Goal: Task Accomplishment & Management: Use online tool/utility

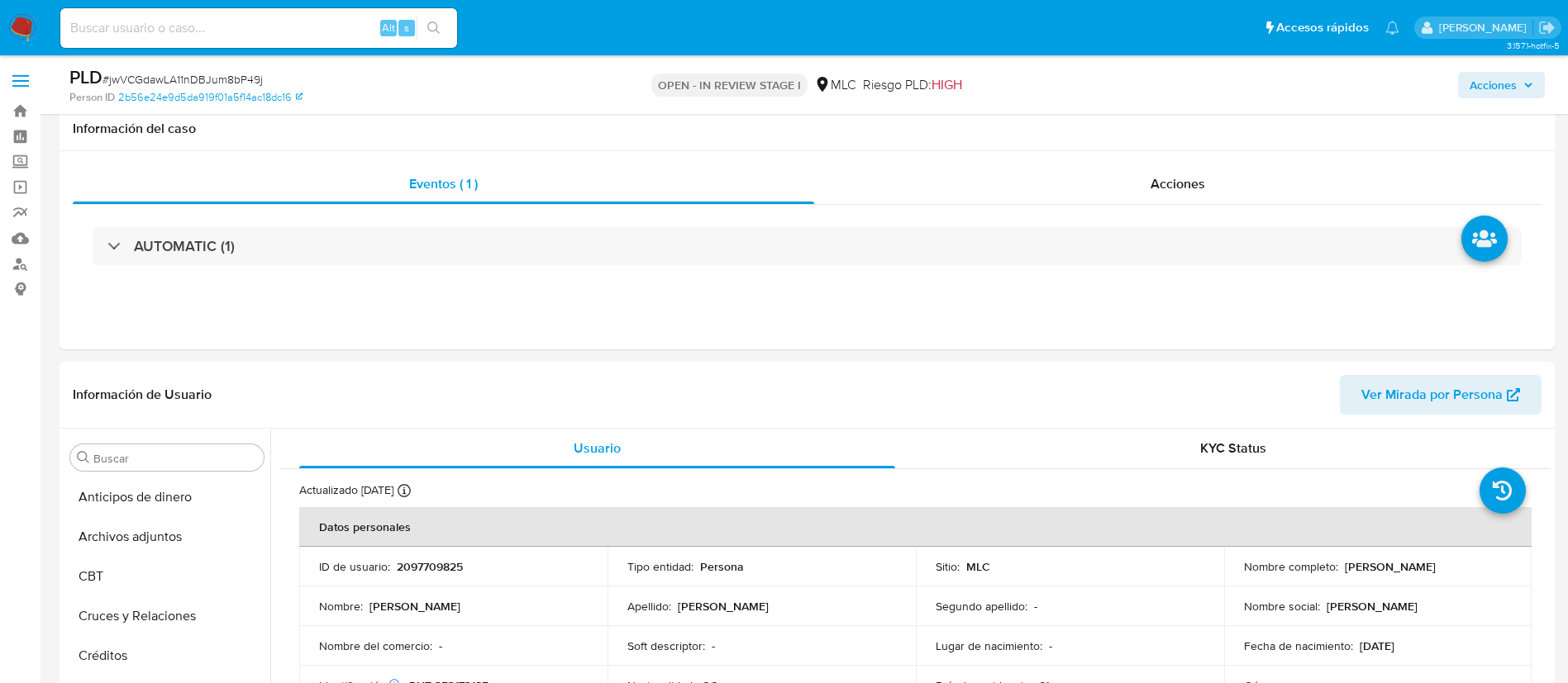
select select "10"
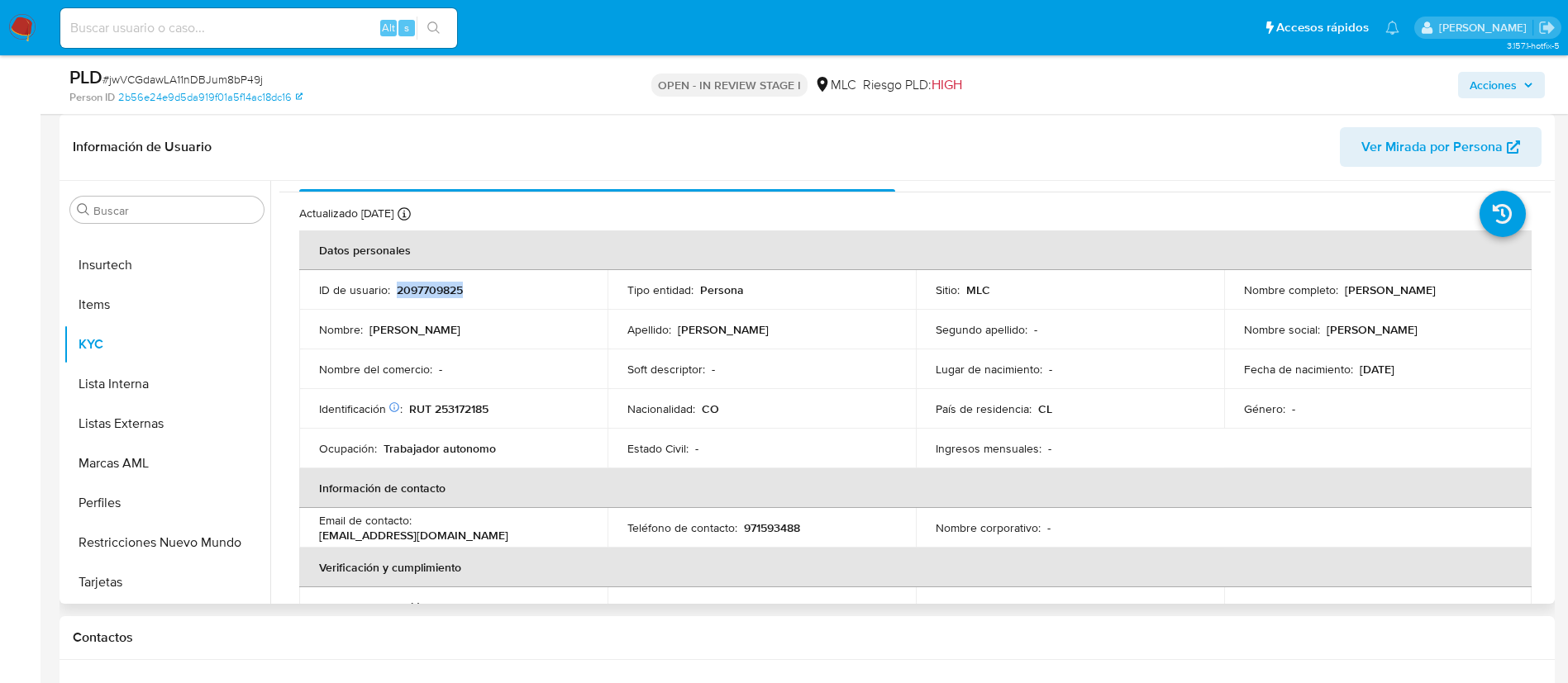
scroll to position [27, 0]
drag, startPoint x: 1338, startPoint y: 287, endPoint x: 1514, endPoint y: 277, distance: 176.3
click at [1514, 277] on td "Nombre completo : Maidy Lorena Garrido Puentes" at bounding box center [1378, 292] width 309 height 40
copy p "Maidy Lorena Garrido Puentes"
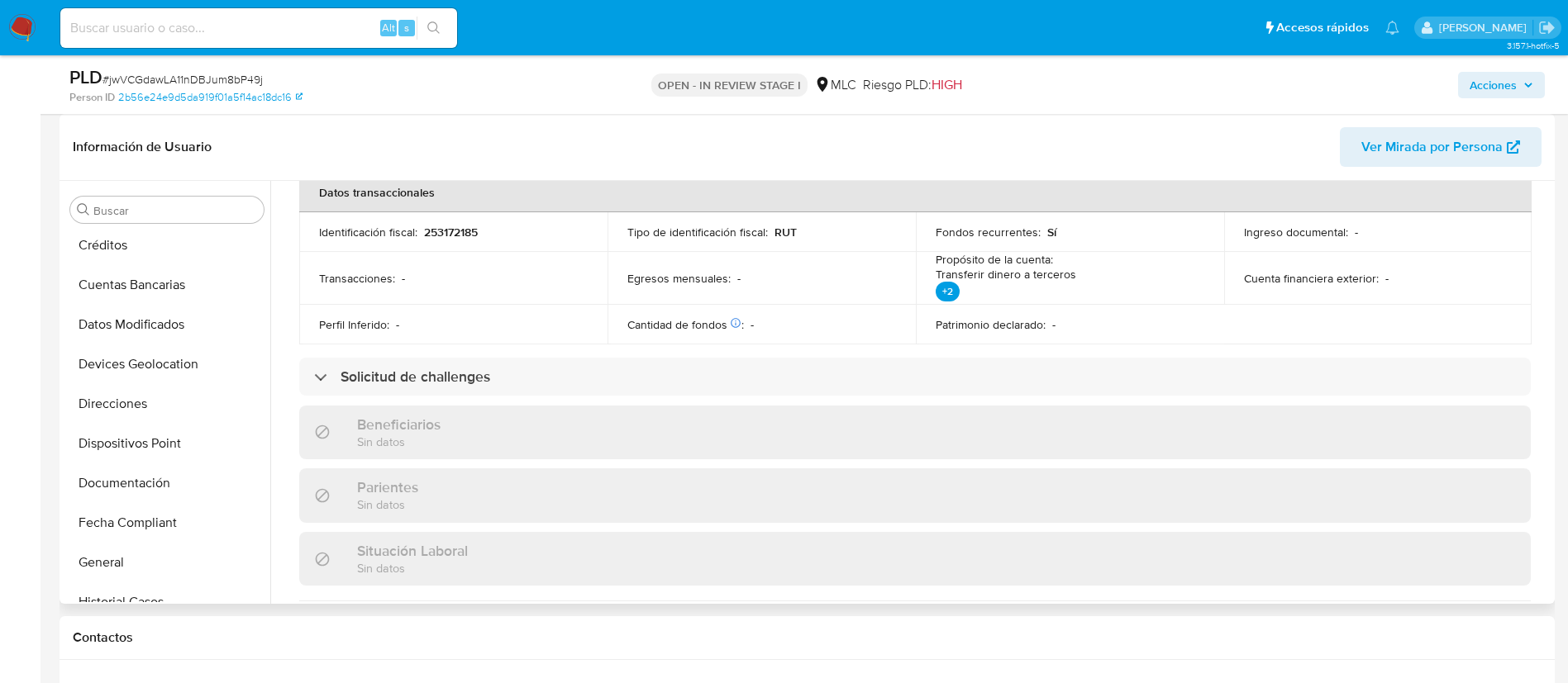
scroll to position [79, 0]
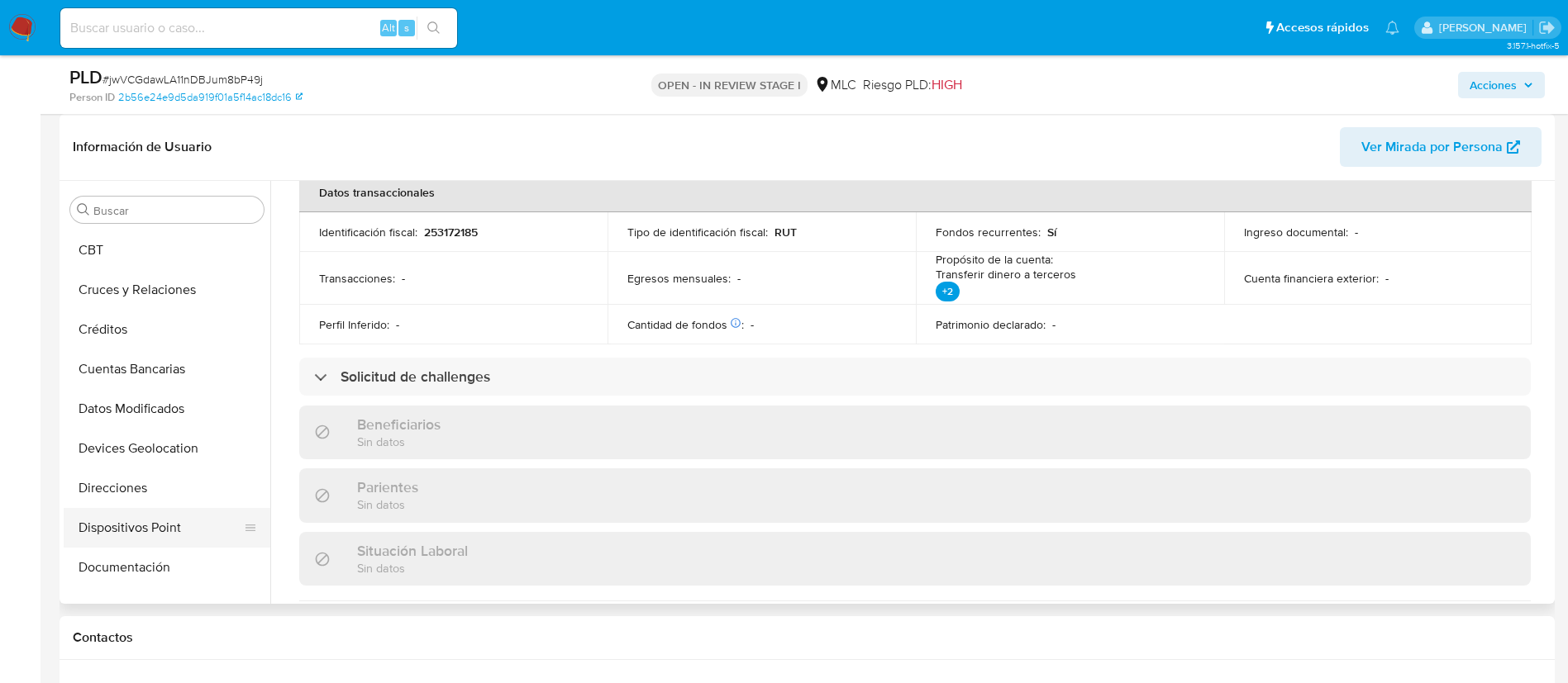
click at [123, 539] on button "Dispositivos Point" at bounding box center [161, 528] width 194 height 40
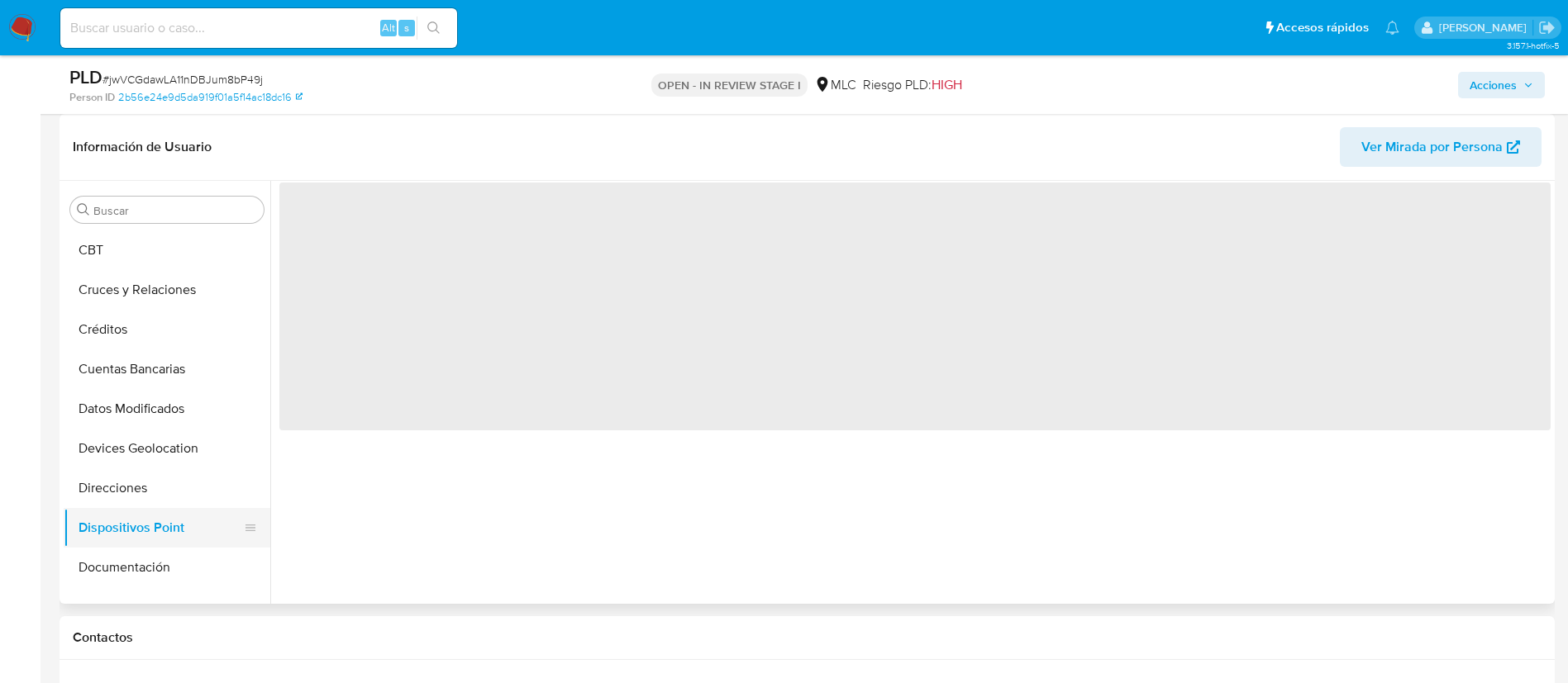
scroll to position [0, 0]
click at [126, 558] on button "Documentación" at bounding box center [161, 568] width 194 height 40
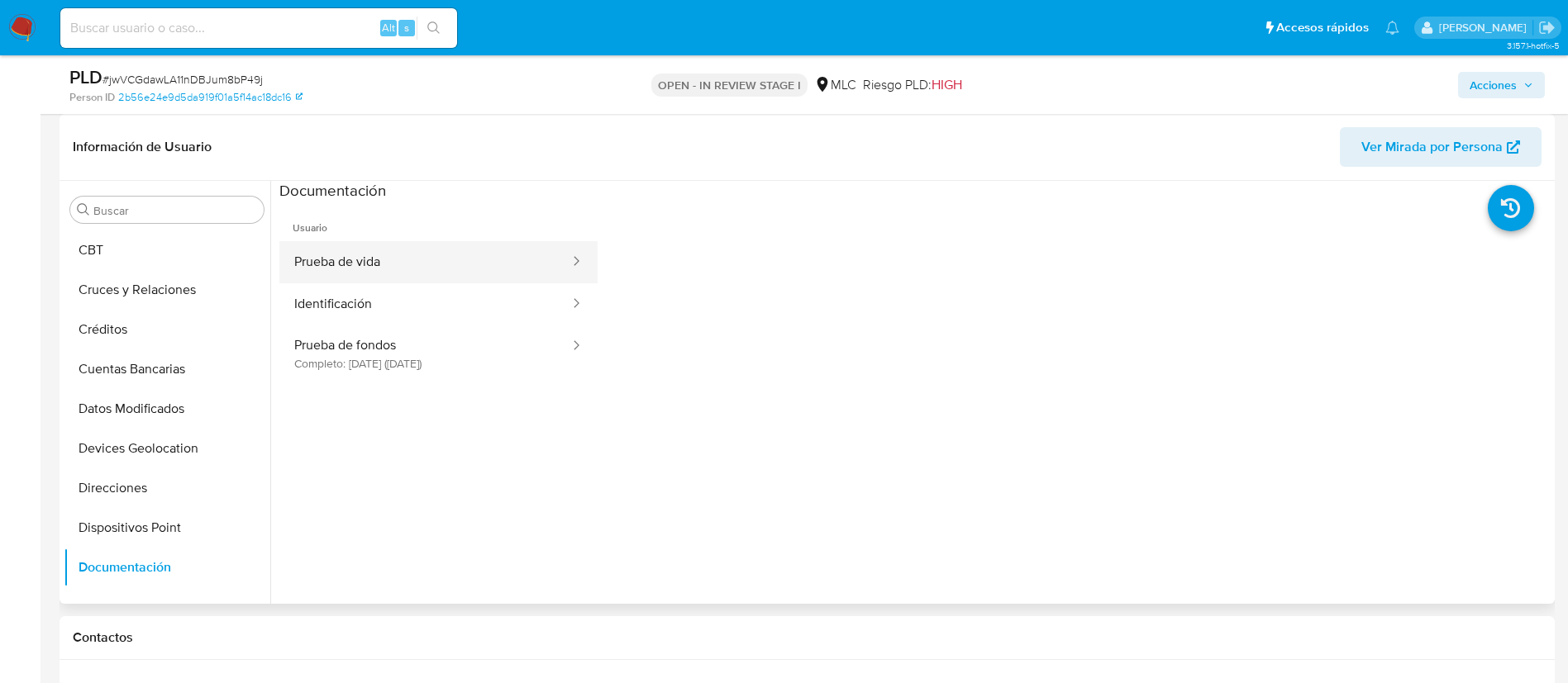
click at [387, 259] on button "Prueba de vida" at bounding box center [425, 263] width 292 height 42
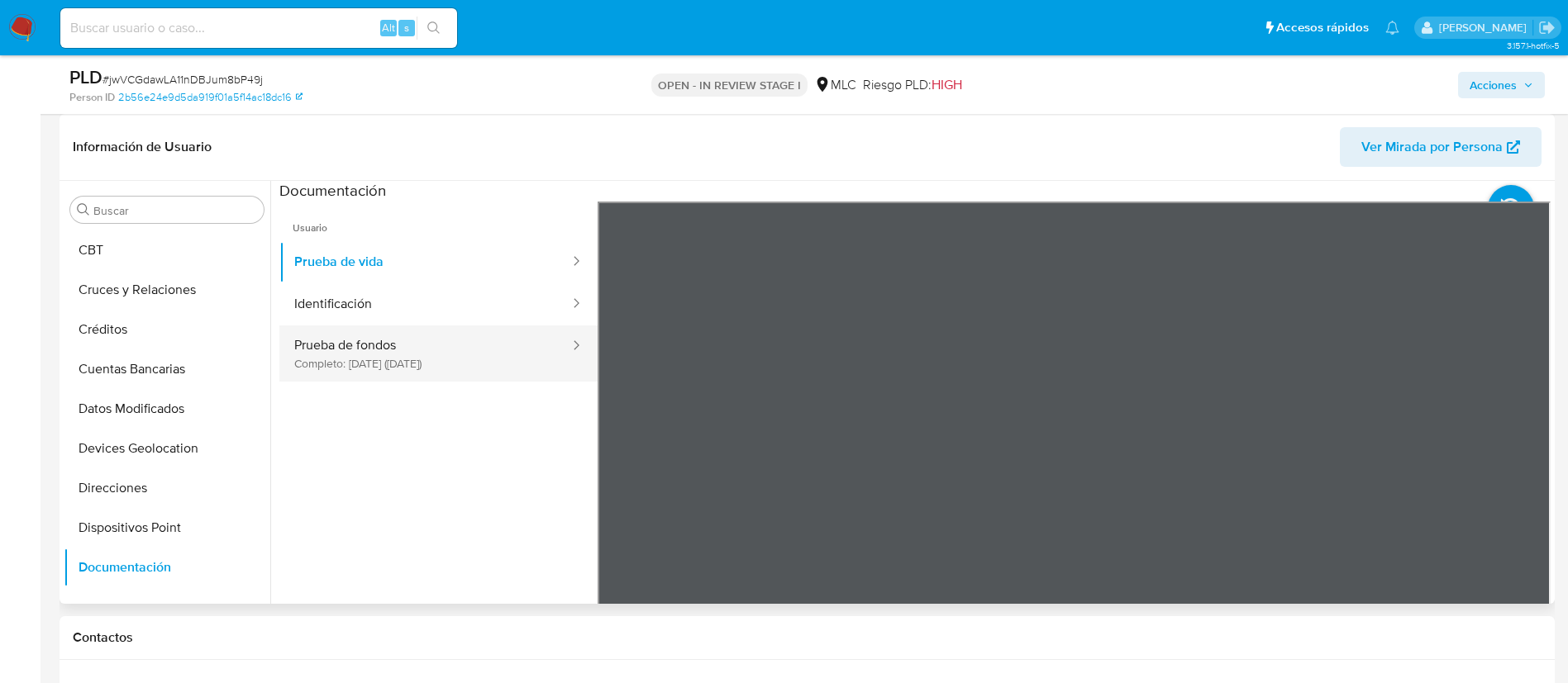
click at [384, 366] on button "Prueba de fondos Completo: 12/06/2025 (hace 3 meses)" at bounding box center [425, 353] width 292 height 56
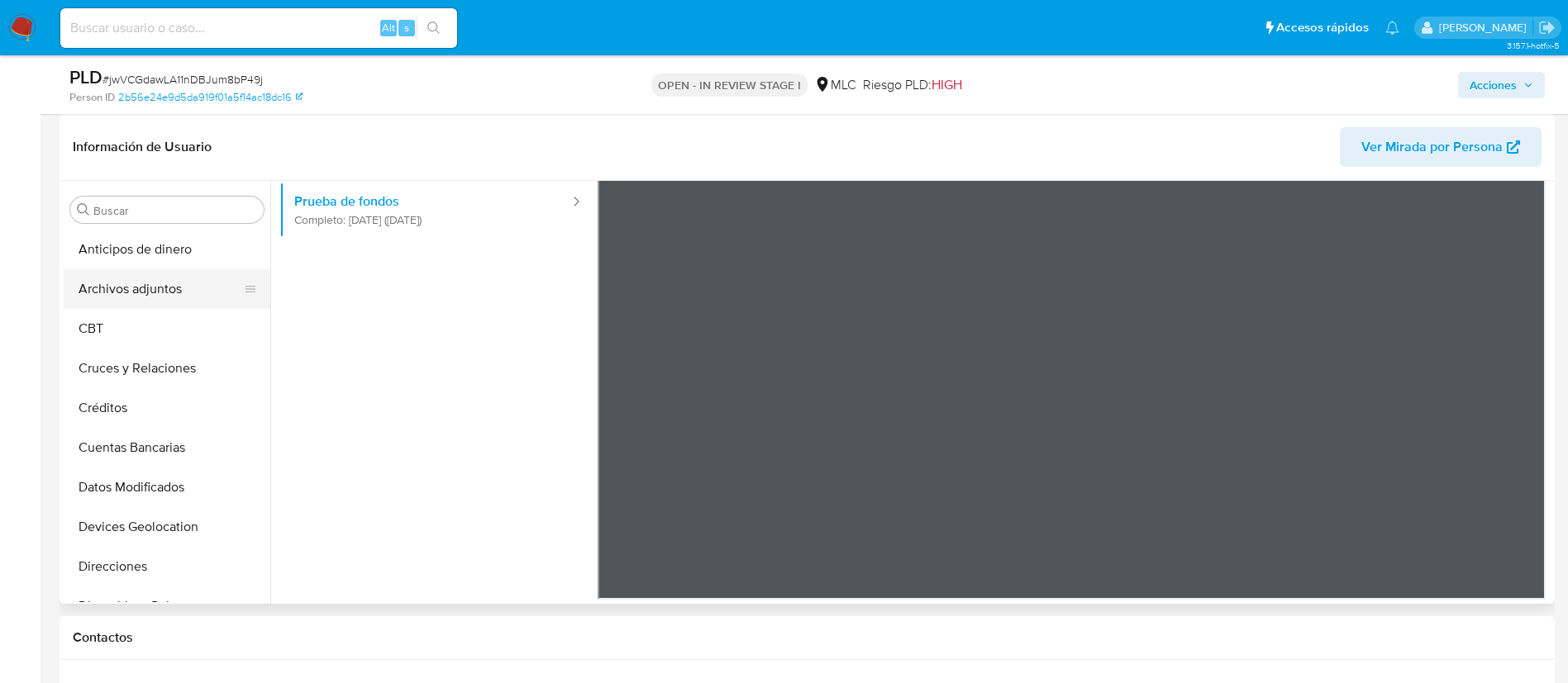
click at [127, 295] on button "Archivos adjuntos" at bounding box center [161, 290] width 194 height 40
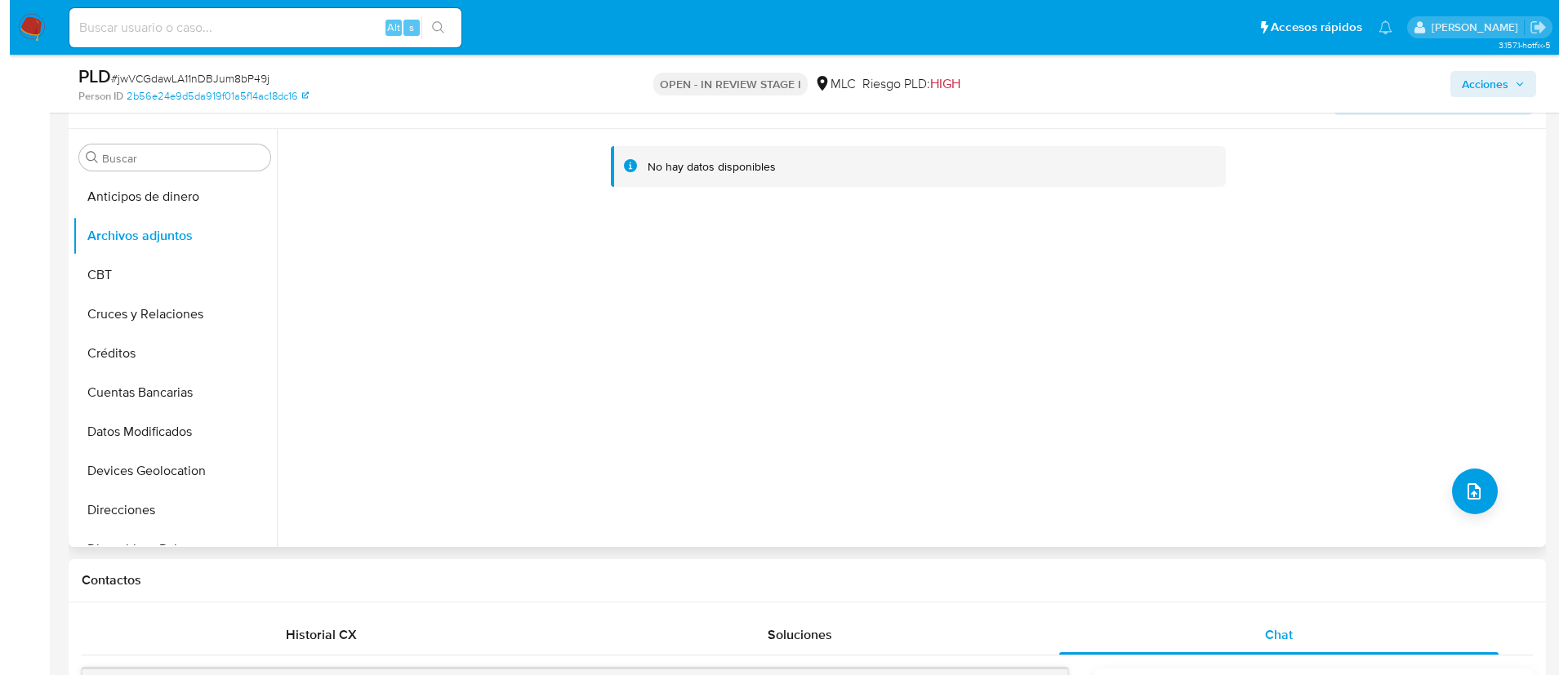
scroll to position [245, 0]
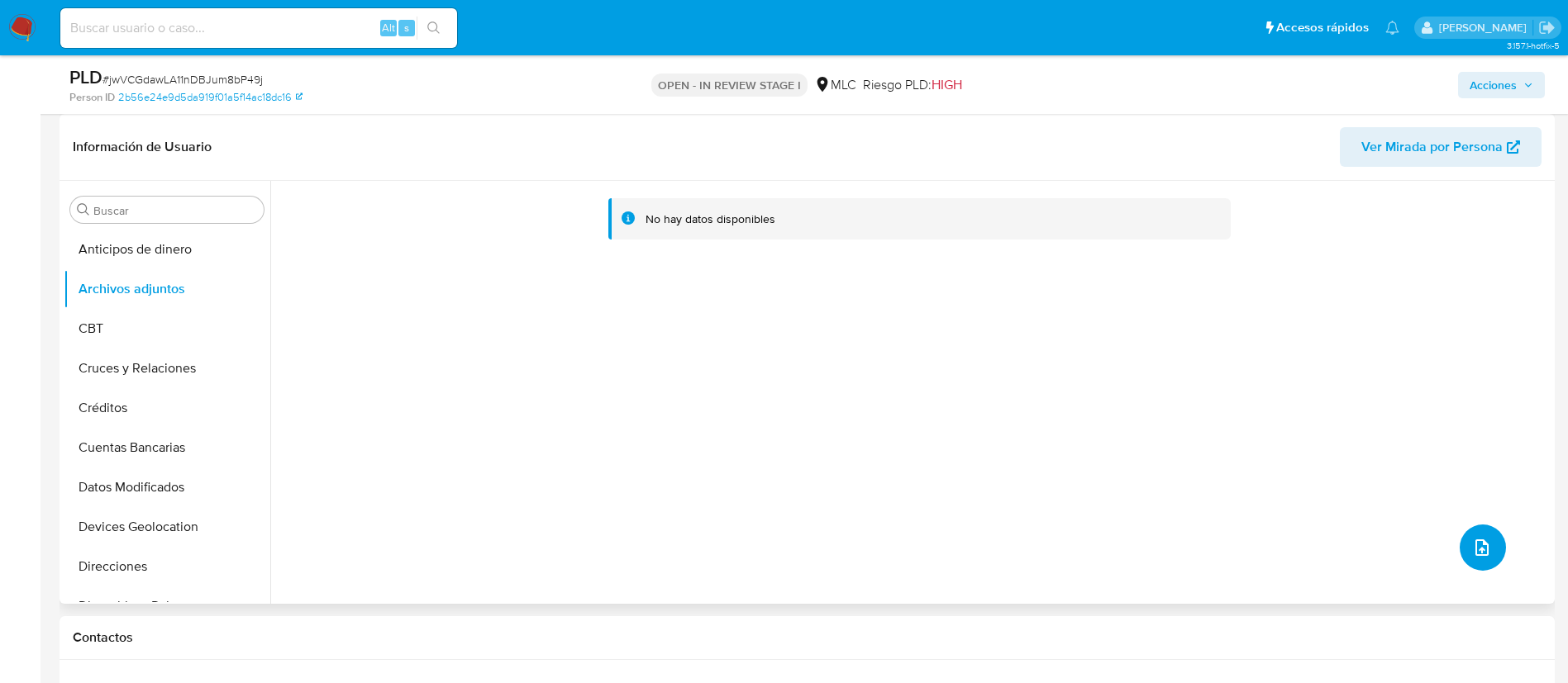
click at [1484, 544] on icon "upload-file" at bounding box center [1482, 548] width 20 height 20
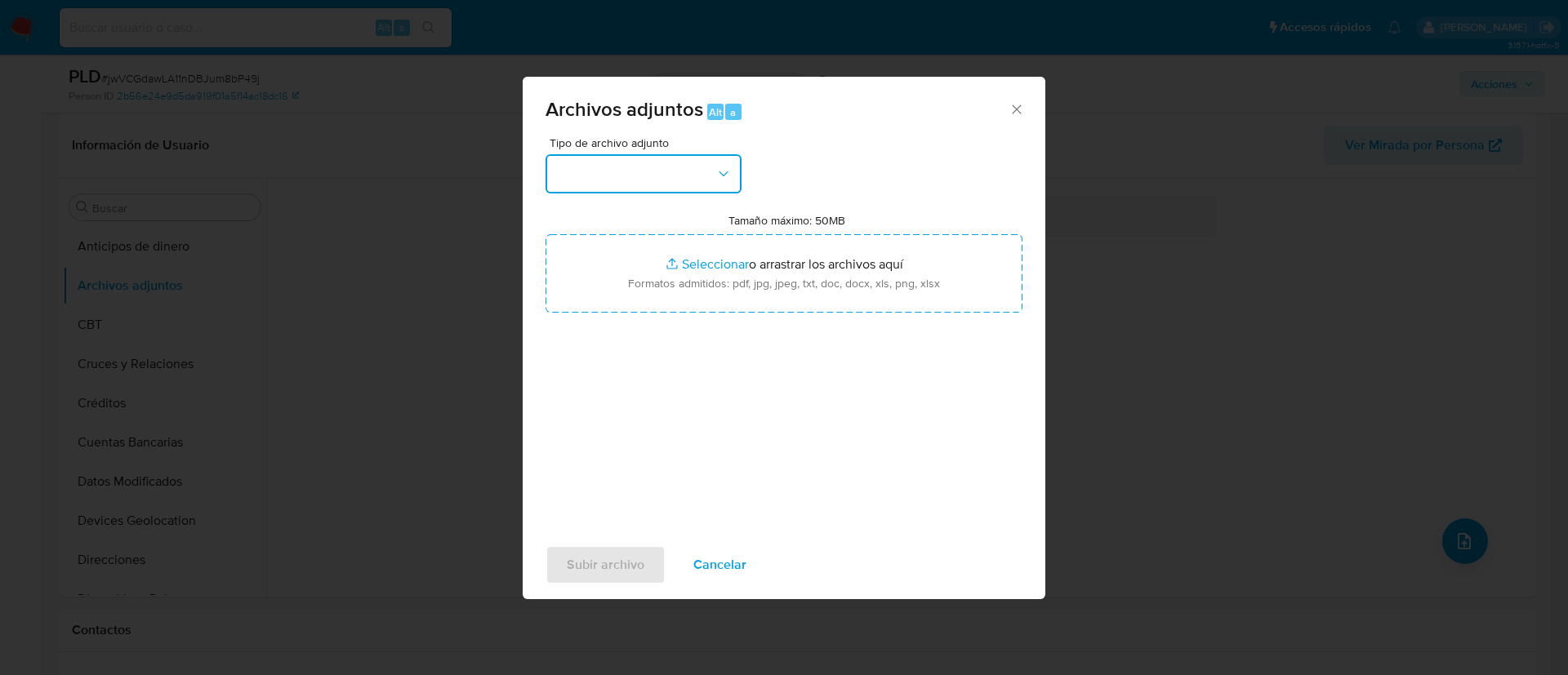
click at [603, 177] on button "button" at bounding box center [643, 174] width 196 height 39
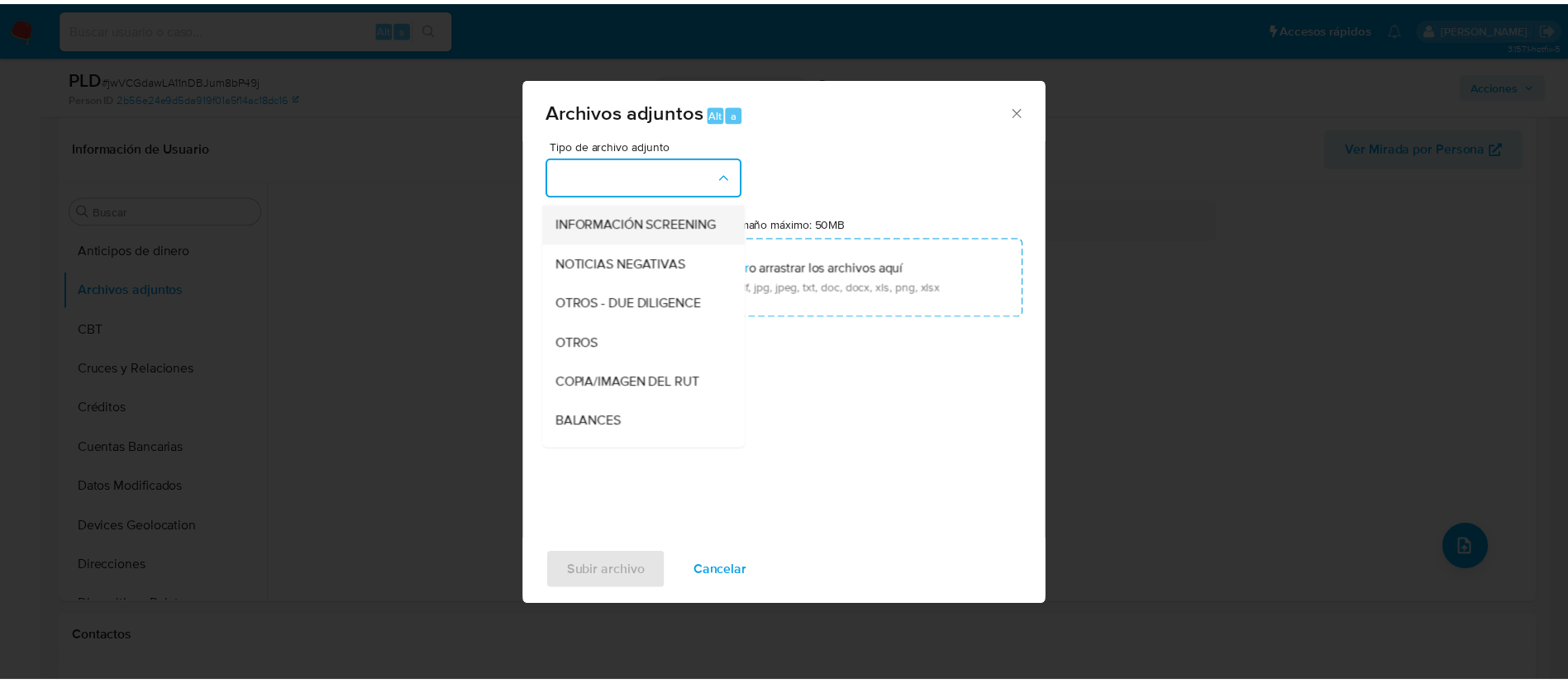
scroll to position [192, 0]
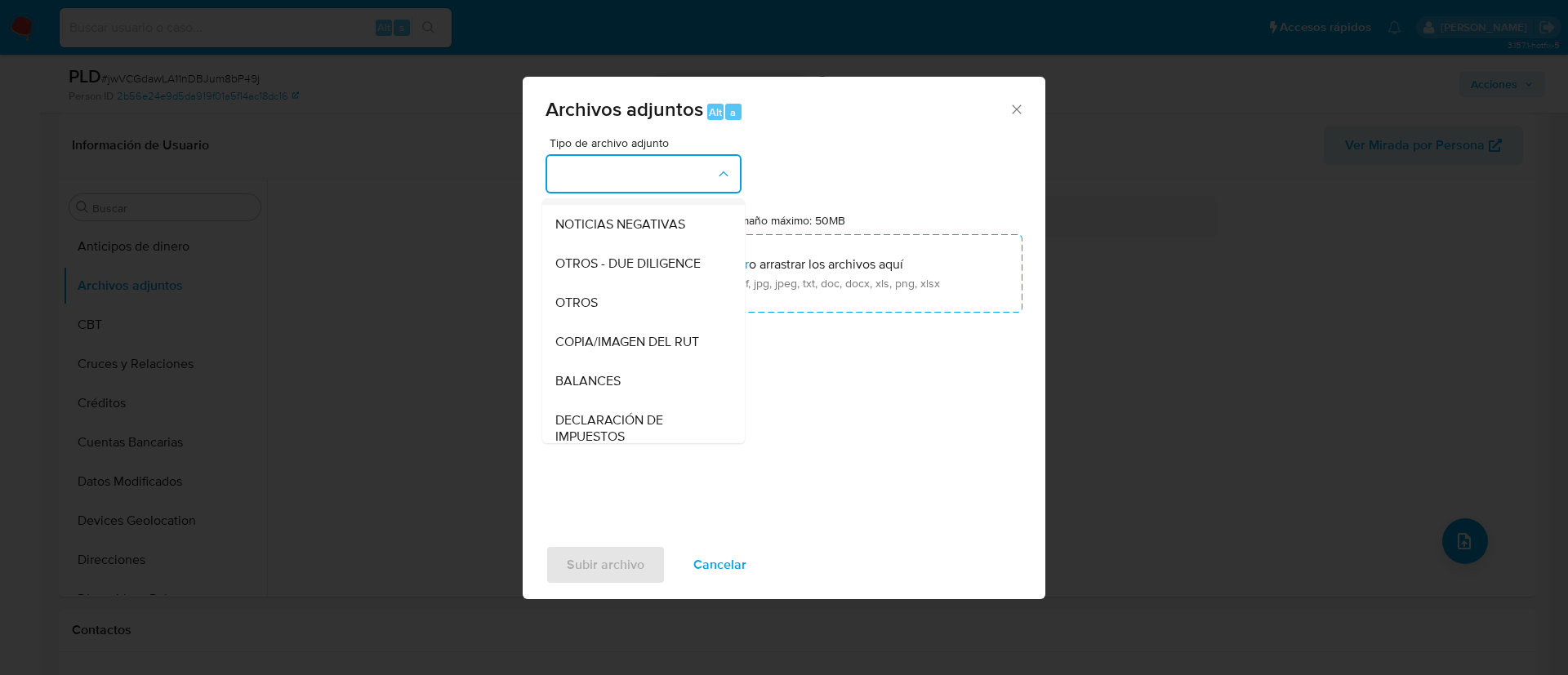
click at [614, 319] on div "OTROS" at bounding box center [638, 303] width 167 height 39
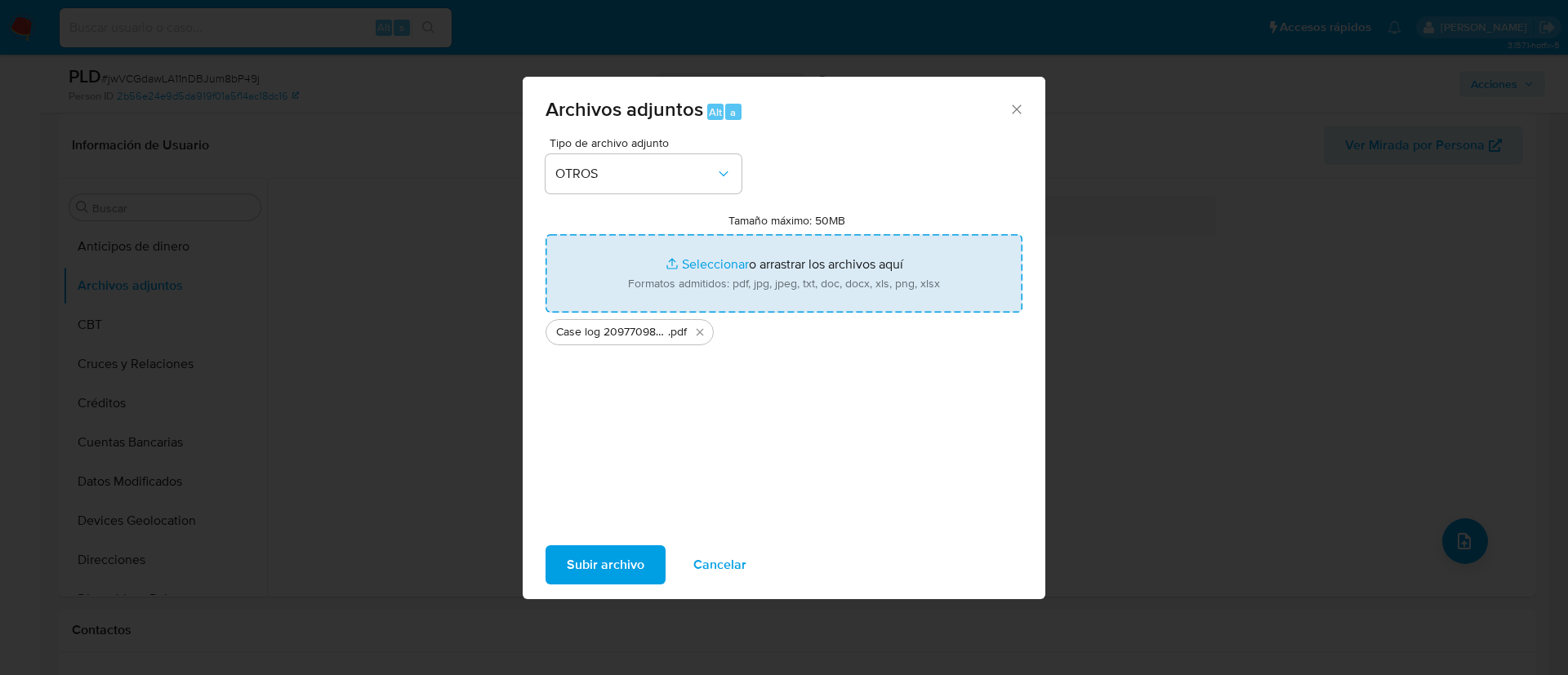
type input "C:\fakepath\Tabla 2097709825 (1).xlsx"
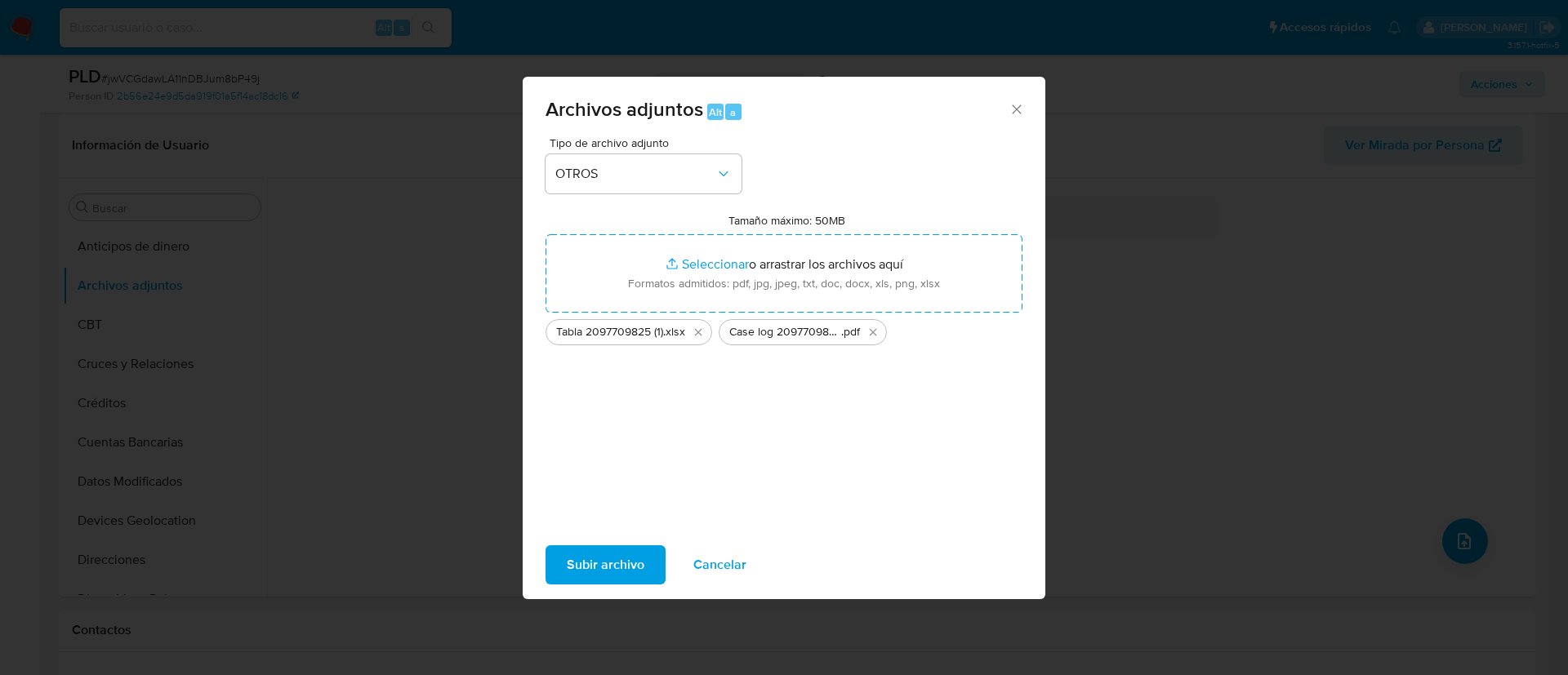
click at [585, 569] on span "Subir archivo" at bounding box center [605, 565] width 78 height 36
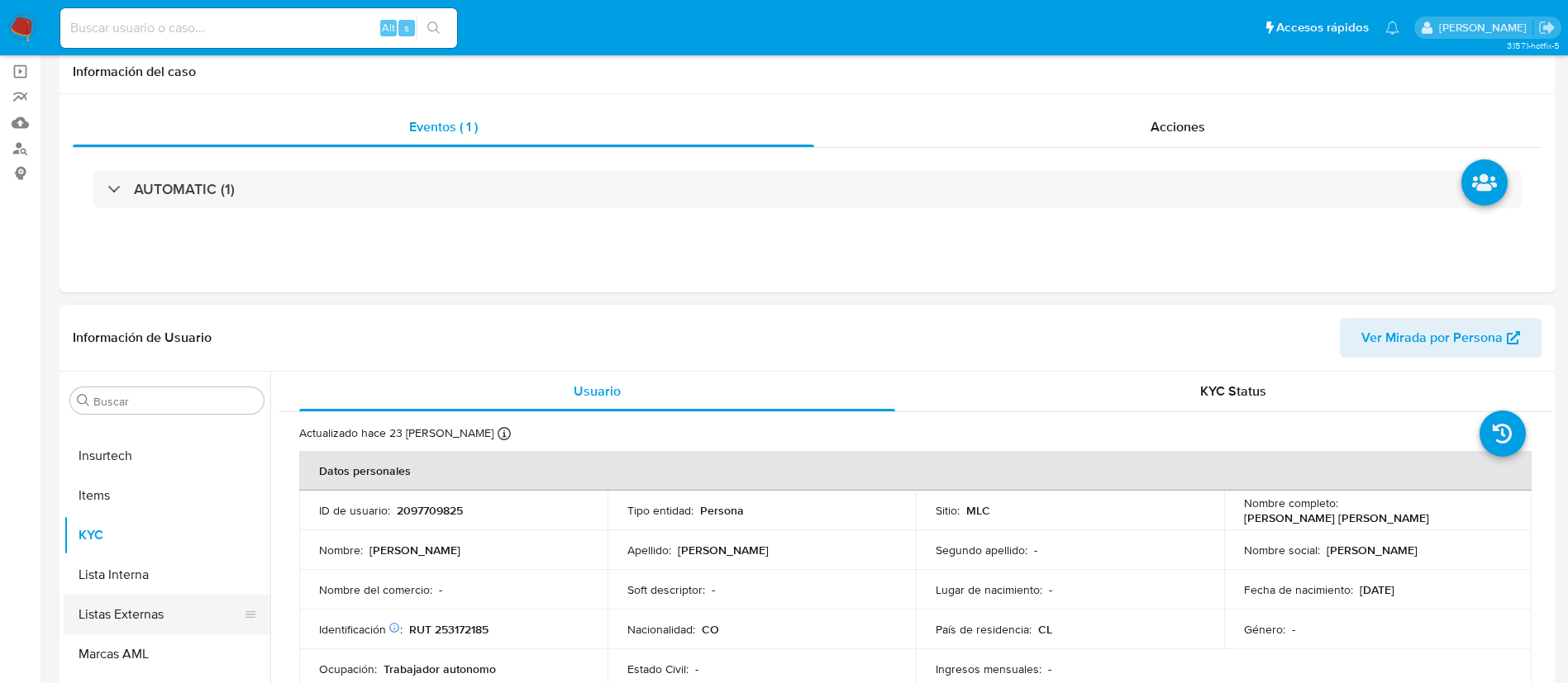
scroll to position [248, 0]
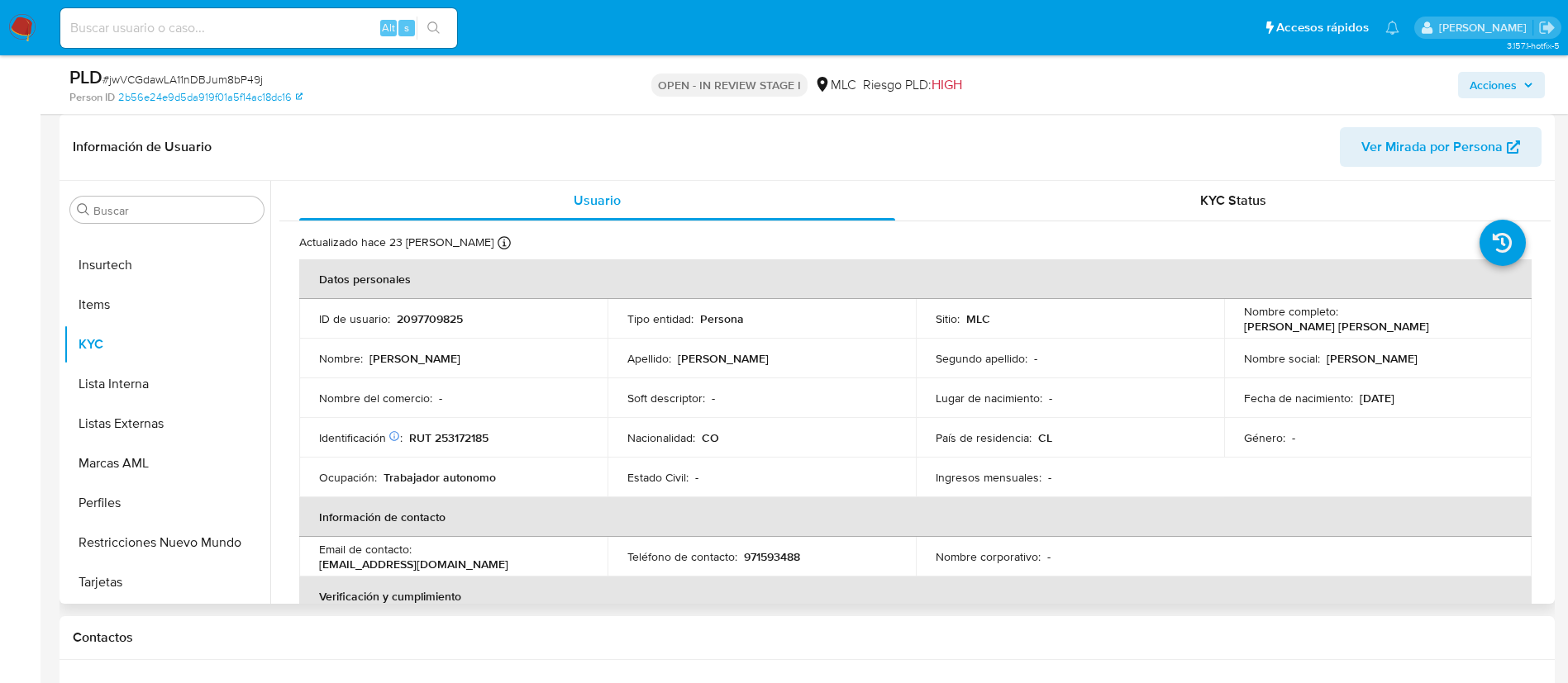
select select "10"
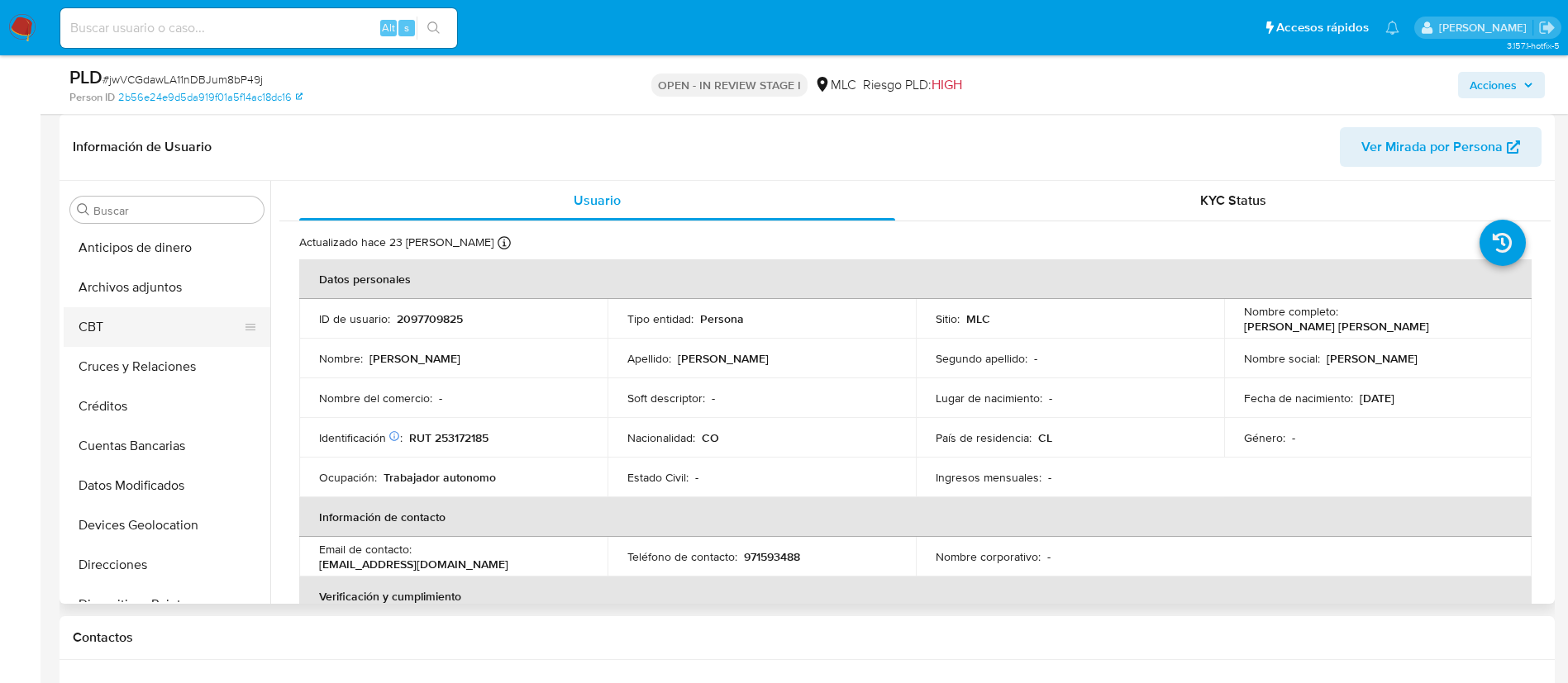
scroll to position [0, 0]
click at [180, 291] on button "Archivos adjuntos" at bounding box center [161, 290] width 194 height 40
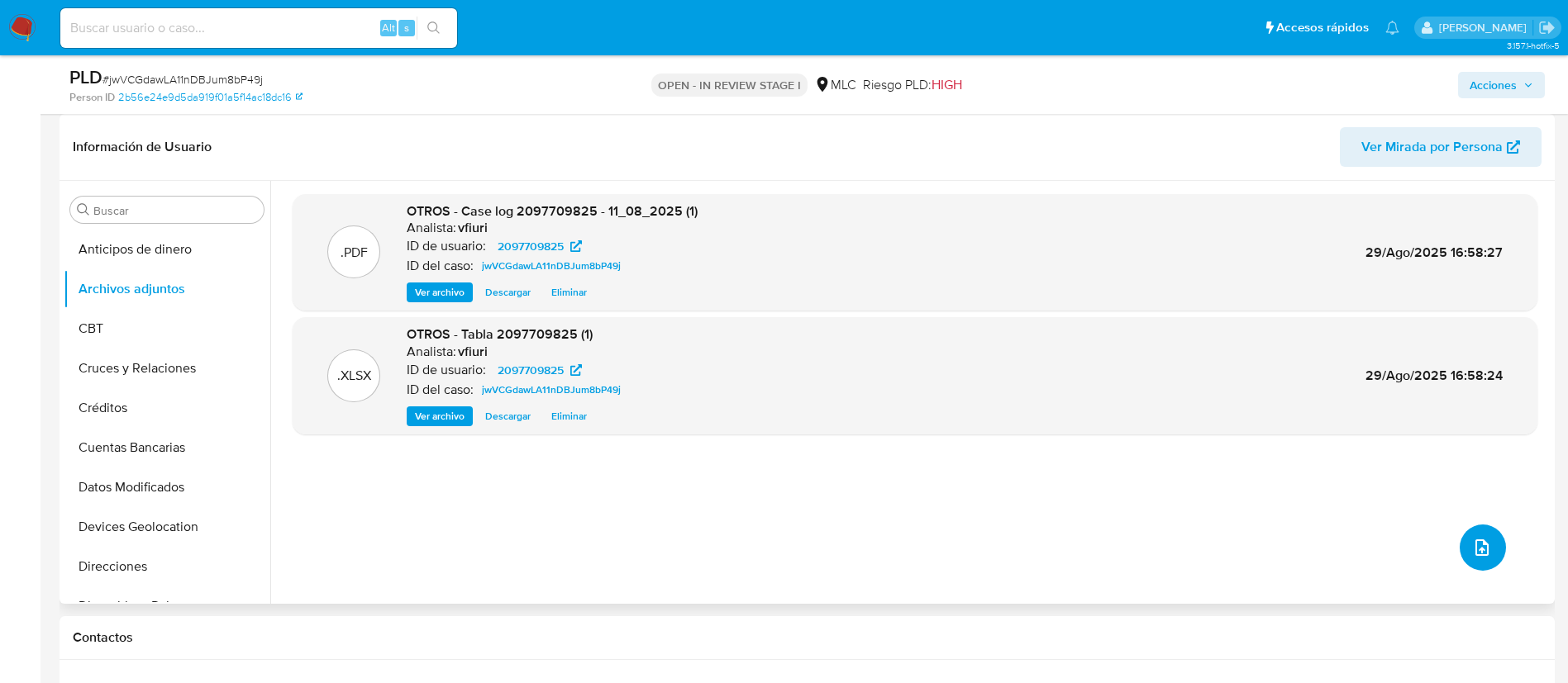
click at [1492, 554] on button "upload-file" at bounding box center [1483, 548] width 46 height 46
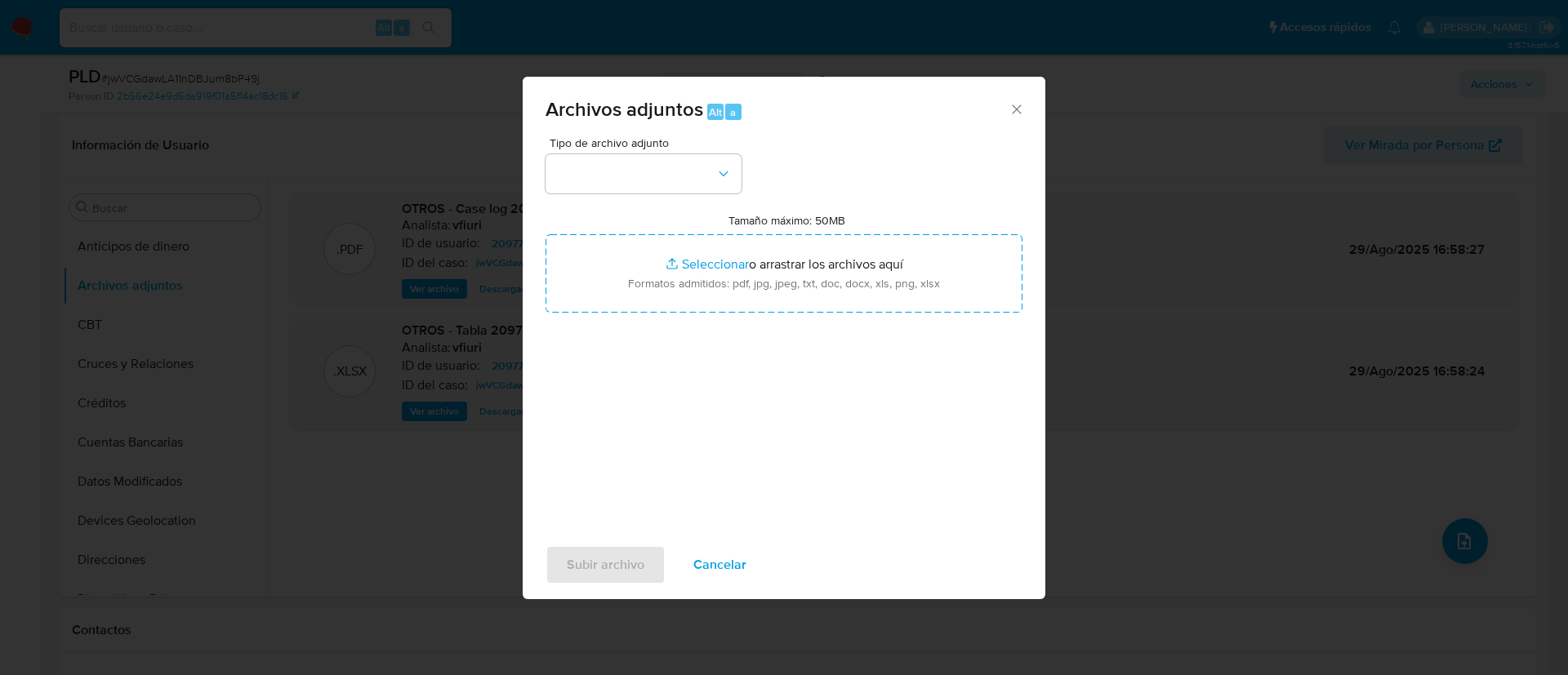
click at [1197, 477] on div "Archivos adjuntos Alt a Tipo de archivo adjunto Tamaño máximo: 50MB Seleccionar…" at bounding box center [784, 338] width 1568 height 675
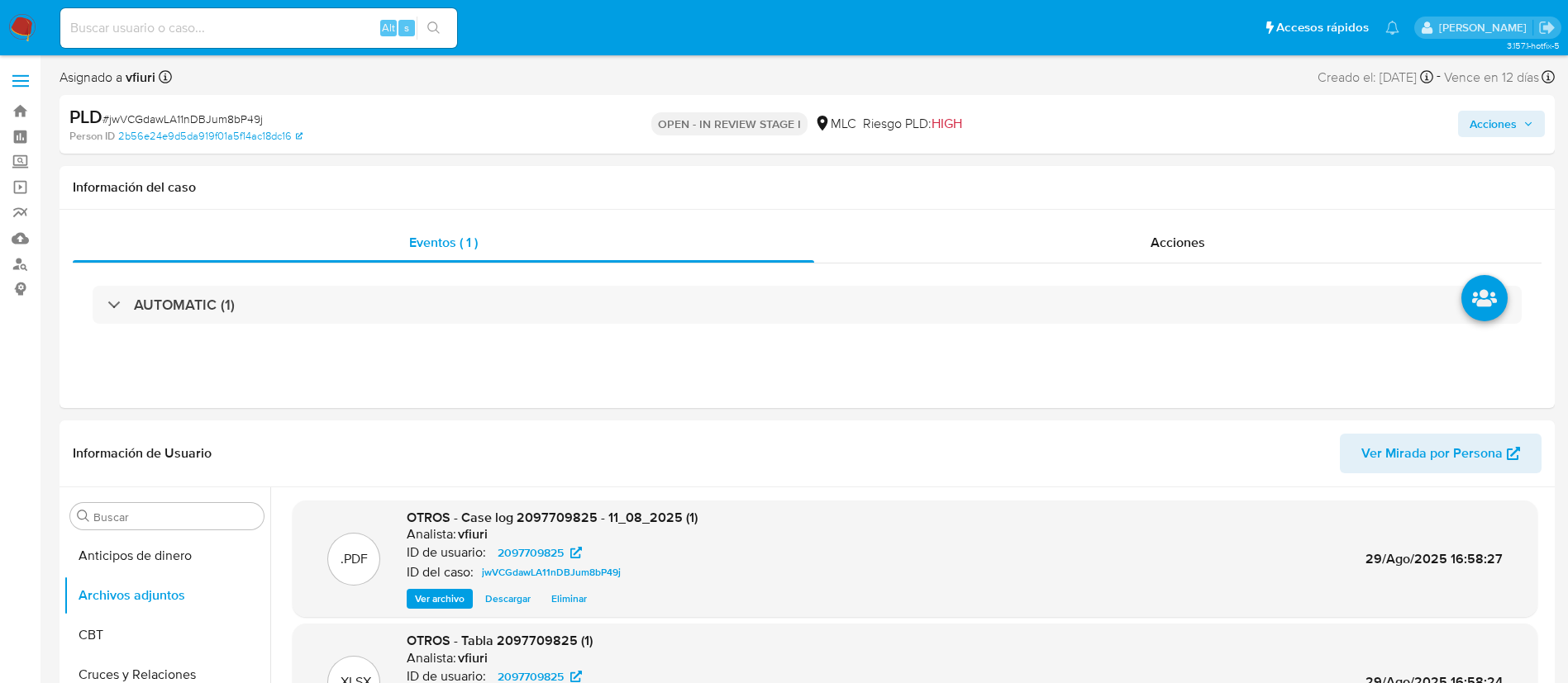
click at [1498, 127] on span "Acciones" at bounding box center [1493, 124] width 47 height 26
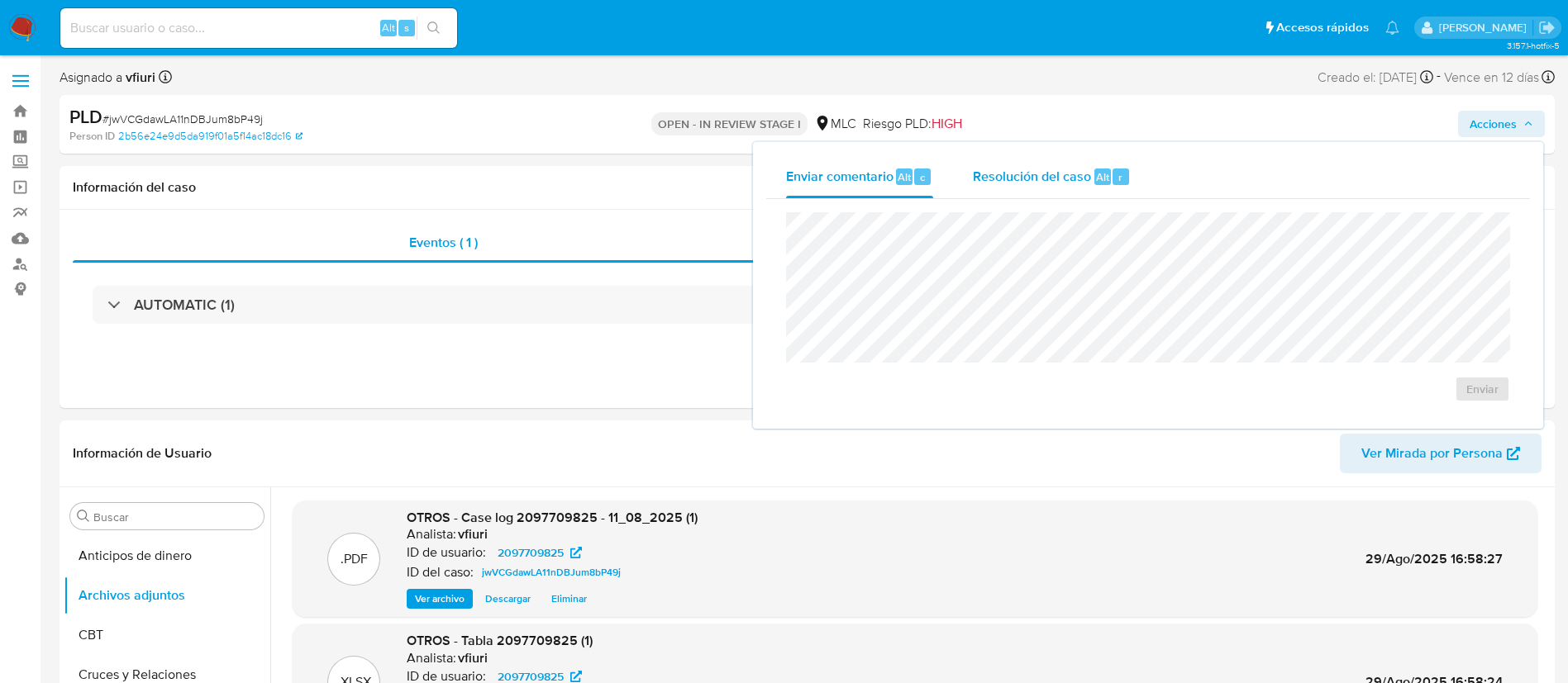
click at [1082, 166] on div "Resolución del caso Alt r" at bounding box center [1052, 177] width 158 height 43
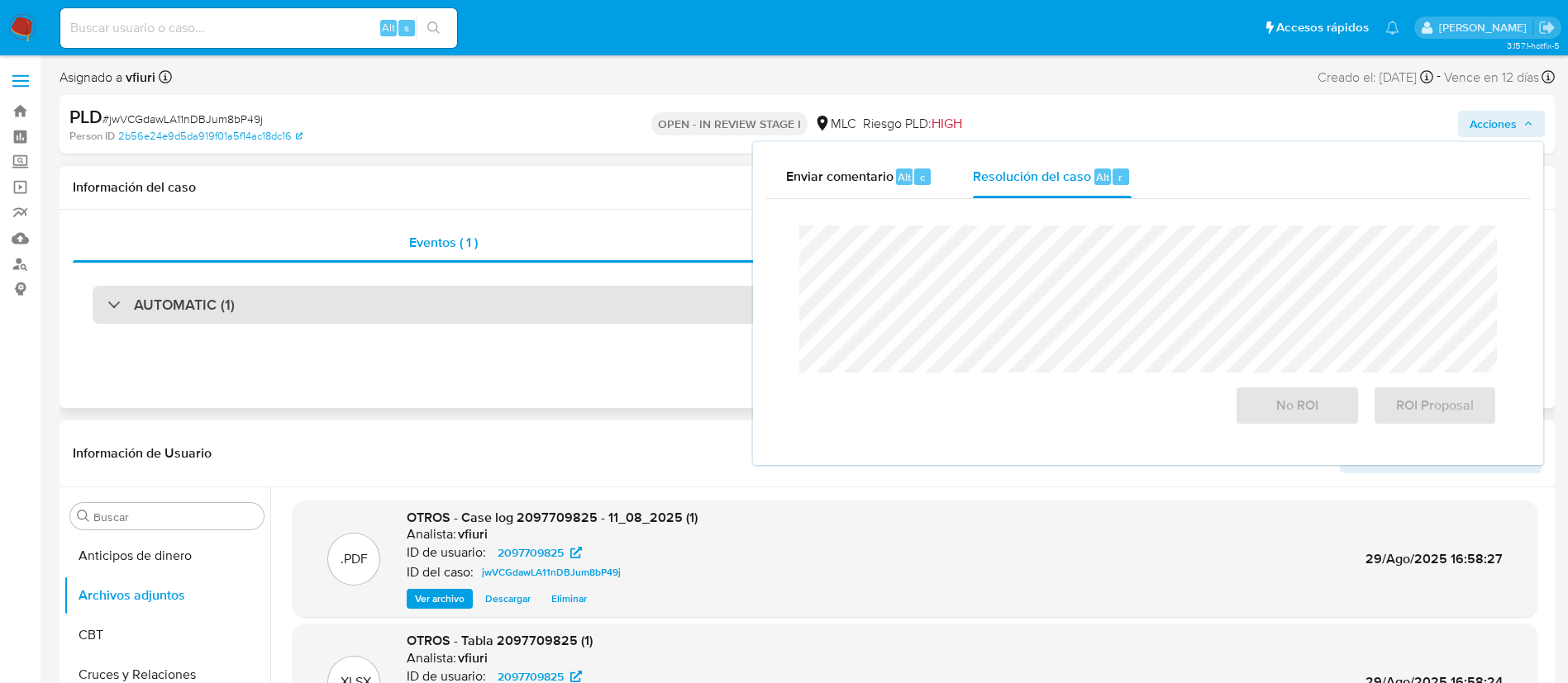
drag, startPoint x: 536, startPoint y: 345, endPoint x: 756, endPoint y: 303, distance: 224.0
click at [557, 338] on div "AUTOMATIC (1)" at bounding box center [807, 305] width 1469 height 83
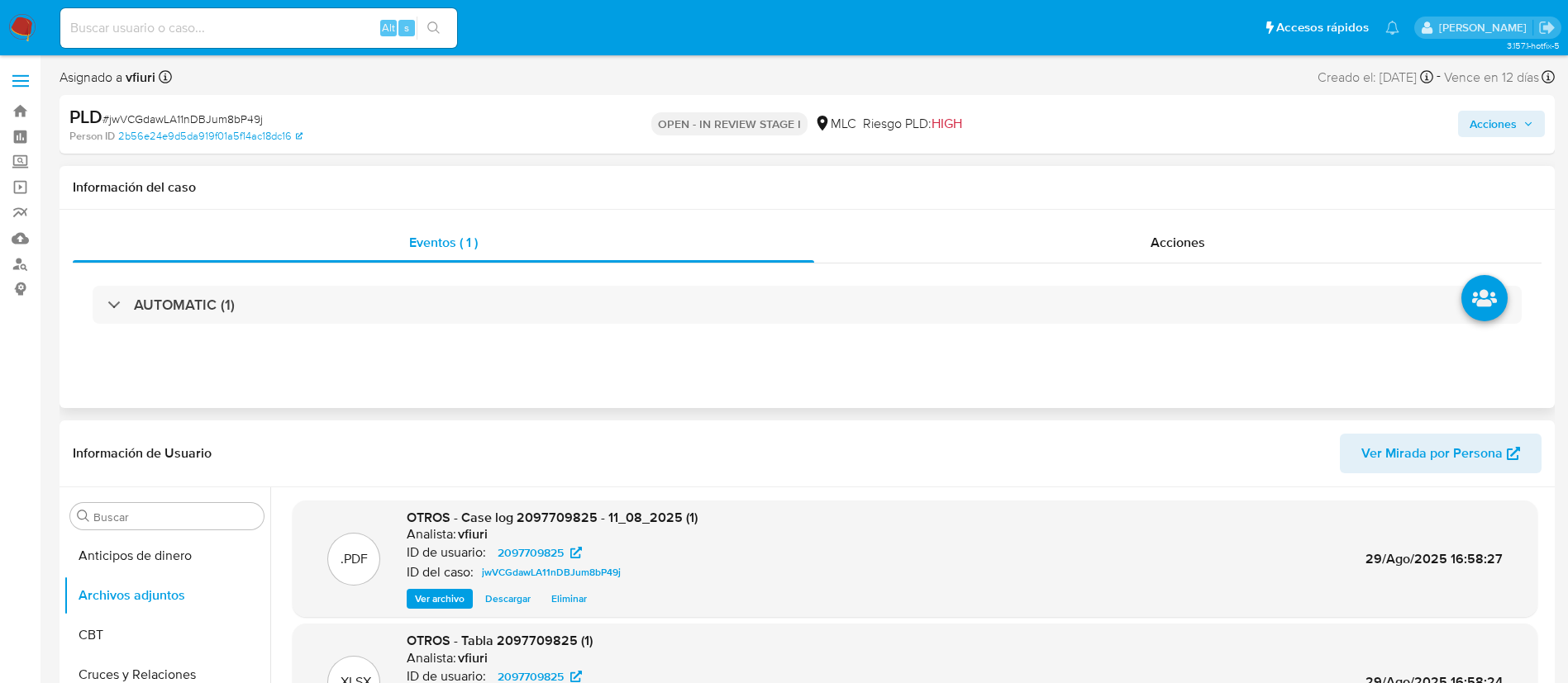
click at [1018, 283] on div "AUTOMATIC (1)" at bounding box center [807, 305] width 1469 height 83
click at [1504, 140] on div "Acciones" at bounding box center [1301, 124] width 487 height 39
click at [1470, 127] on span "Acciones" at bounding box center [1493, 124] width 47 height 26
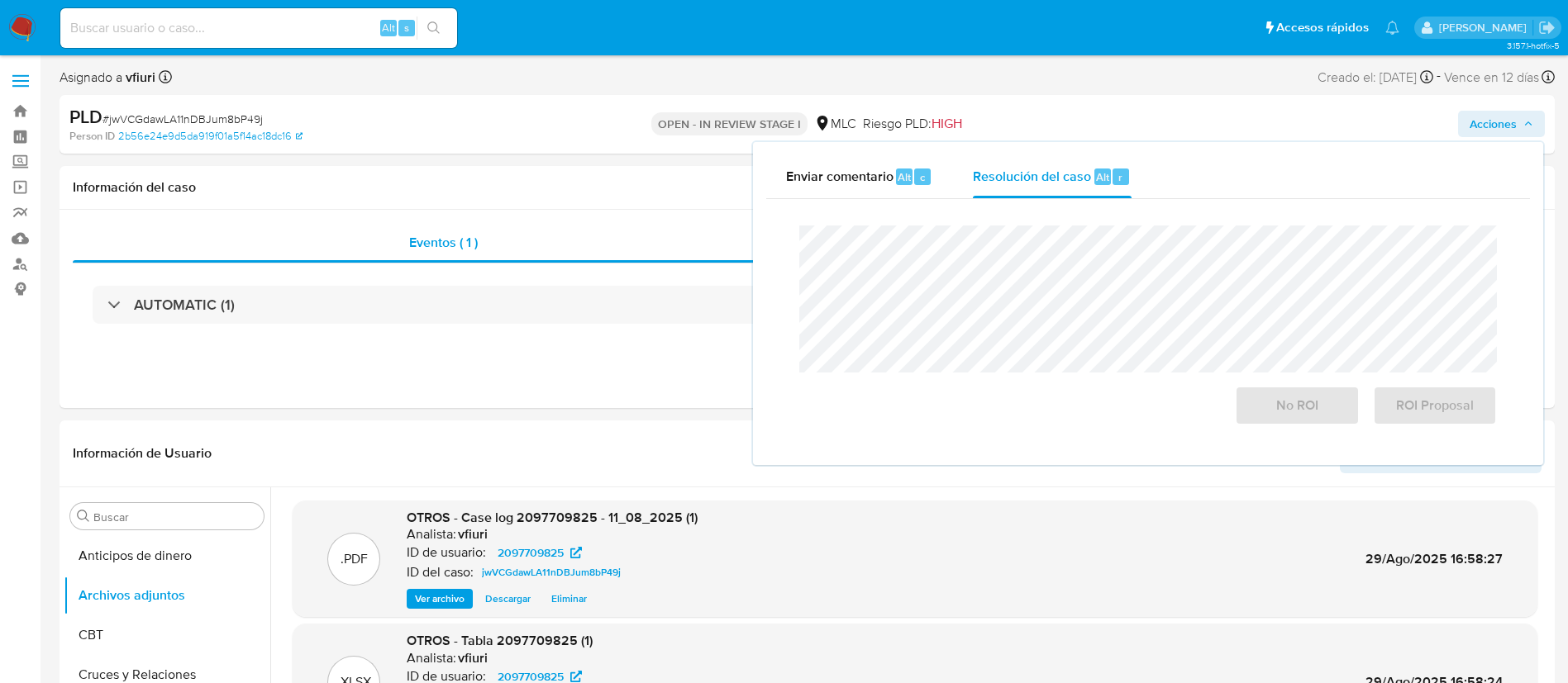
click at [1102, 202] on div "Cierre de caso No ROI ROI Proposal" at bounding box center [1148, 325] width 764 height 253
click at [1408, 419] on span "ROI Proposal" at bounding box center [1434, 405] width 81 height 36
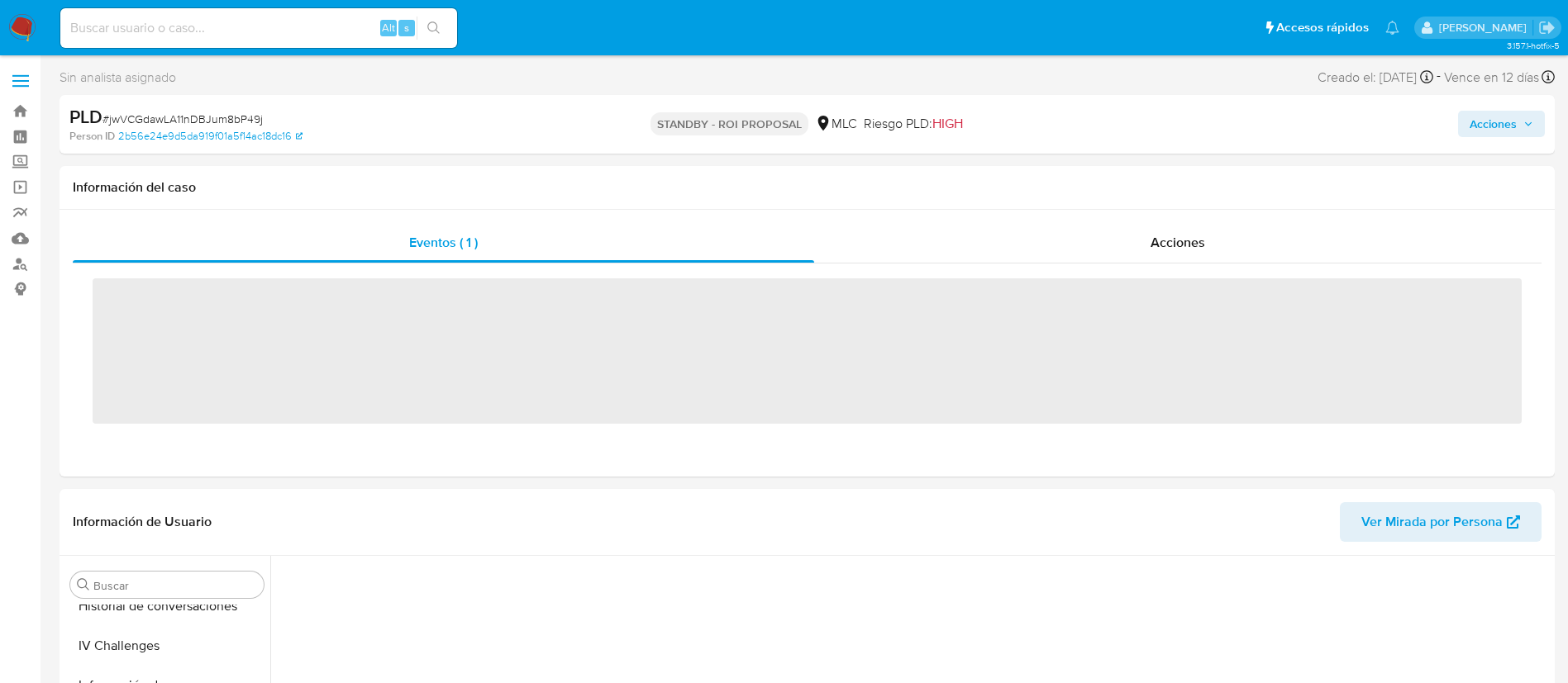
scroll to position [698, 0]
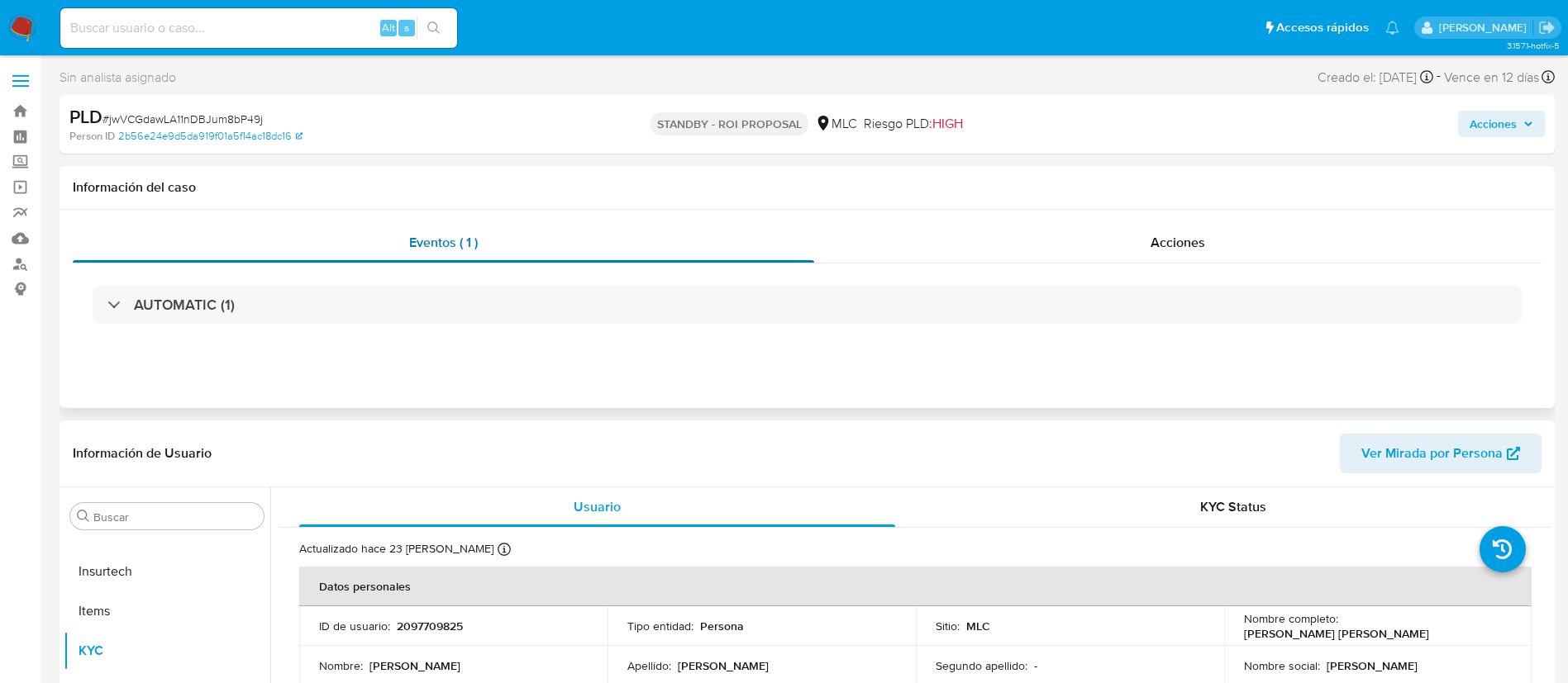
select select "10"
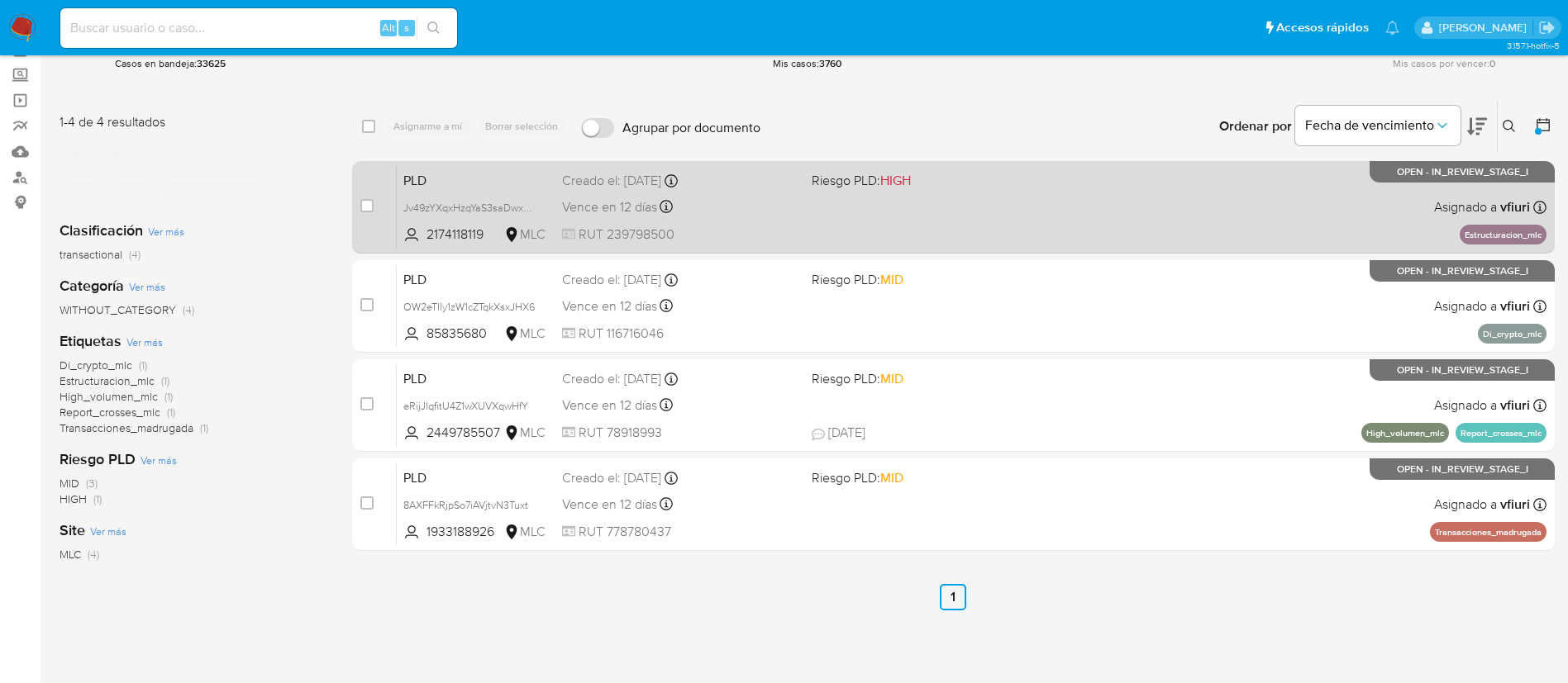
scroll to position [124, 0]
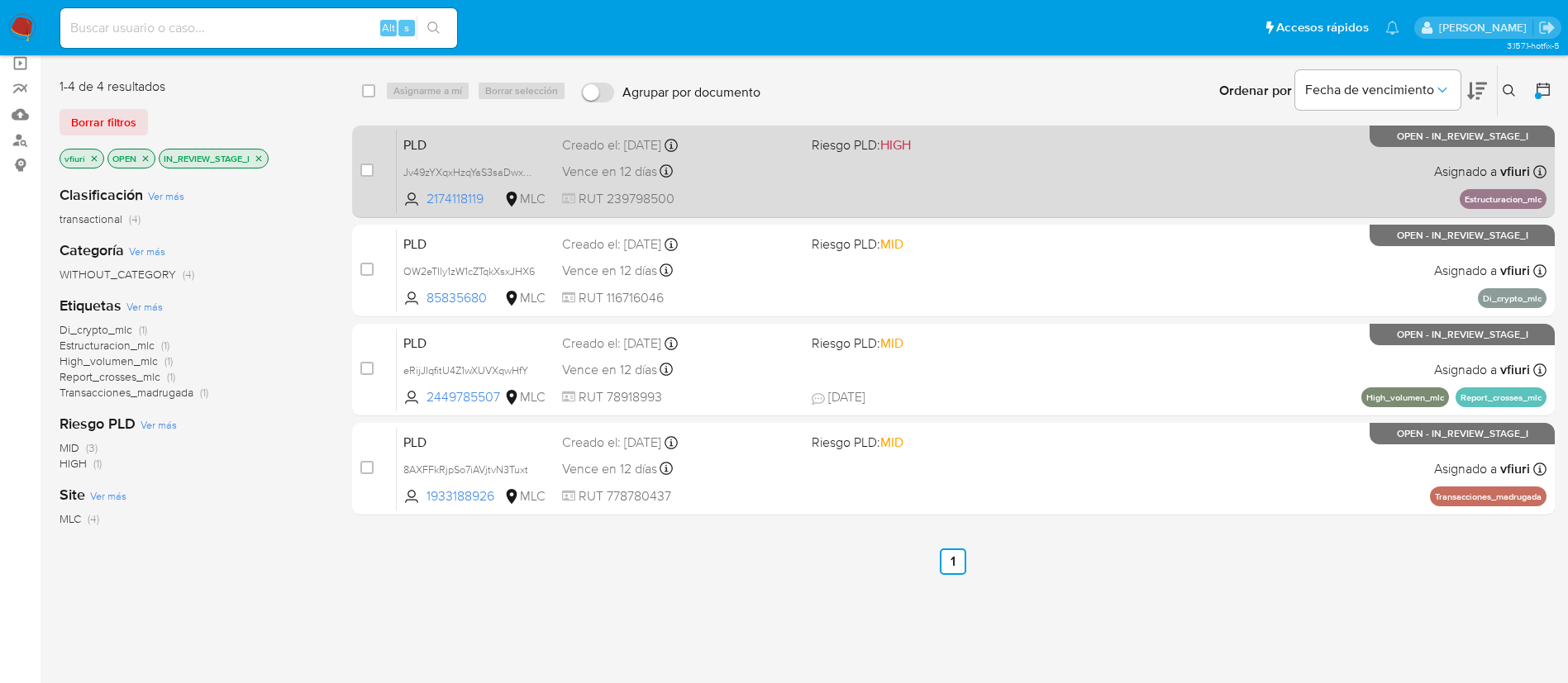
click at [899, 193] on div "PLD Jv49zYXqxHzqYaS3saDwxSza 2174118119 MLC Riesgo PLD: HIGH Creado el: 12/06/2…" at bounding box center [971, 172] width 1150 height 84
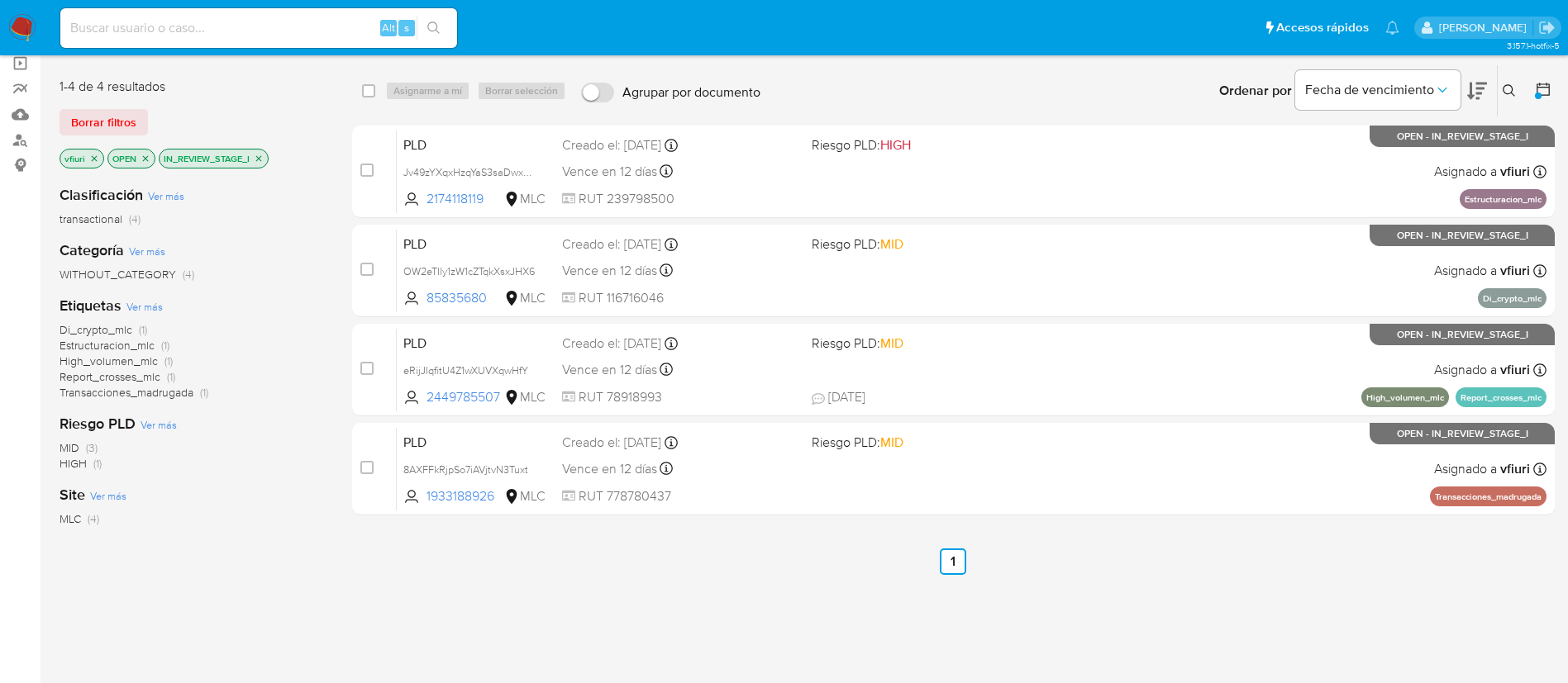
click at [257, 154] on icon "close-filter" at bounding box center [259, 159] width 10 height 10
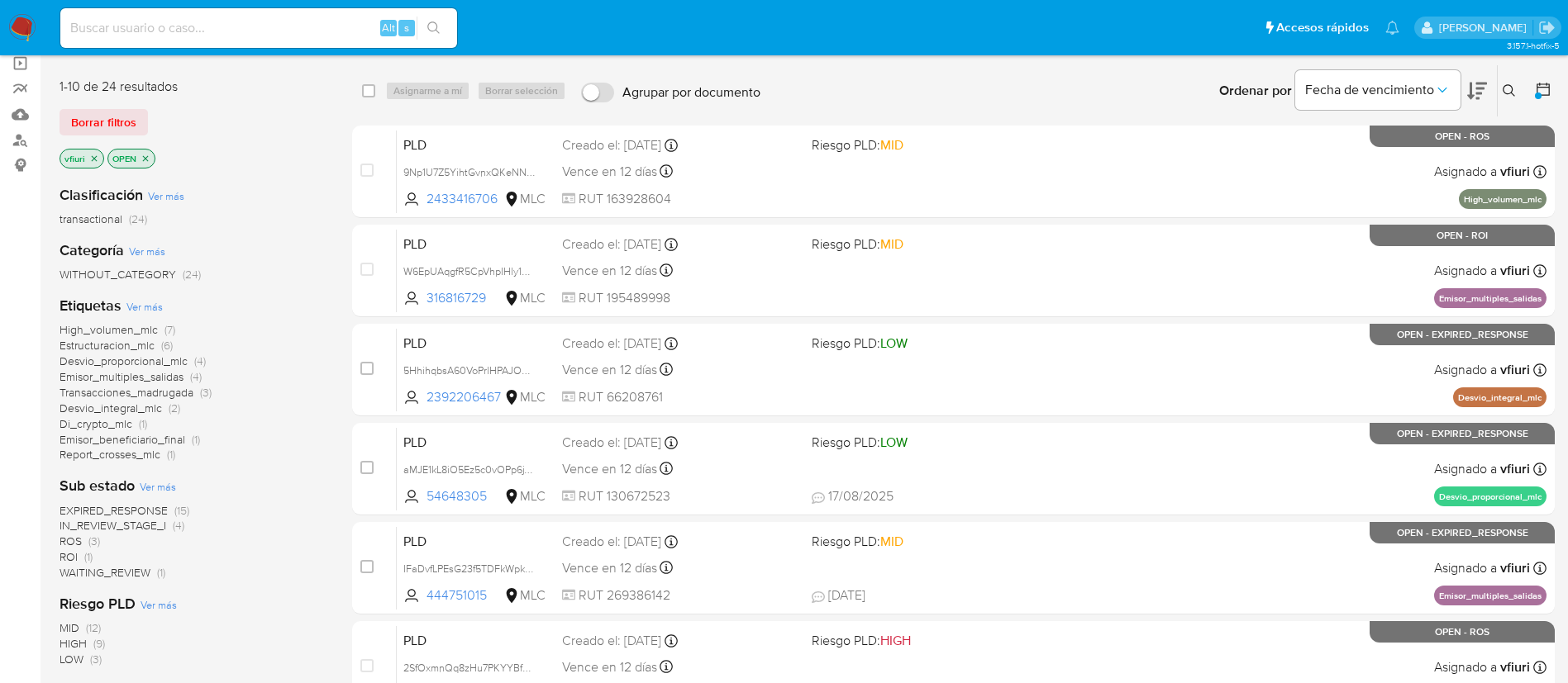
click at [162, 362] on span "Desvio_proporcional_mlc" at bounding box center [124, 360] width 128 height 17
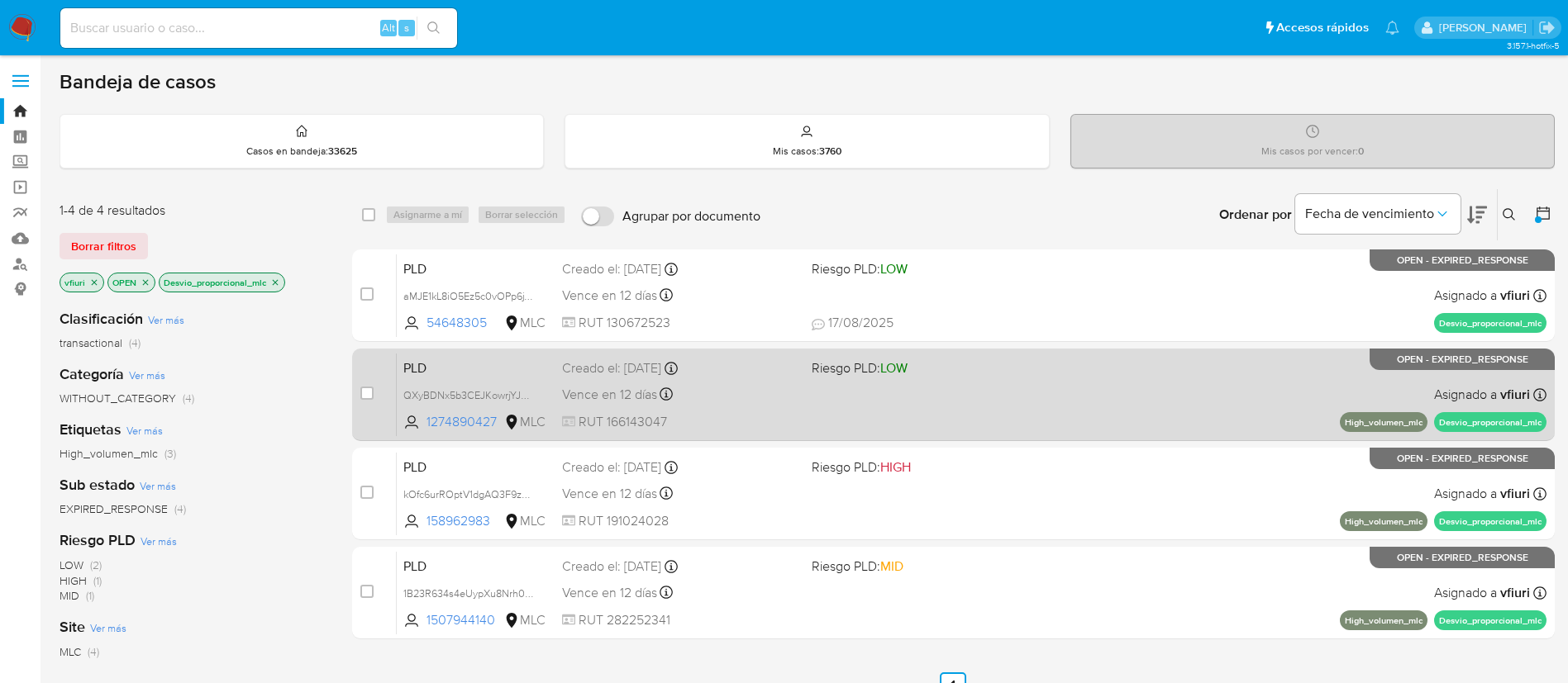
click at [749, 378] on div "PLD QXyBDNx5b3CEJKowrjYJKhcd 1274890427 MLC Riesgo PLD: LOW Creado el: 12/06/20…" at bounding box center [971, 394] width 1150 height 84
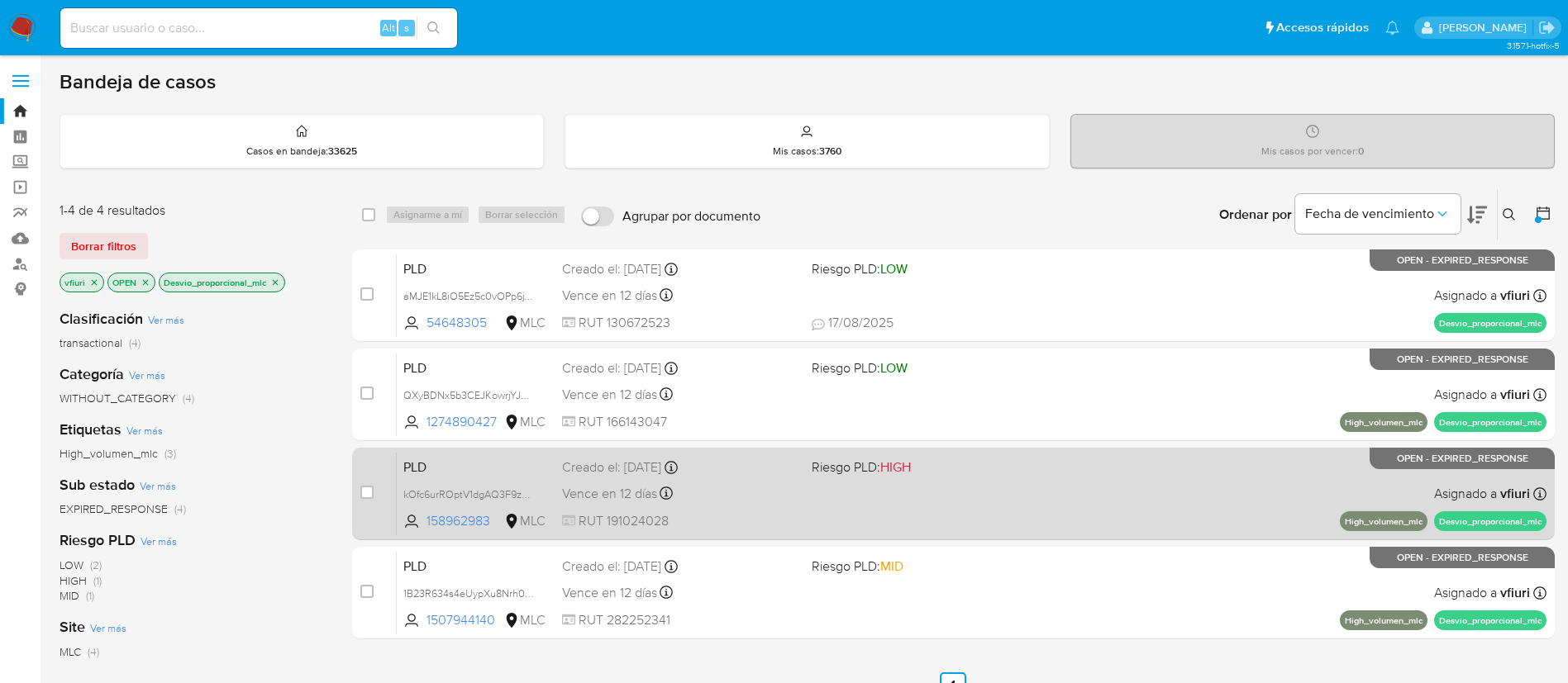
click at [731, 498] on div "Vence en 12 días Vence el 10/09/2025 06:03:29" at bounding box center [680, 493] width 237 height 22
click at [768, 487] on div "Vence en 12 días Vence el 10/09/2025 06:03:29" at bounding box center [680, 493] width 237 height 22
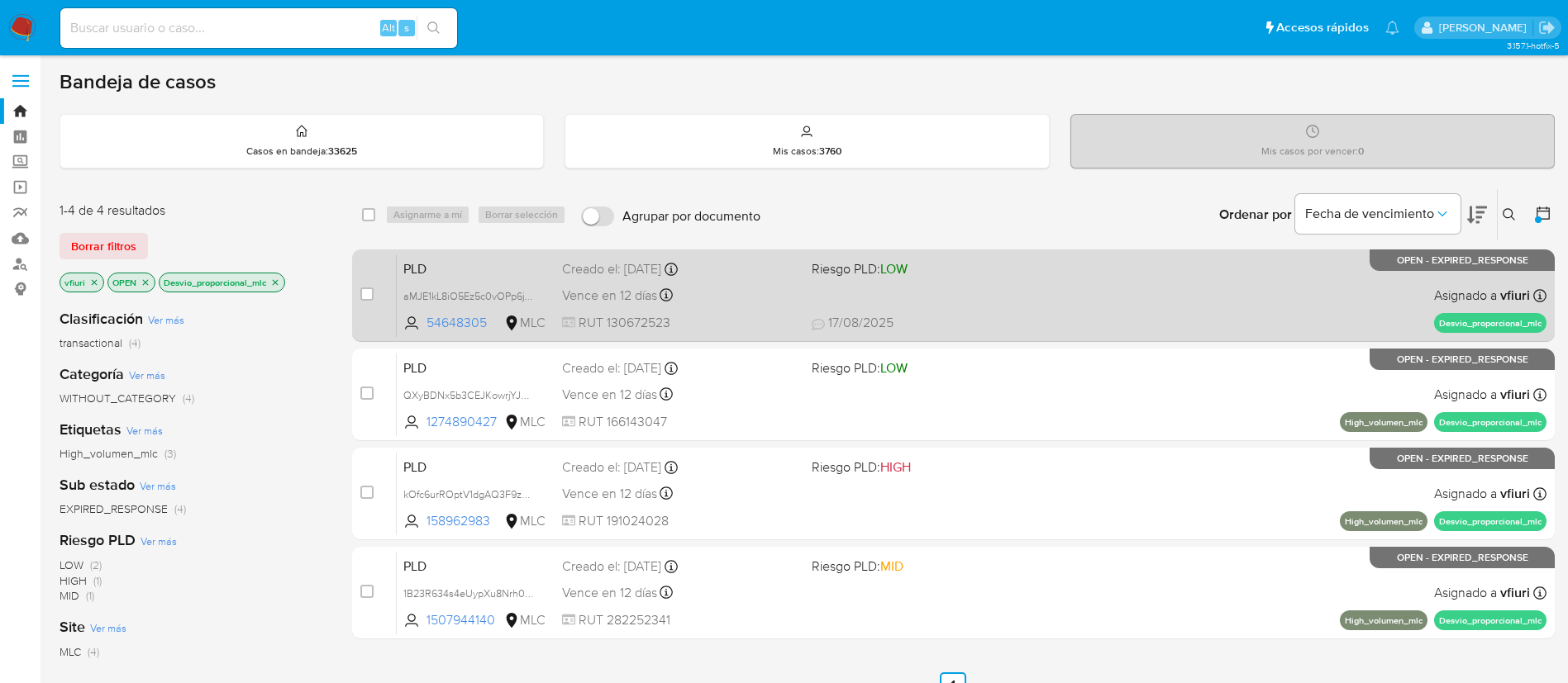
click at [1003, 278] on span "Riesgo PLD: LOW" at bounding box center [930, 268] width 237 height 22
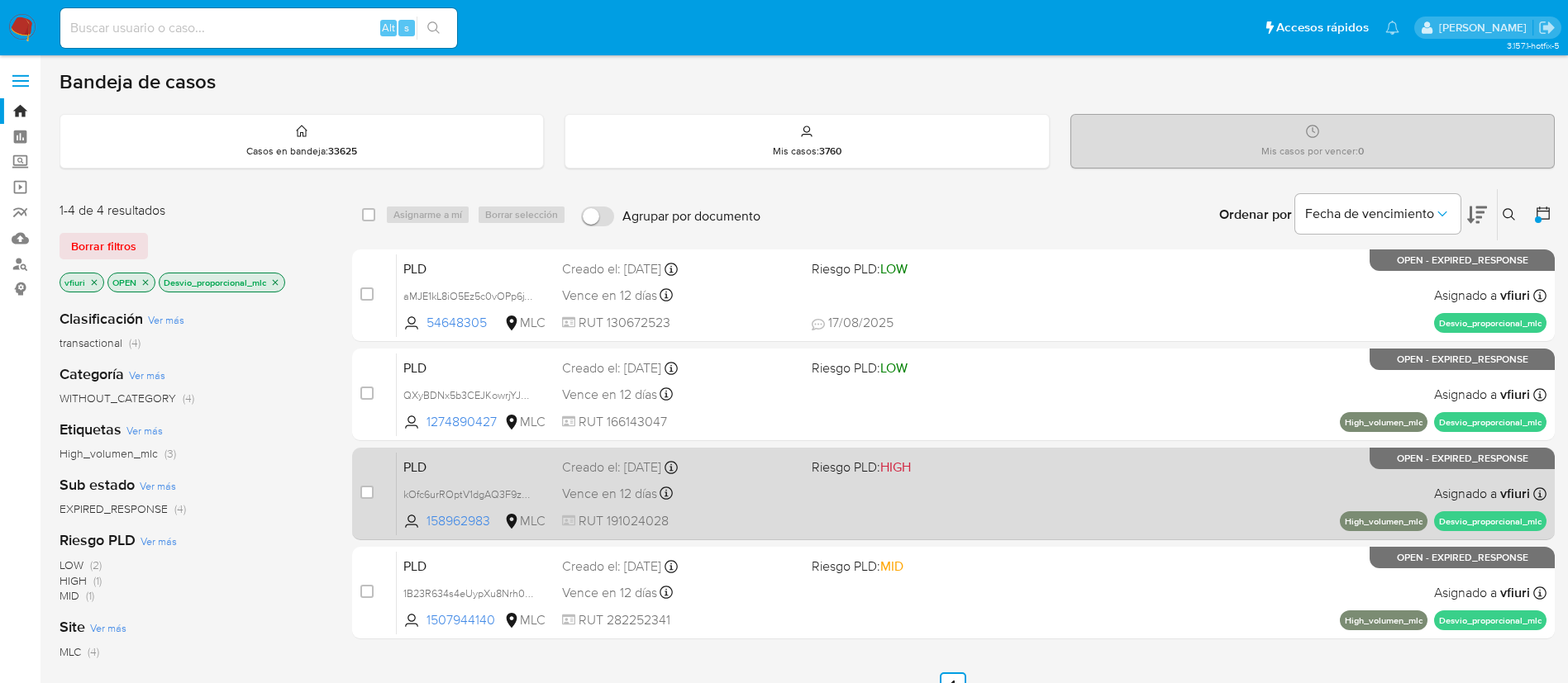
click at [729, 467] on div "Creado el: 12/06/2025 Creado el: 12/06/2025 06:03:29" at bounding box center [680, 467] width 237 height 18
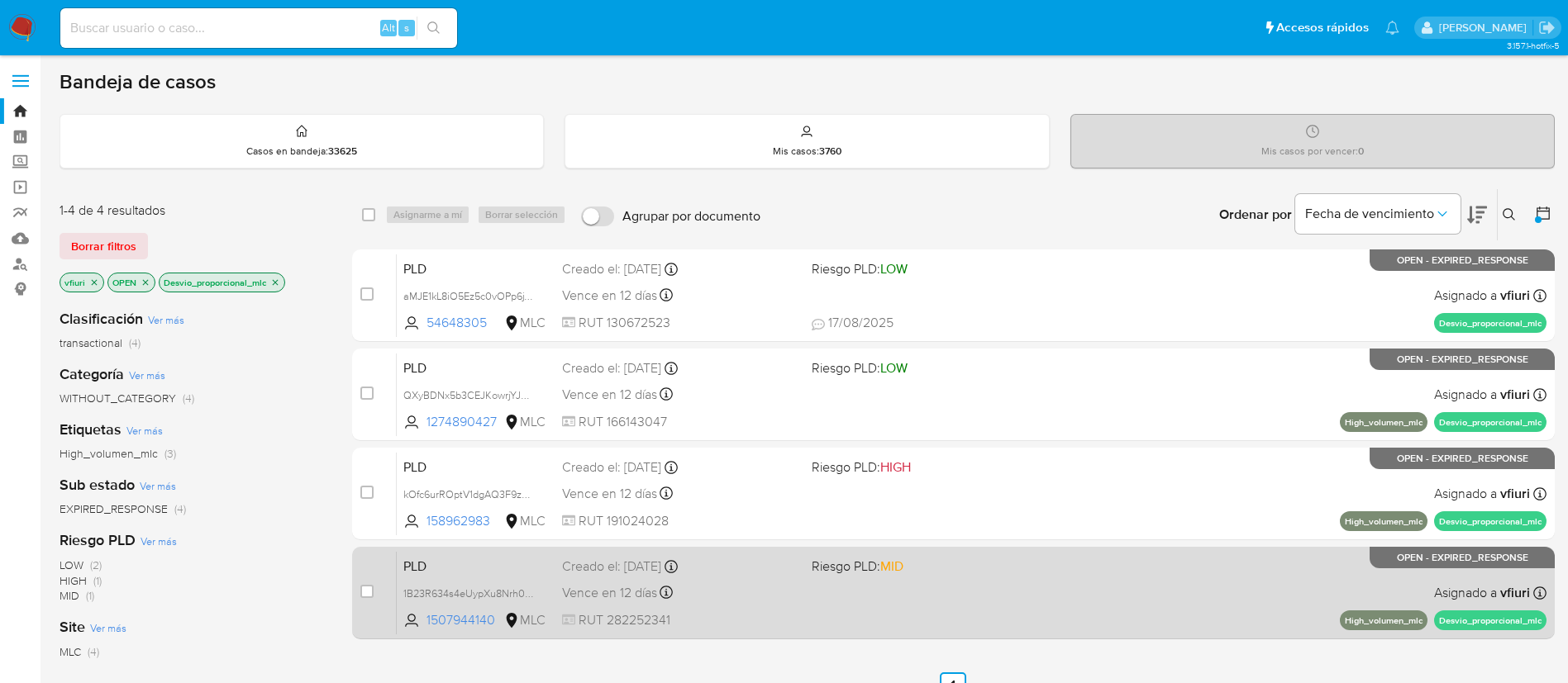
click at [829, 601] on div "PLD 1B23R634s4eUypXu8Nrh0c5h 1507944140 MLC Riesgo PLD: MID Creado el: 12/06/20…" at bounding box center [971, 593] width 1150 height 84
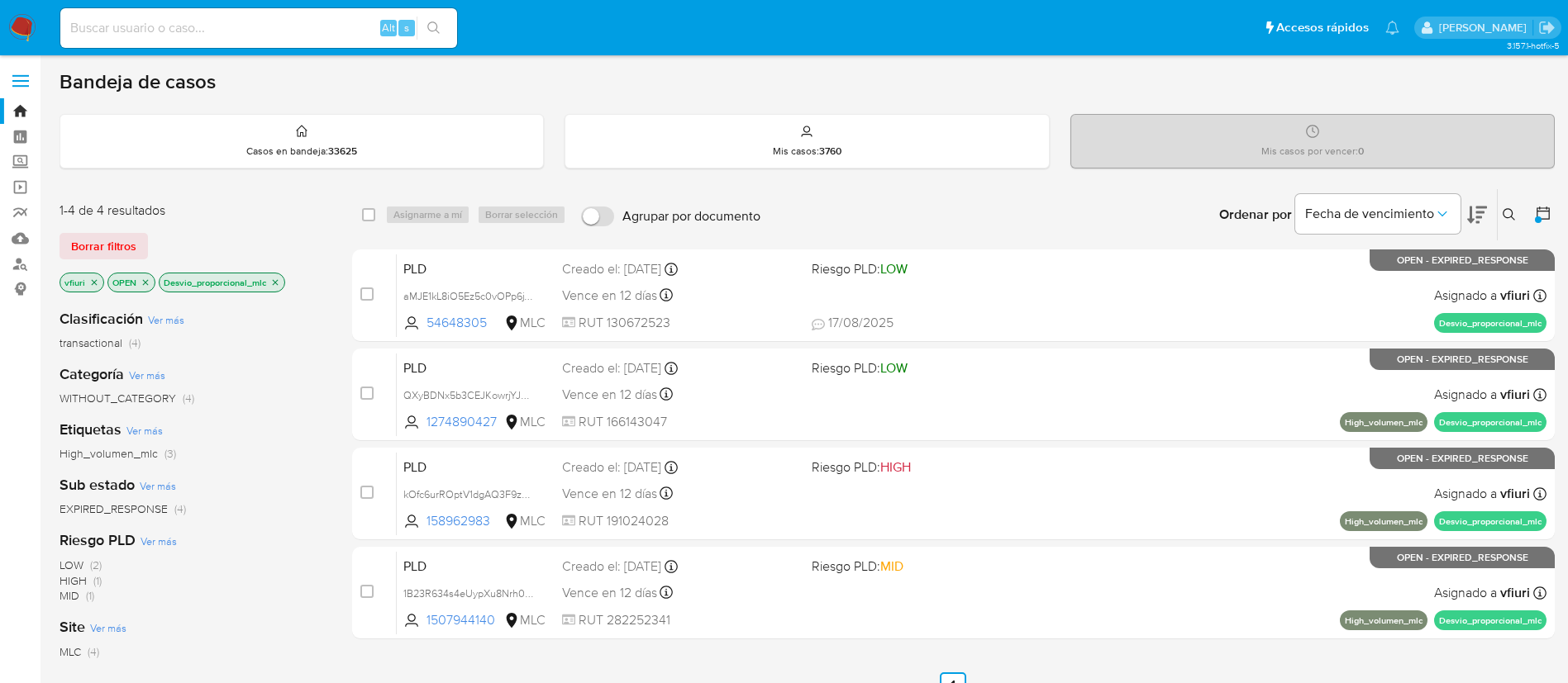
click at [283, 280] on p "Desvio_proporcional_mlc" at bounding box center [222, 283] width 125 height 18
click at [279, 281] on icon "close-filter" at bounding box center [276, 283] width 10 height 10
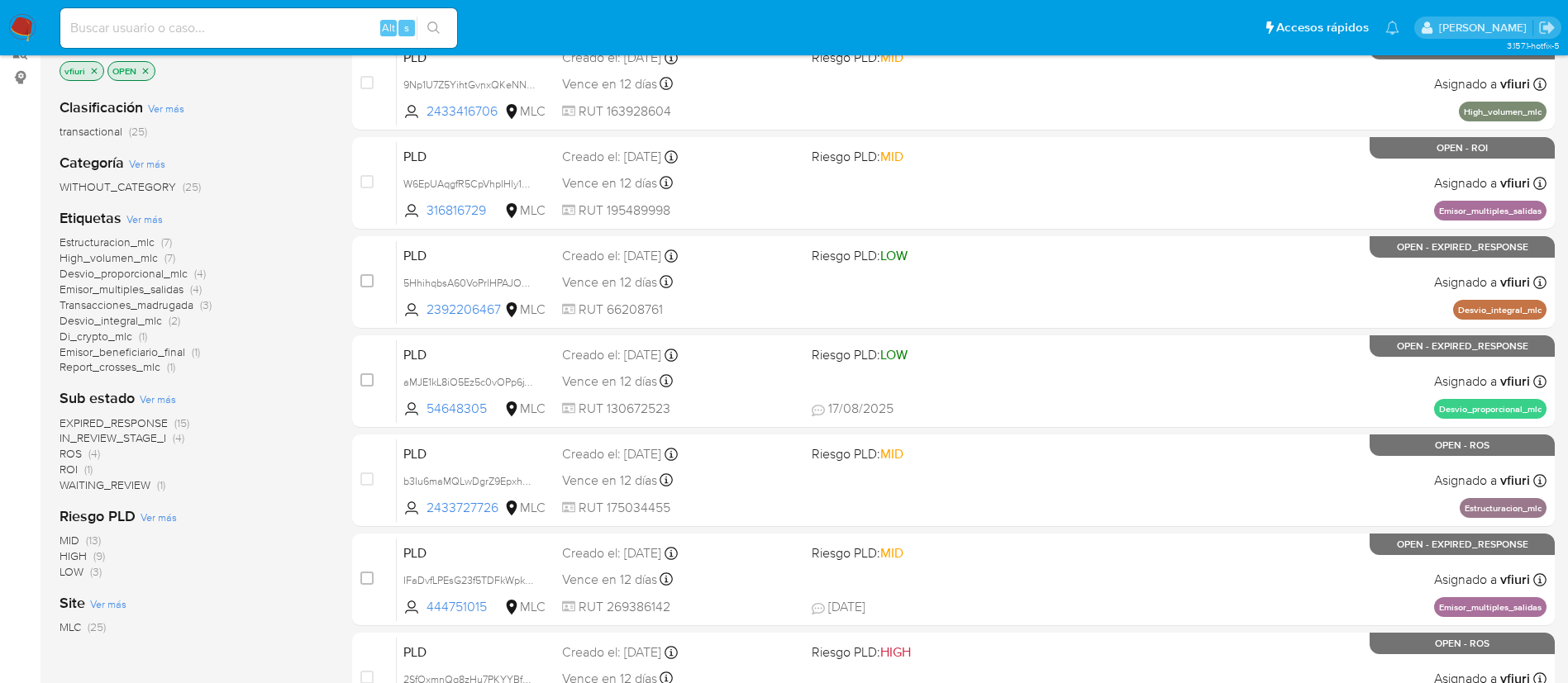
scroll to position [248, 0]
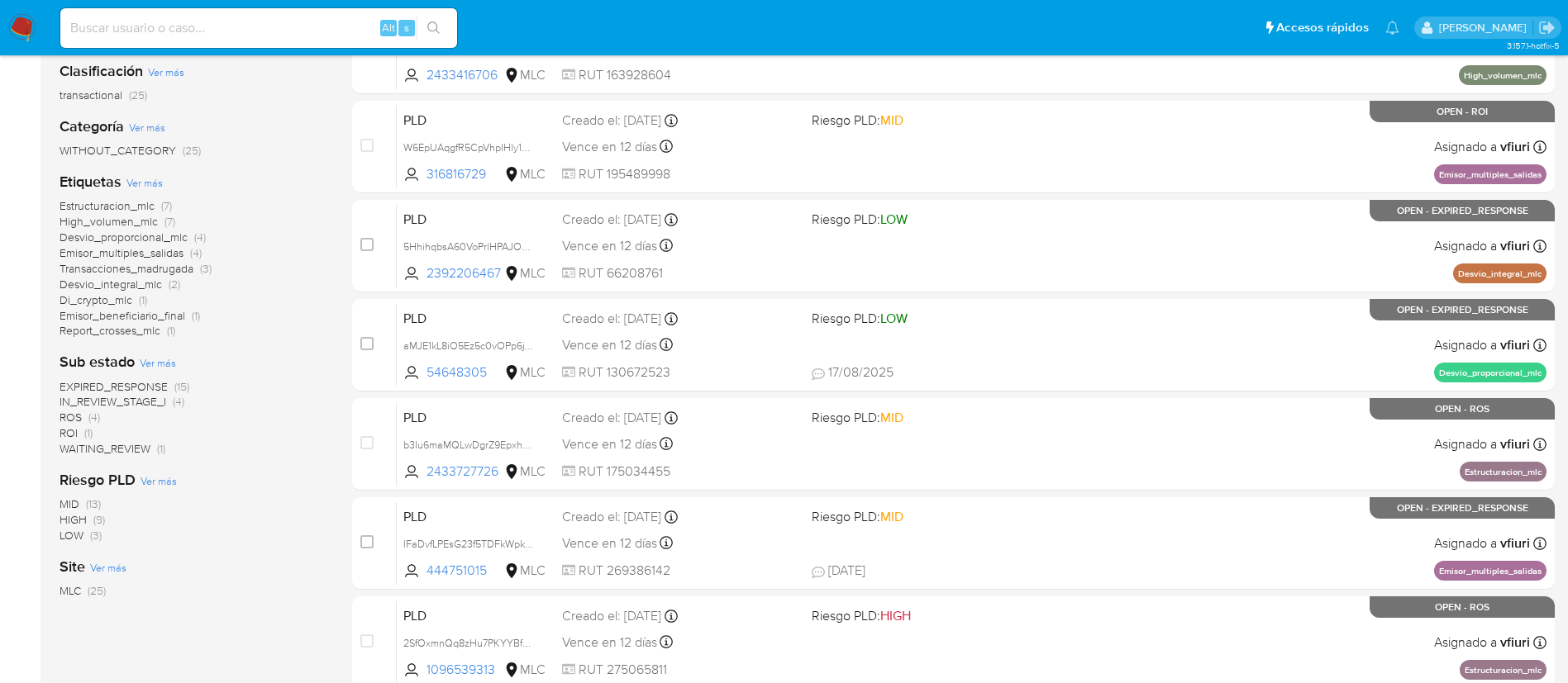
click at [155, 225] on span "High_volumen_mlc" at bounding box center [109, 222] width 98 height 17
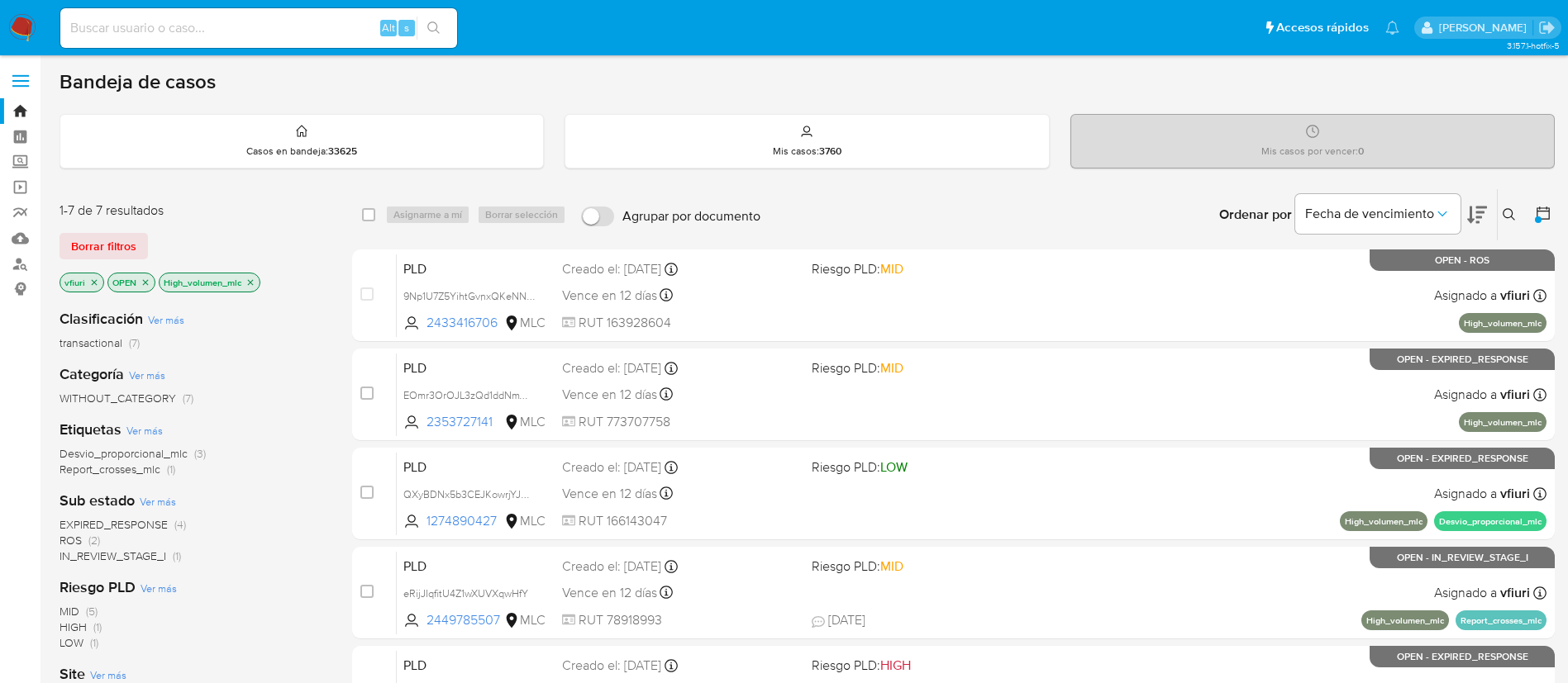
scroll to position [124, 0]
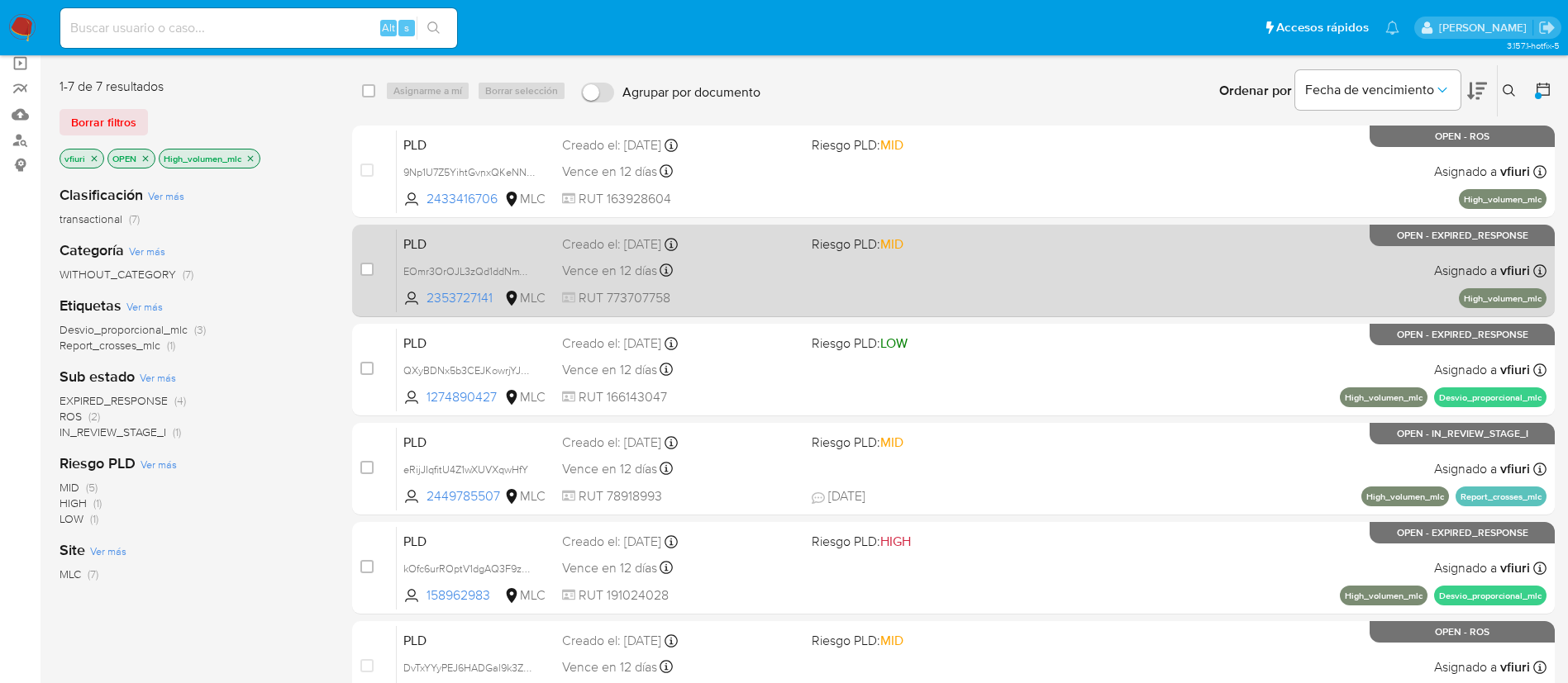
click at [722, 264] on div "Vence en 12 días Vence el 10/09/2025 06:06:29" at bounding box center [680, 271] width 237 height 22
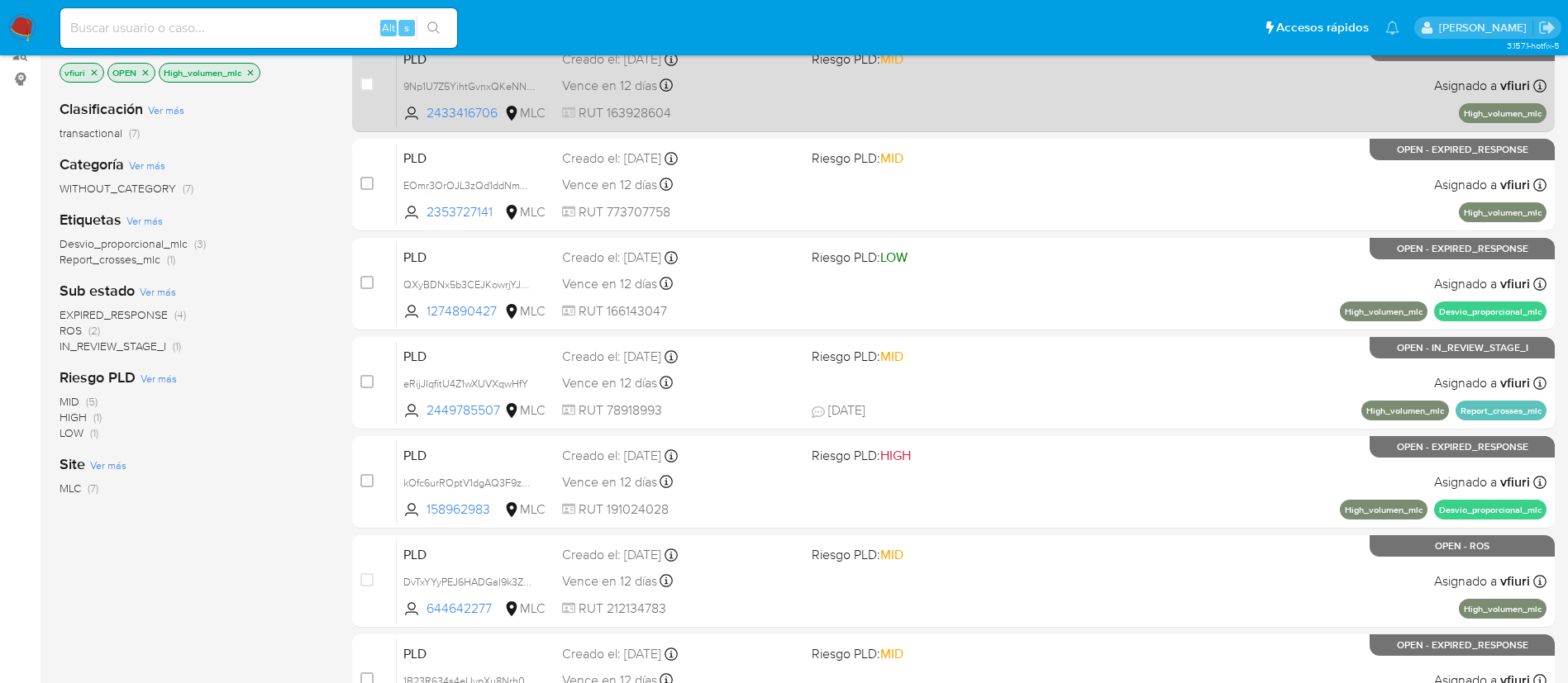
scroll to position [248, 0]
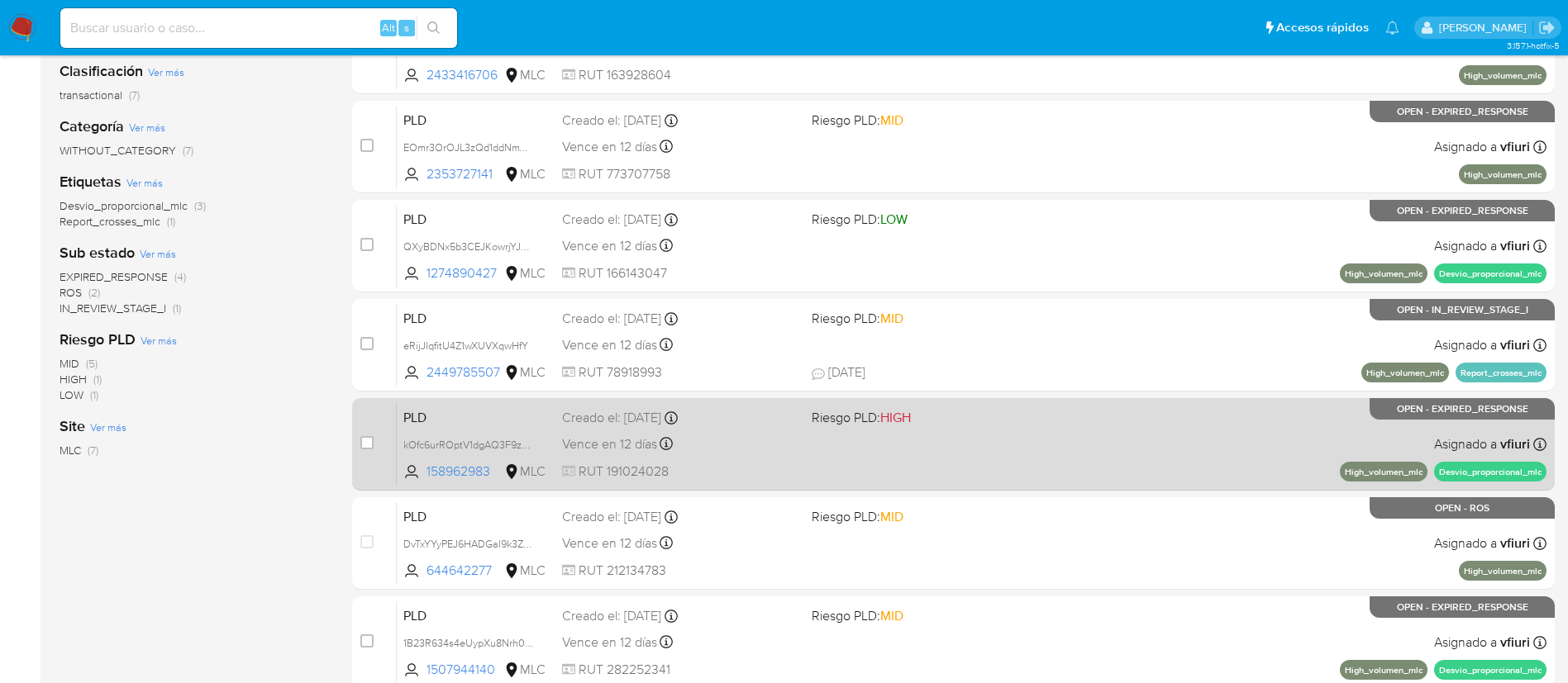
click at [1007, 451] on div "PLD kOfc6urROptV1dgAQ3F9zdwT 158962983 MLC Riesgo PLD: HIGH Creado el: 12/06/20…" at bounding box center [971, 444] width 1150 height 84
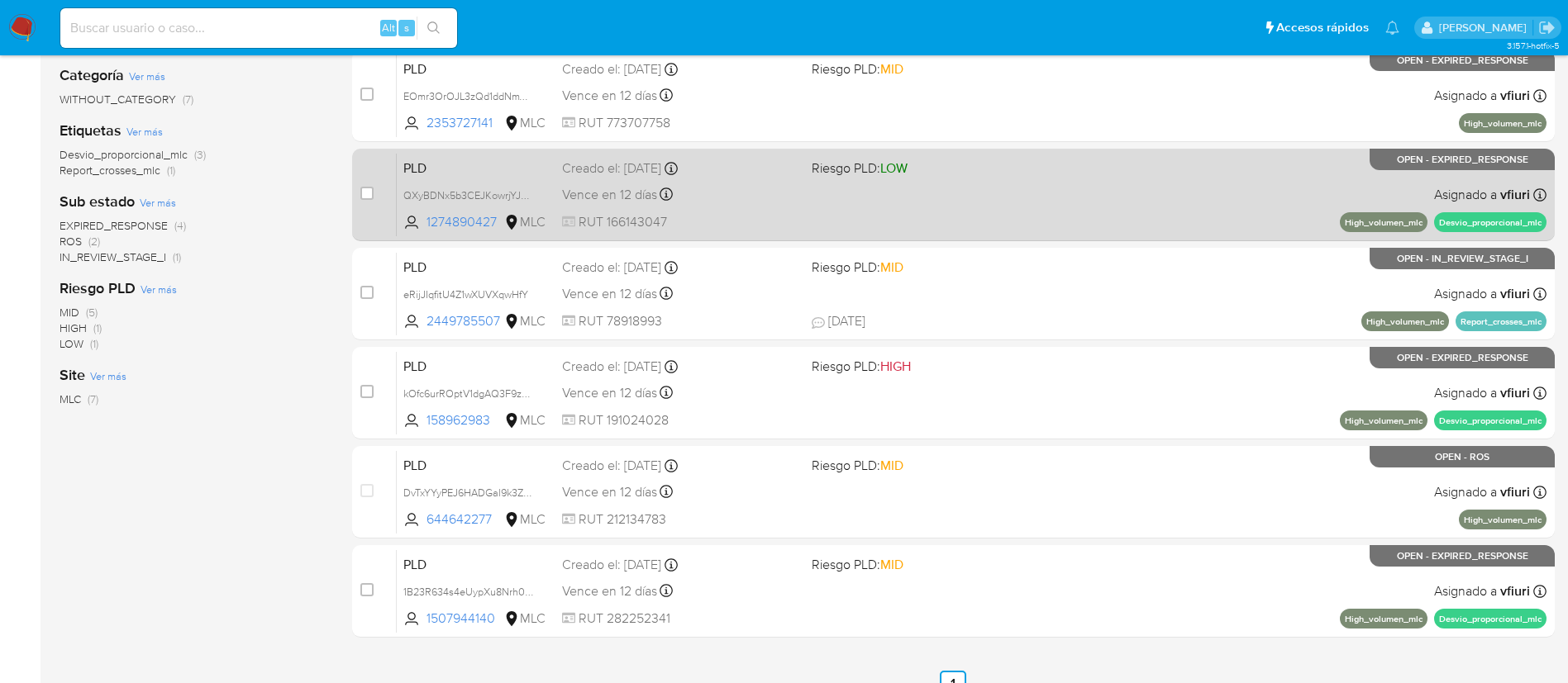
scroll to position [324, 0]
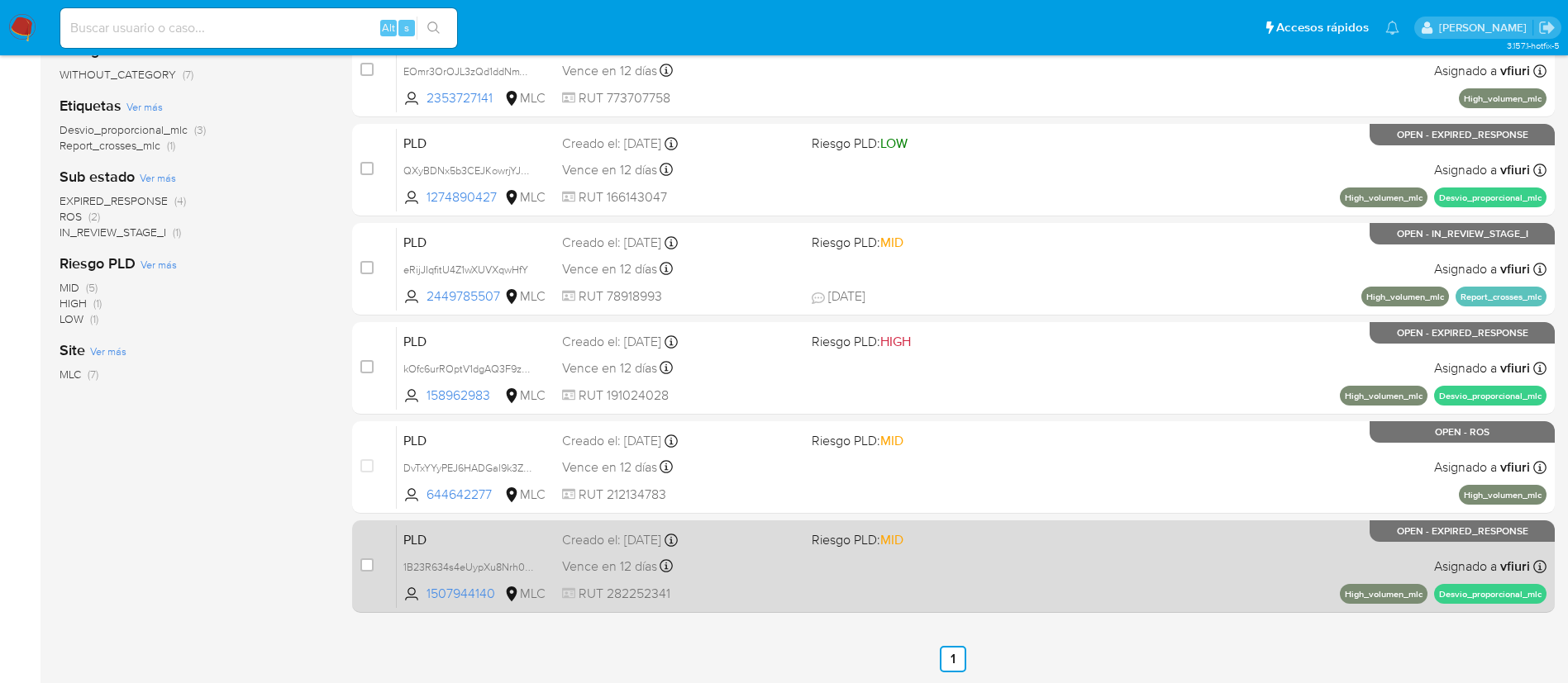
click at [912, 567] on div "PLD 1B23R634s4eUypXu8Nrh0c5h 1507944140 MLC Riesgo PLD: MID Creado el: 12/06/20…" at bounding box center [971, 567] width 1150 height 84
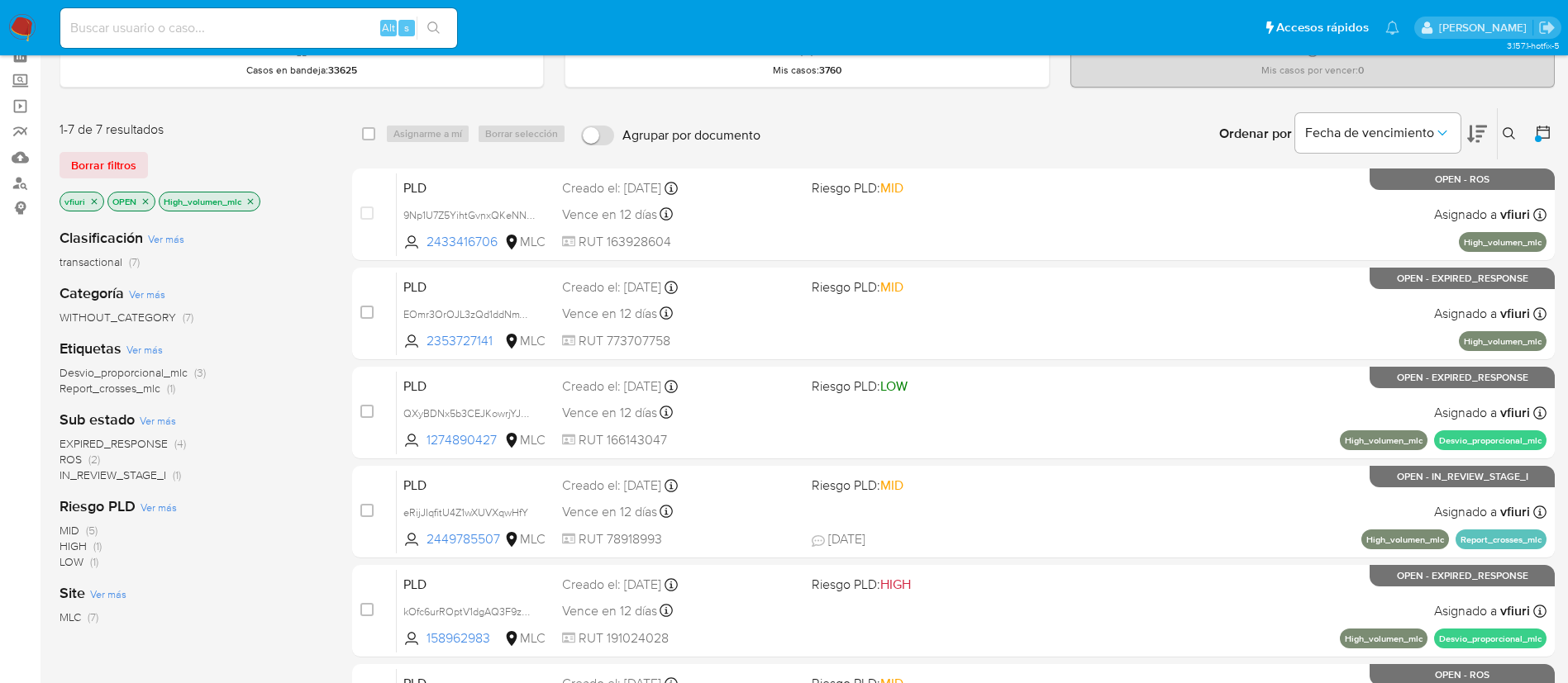
scroll to position [0, 0]
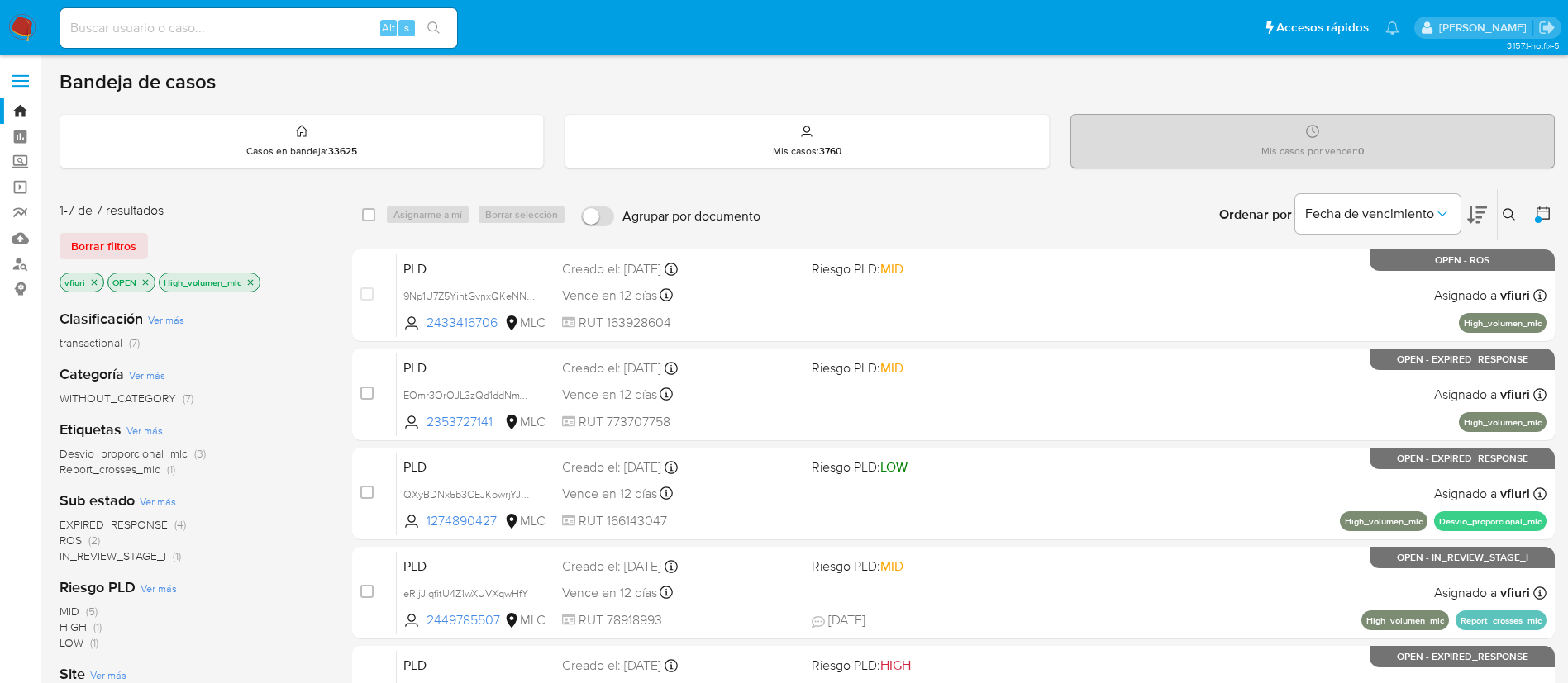
click at [252, 282] on icon "close-filter" at bounding box center [251, 283] width 10 height 10
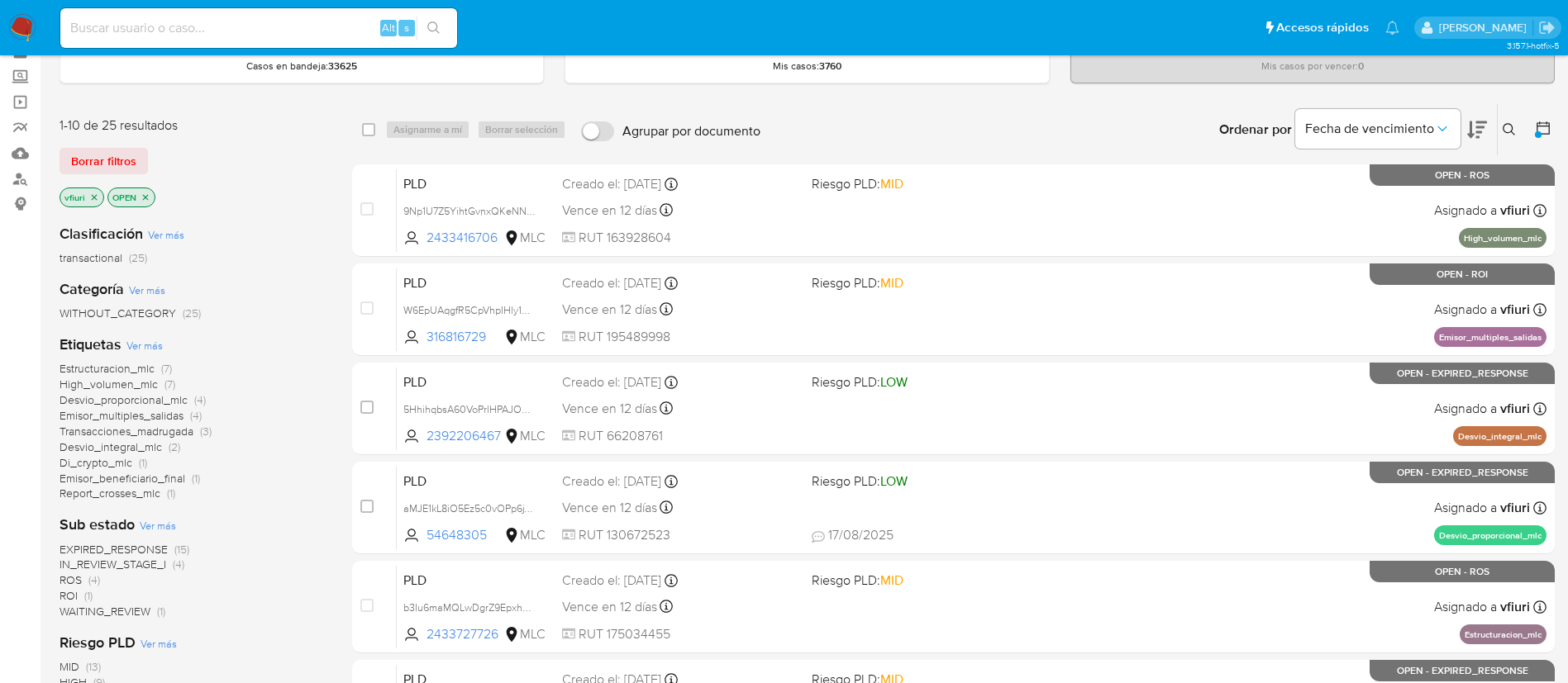
scroll to position [124, 0]
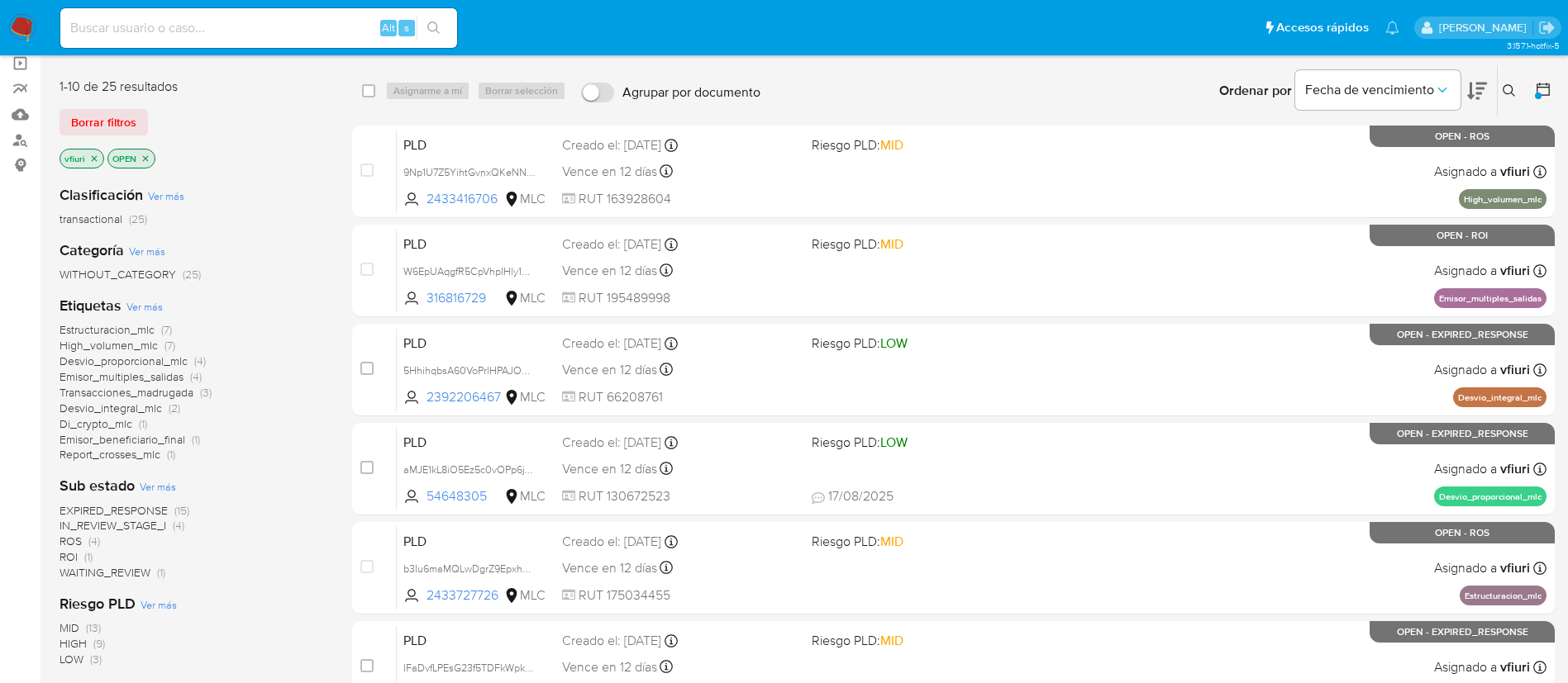
click at [167, 411] on span "Desvio_integral_mlc (2)" at bounding box center [120, 408] width 121 height 16
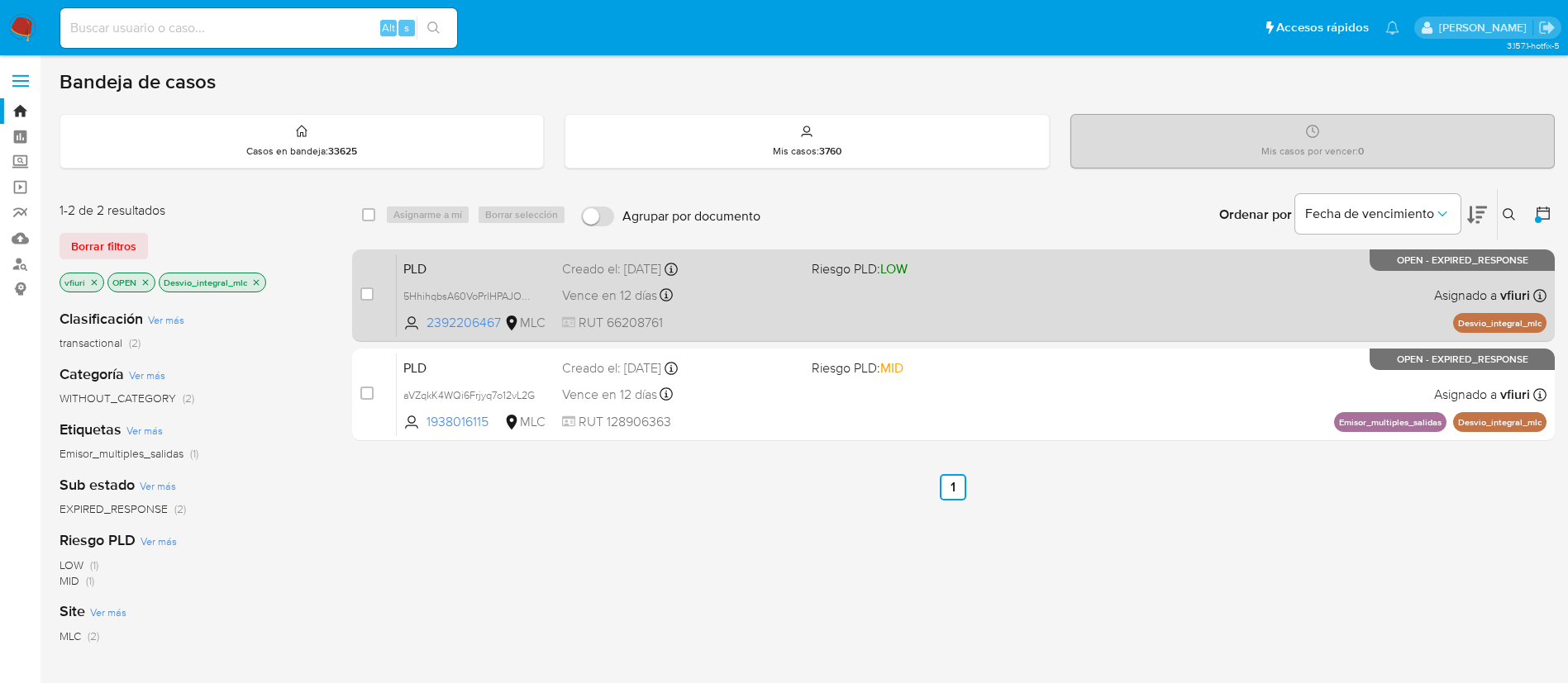
click at [865, 314] on div "PLD 5HhihqbsA60VoPrlHPAJOaar 2392206467 MLC Riesgo PLD: LOW Creado el: 12/06/20…" at bounding box center [971, 296] width 1150 height 84
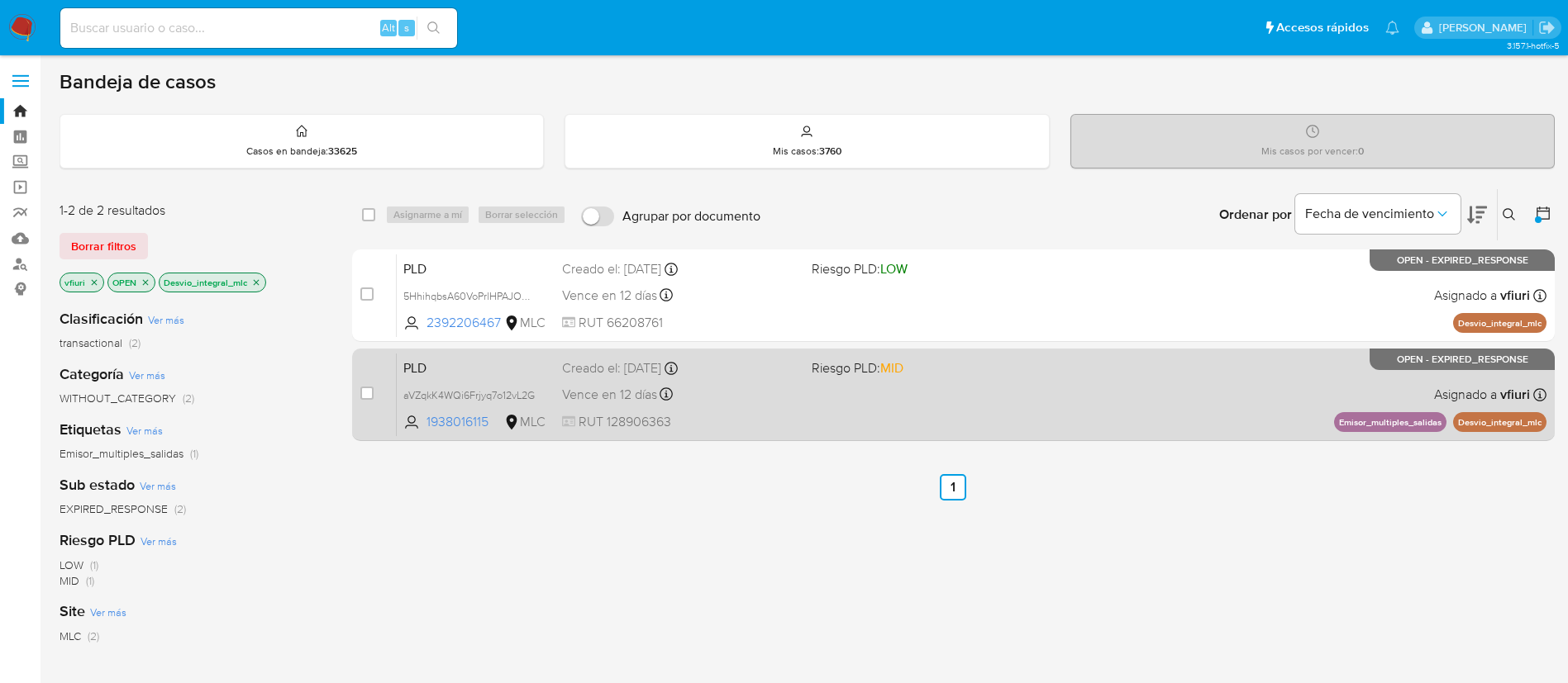
click at [853, 408] on div "PLD aVZqkK4WQi6Frjyq7o12vL2G 1938016115 MLC Riesgo PLD: MID Creado el: 12/06/20…" at bounding box center [971, 394] width 1150 height 84
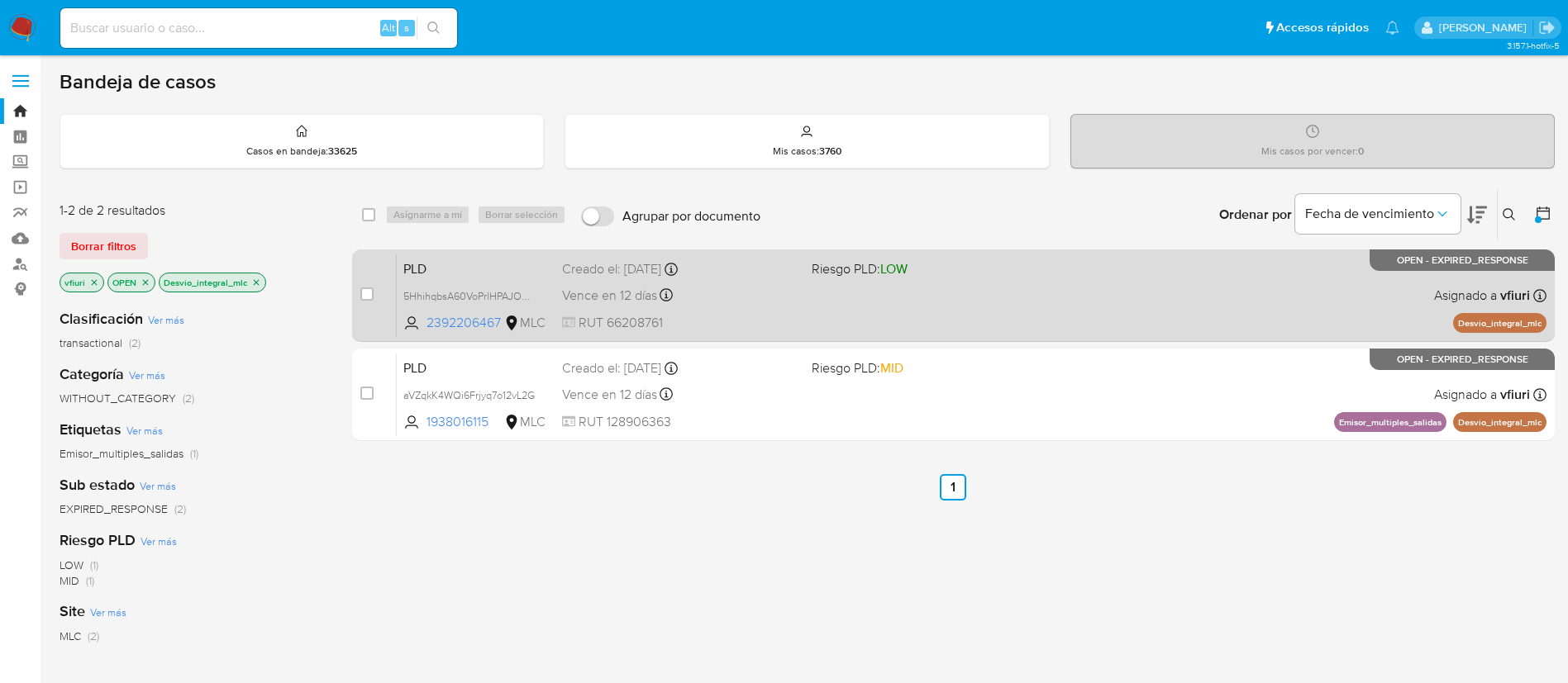
click at [764, 302] on div "Vence en 12 días Vence el 10/09/2025 06:08:25" at bounding box center [680, 296] width 237 height 22
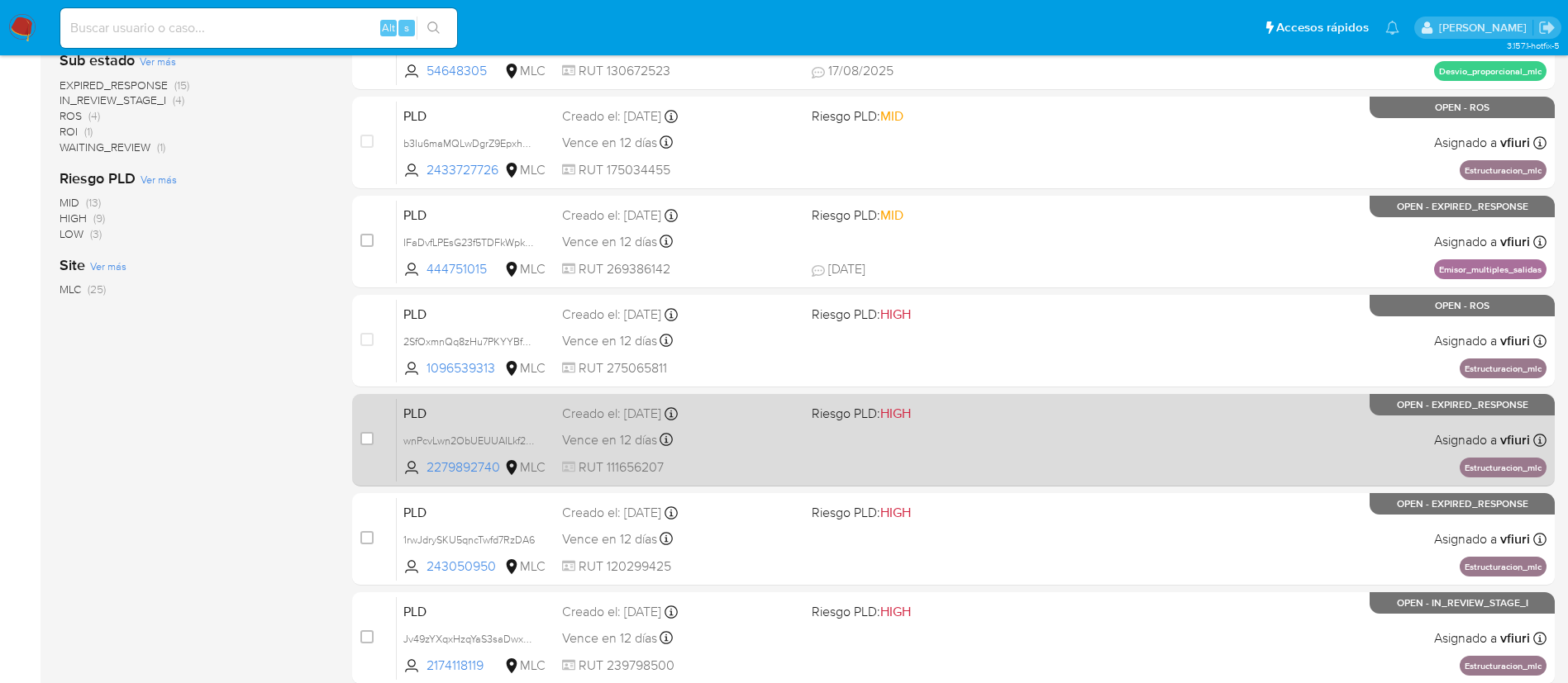
scroll to position [621, 0]
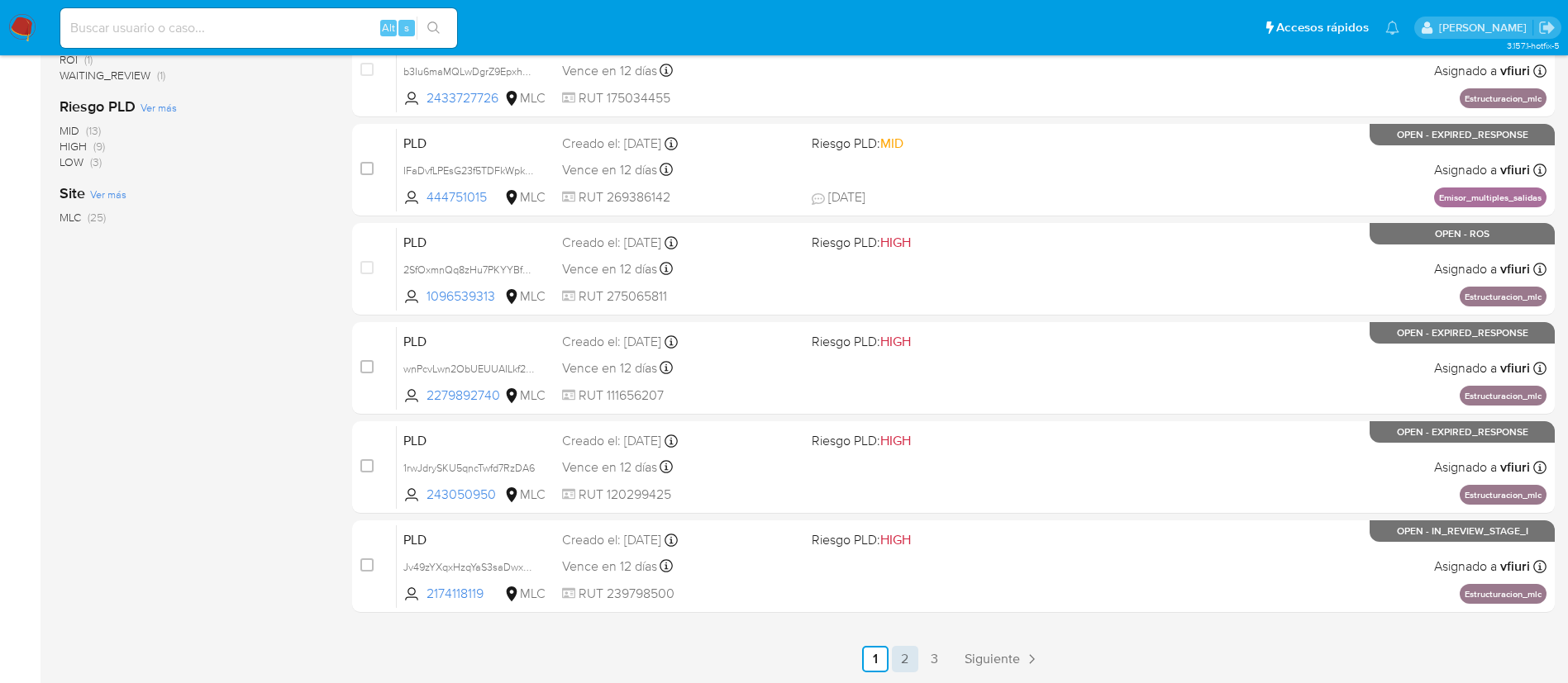
click at [906, 646] on link "2" at bounding box center [905, 659] width 26 height 26
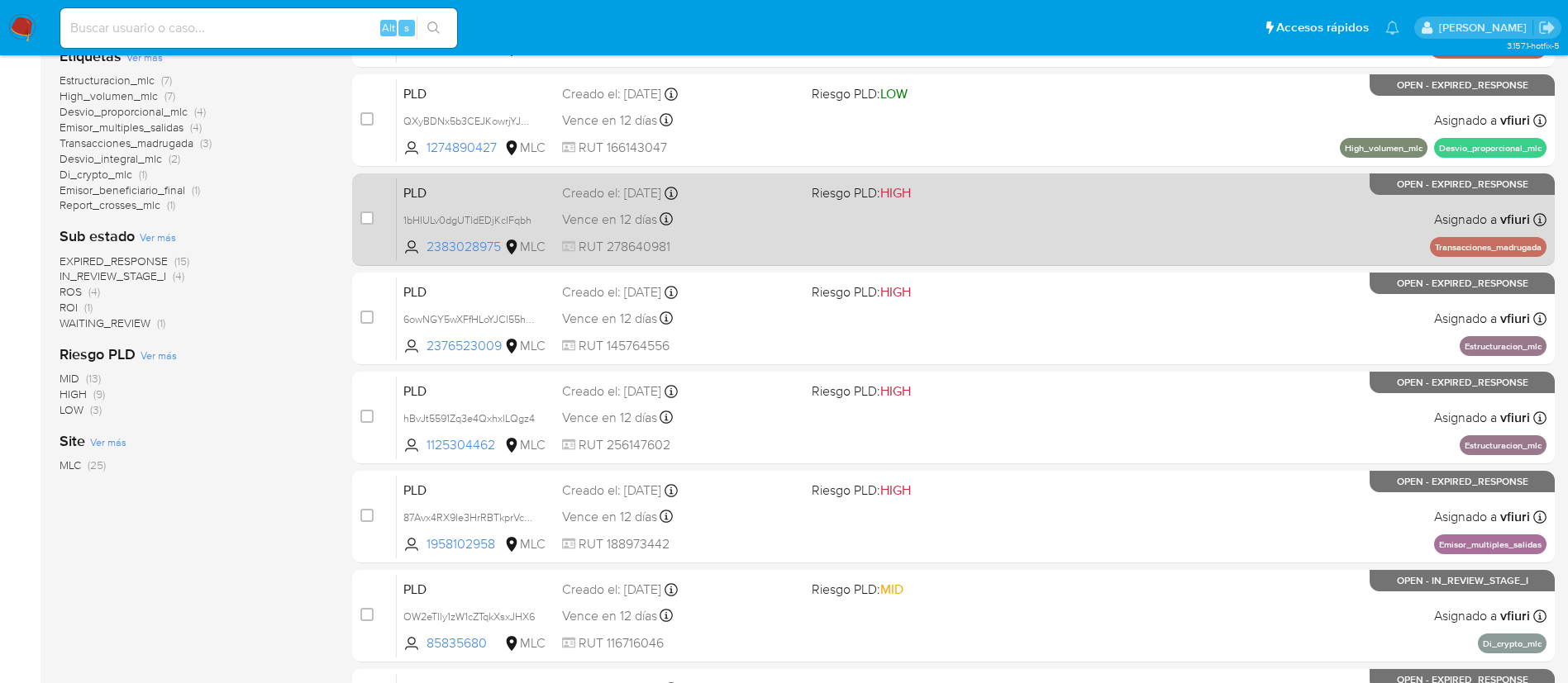
scroll to position [620, 0]
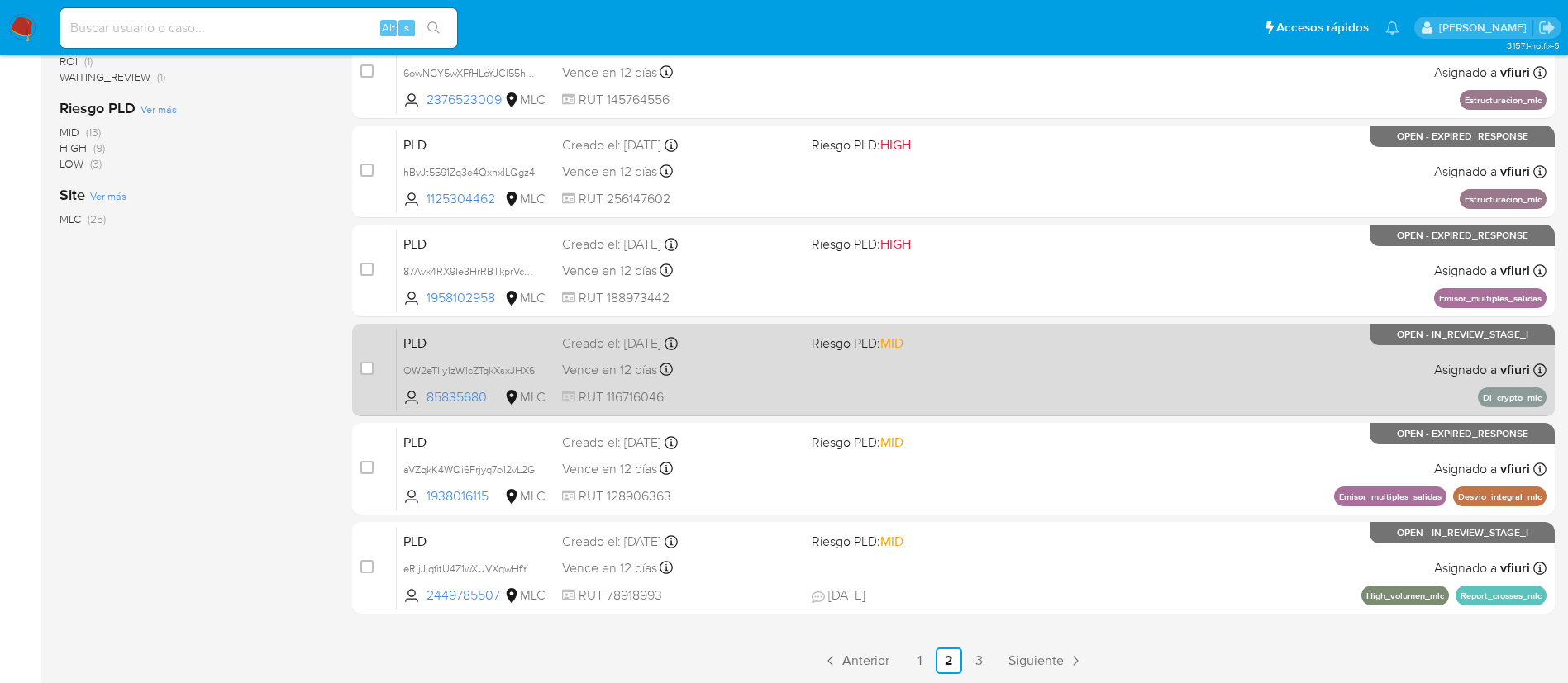
click at [875, 381] on div "PLD OW2eTIly1zW1cZTqkXsxJHX6 85835680 MLC Riesgo PLD: MID Creado el: 12/06/2025…" at bounding box center [971, 370] width 1150 height 84
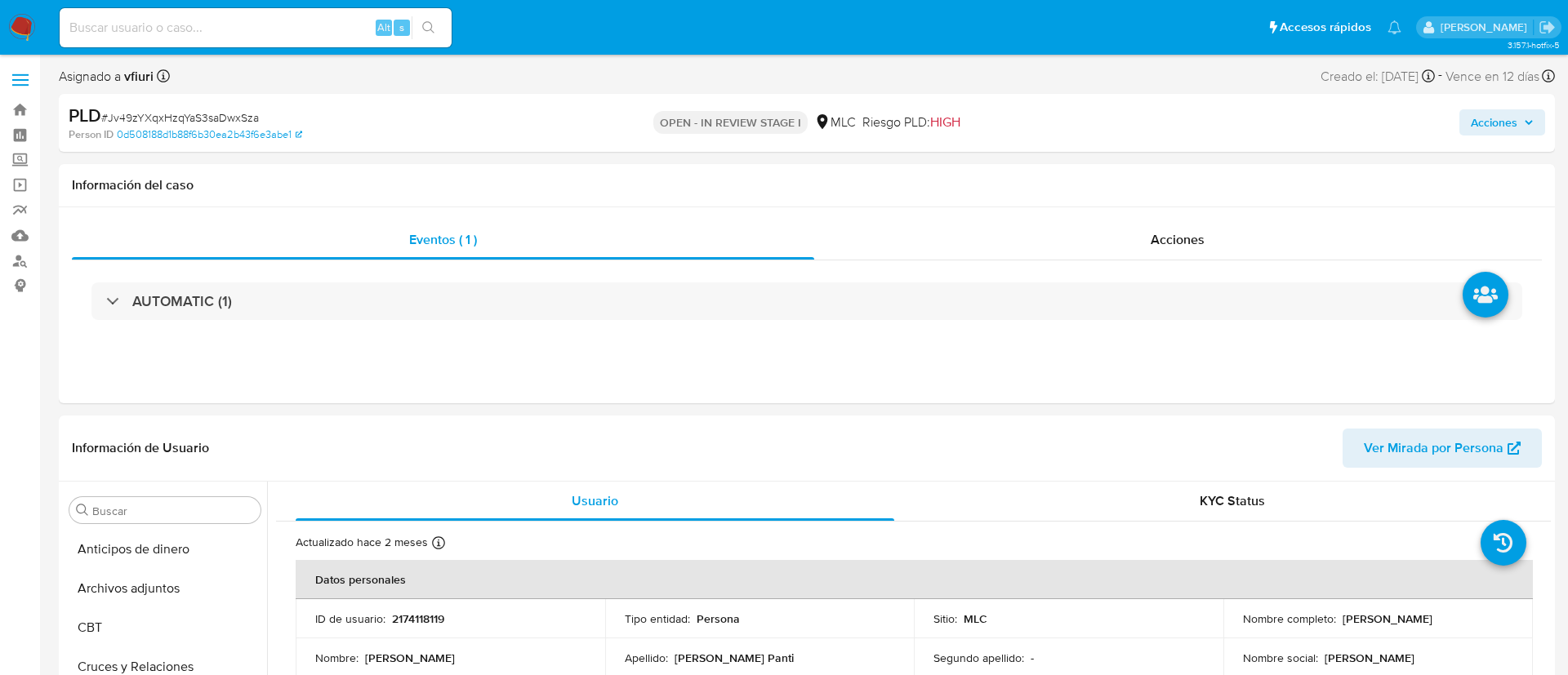
select select "10"
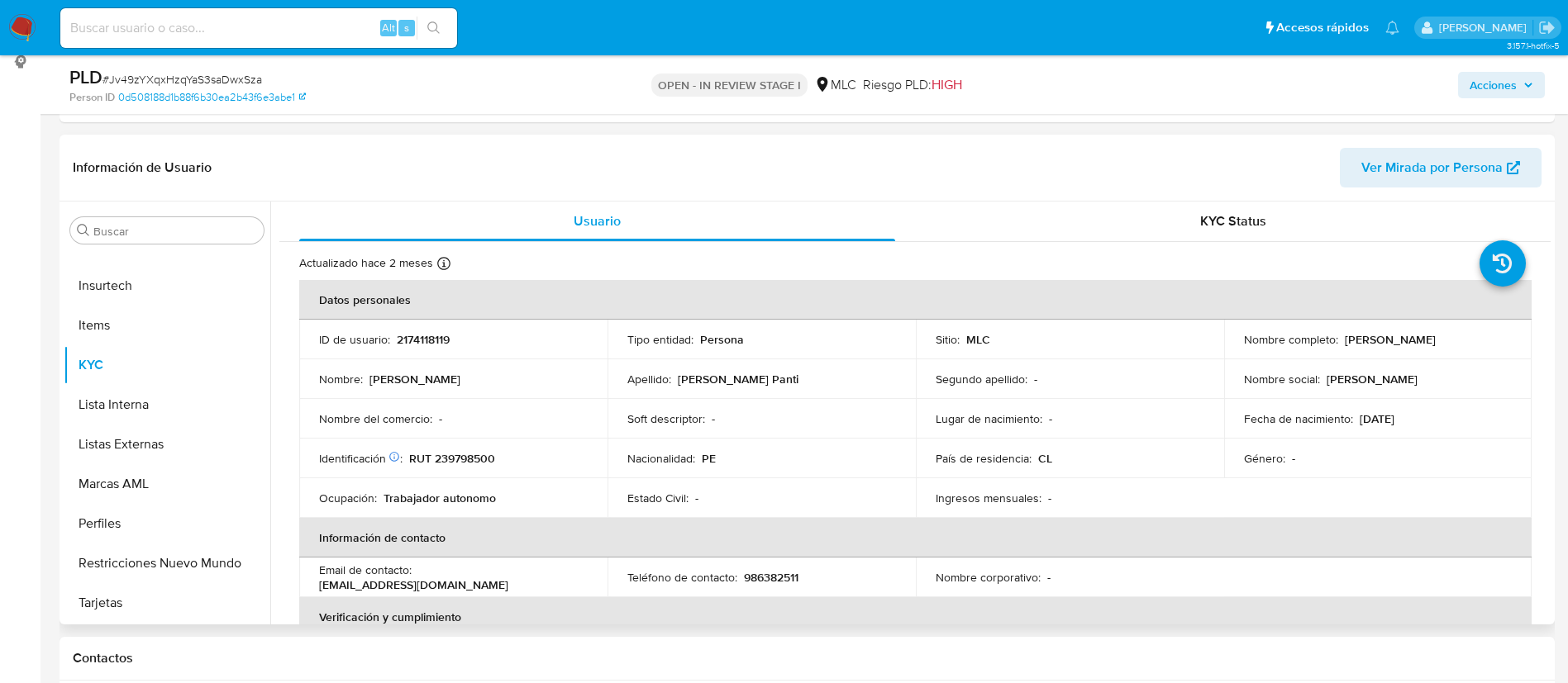
scroll to position [371, 0]
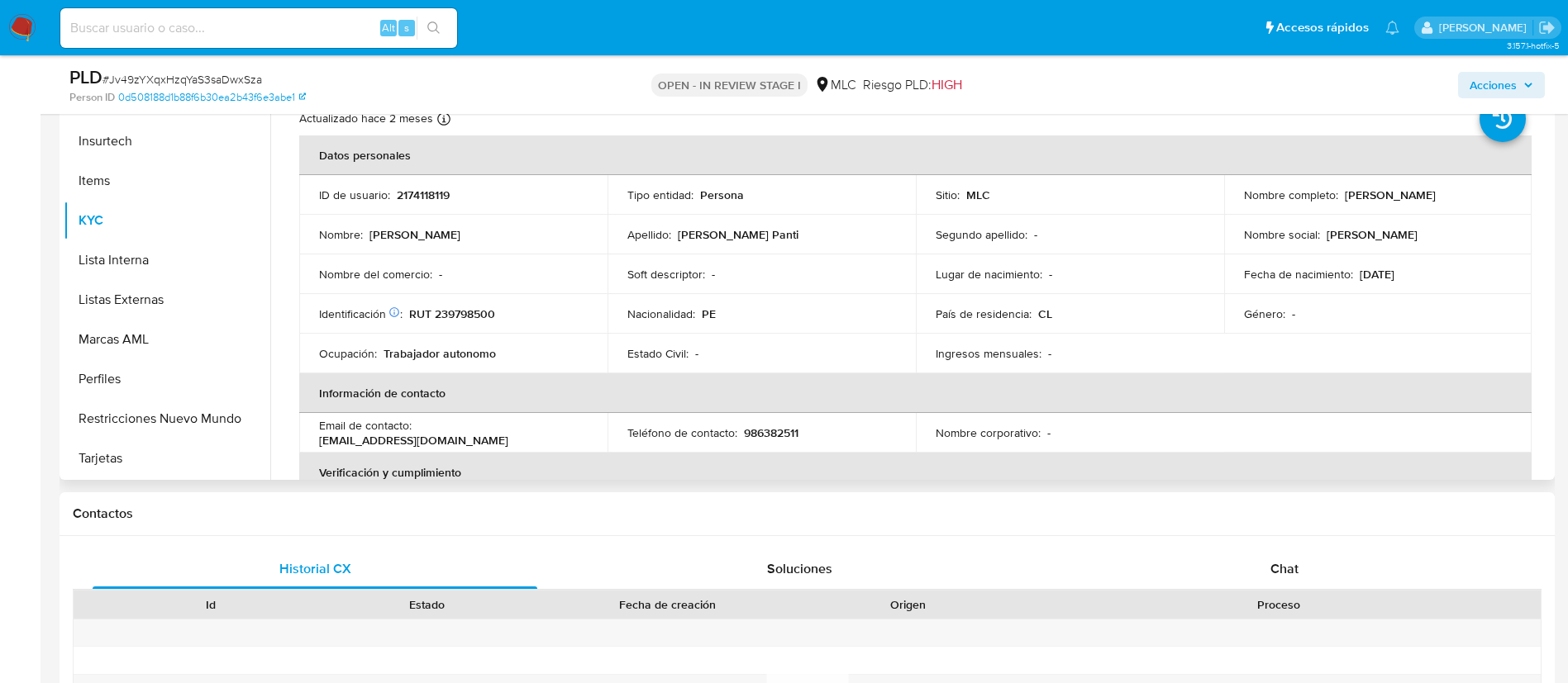
click at [431, 191] on p "2174118119" at bounding box center [422, 195] width 53 height 15
copy p "2174118119"
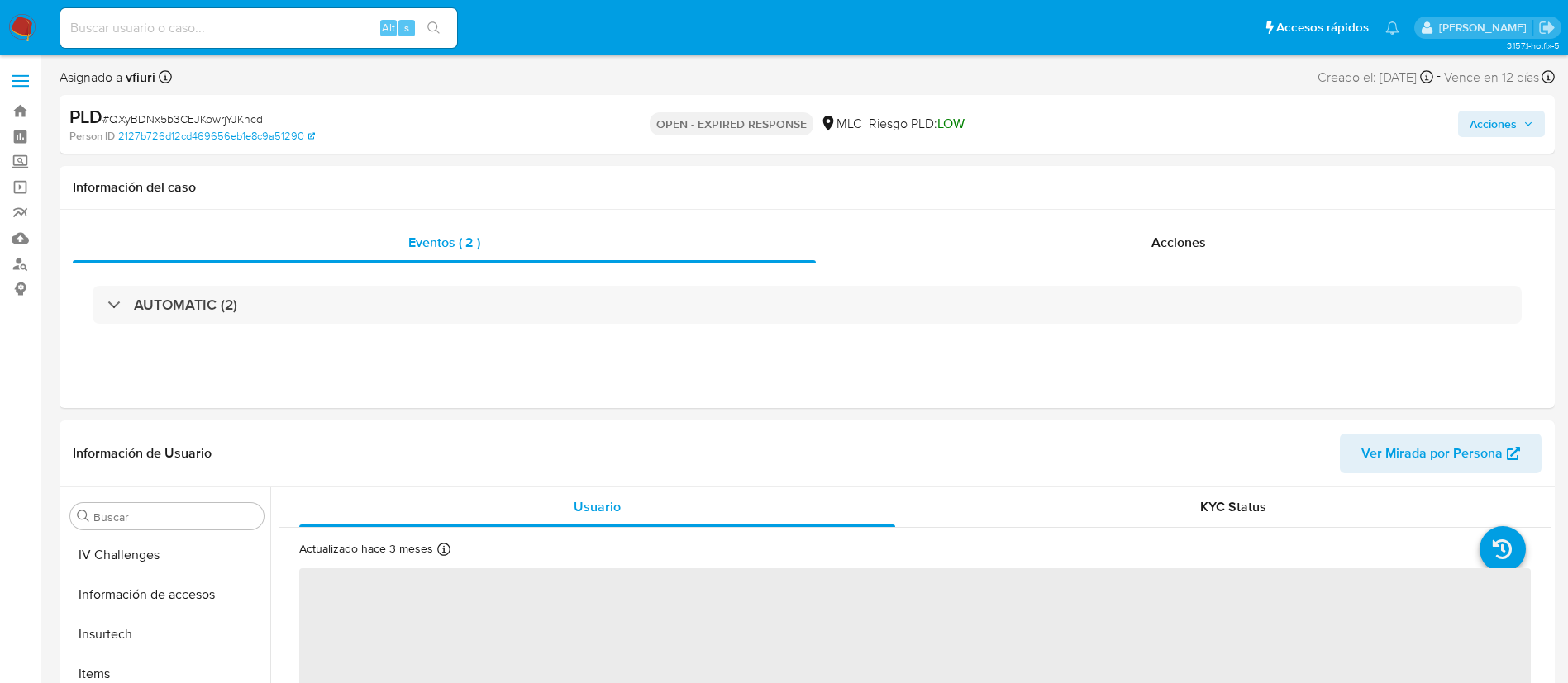
scroll to position [698, 0]
select select "10"
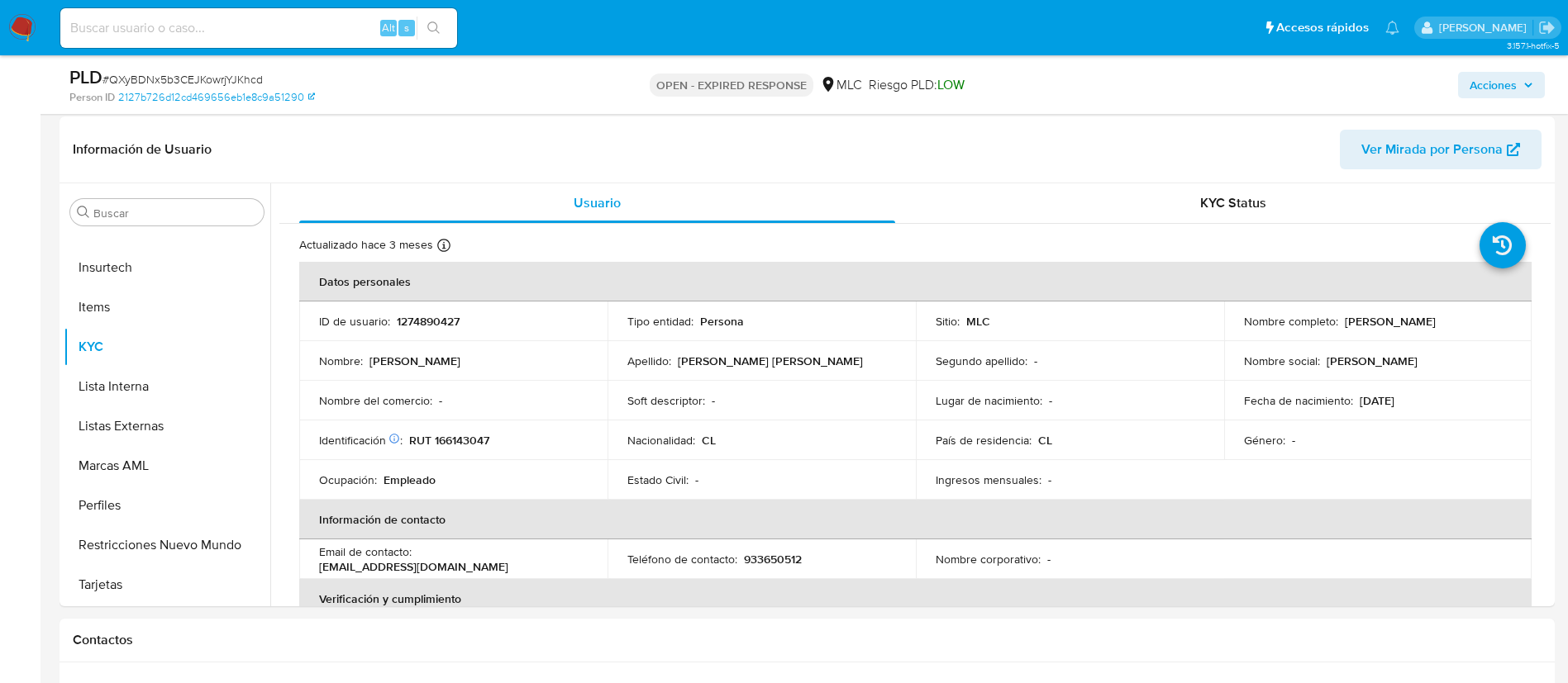
scroll to position [248, 0]
click at [433, 326] on p "1274890427" at bounding box center [427, 319] width 63 height 15
copy p "1274890427"
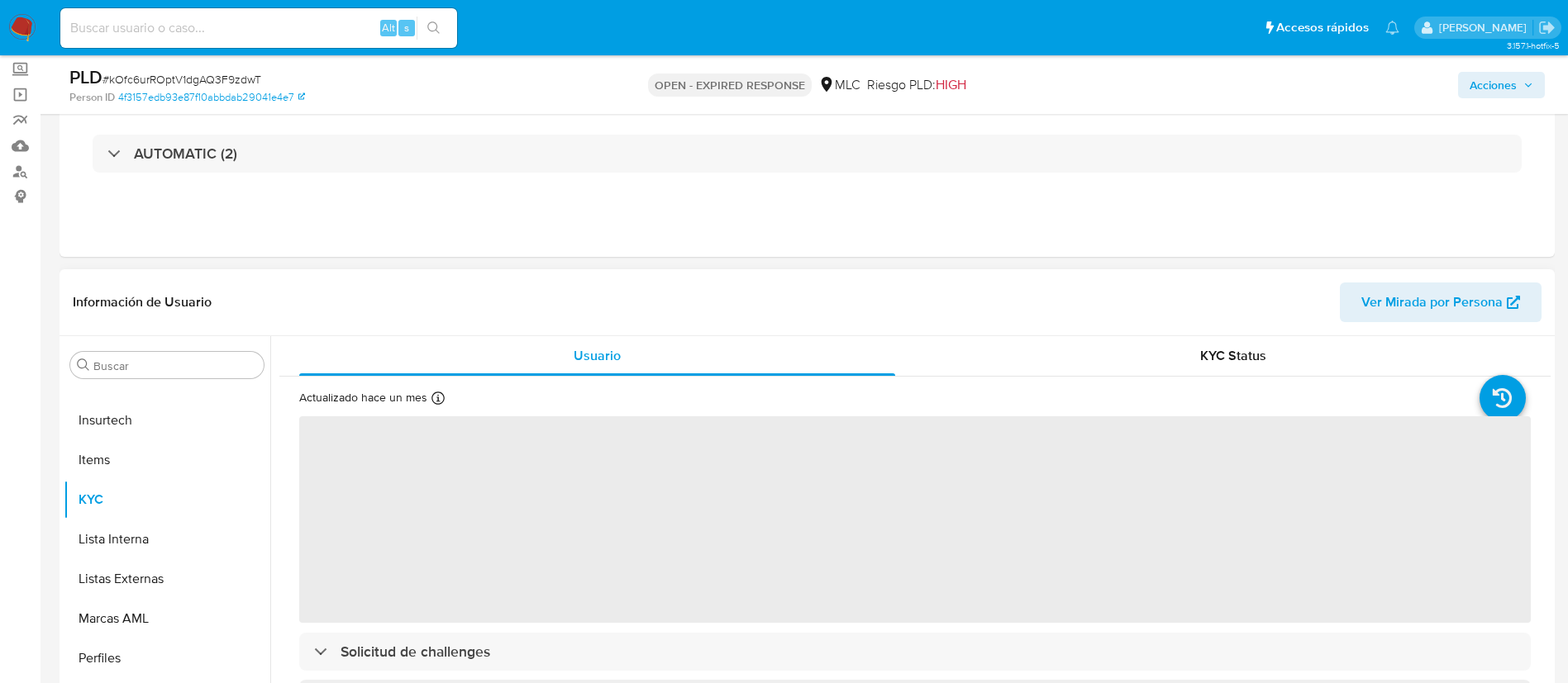
scroll to position [248, 0]
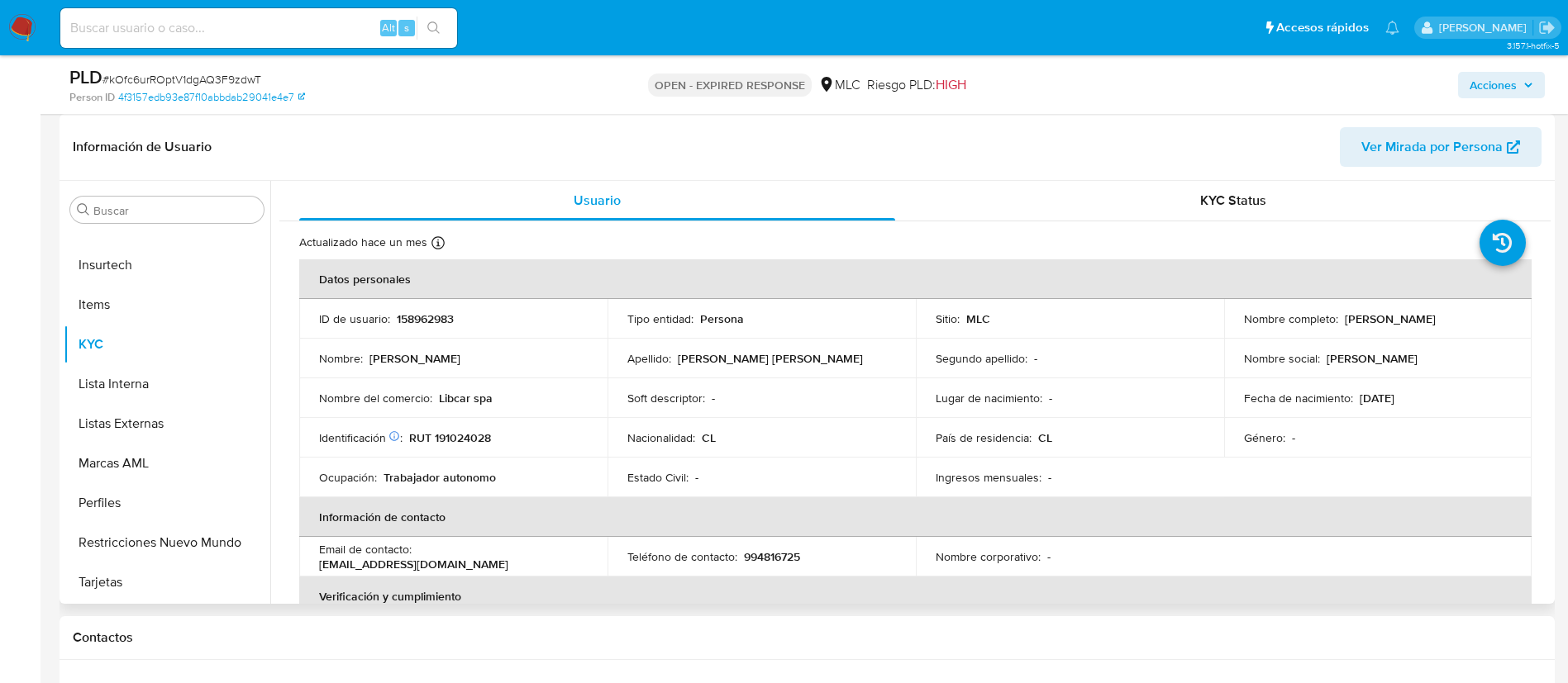
select select "10"
click at [436, 321] on p "158962983" at bounding box center [424, 319] width 57 height 15
copy p "158962983"
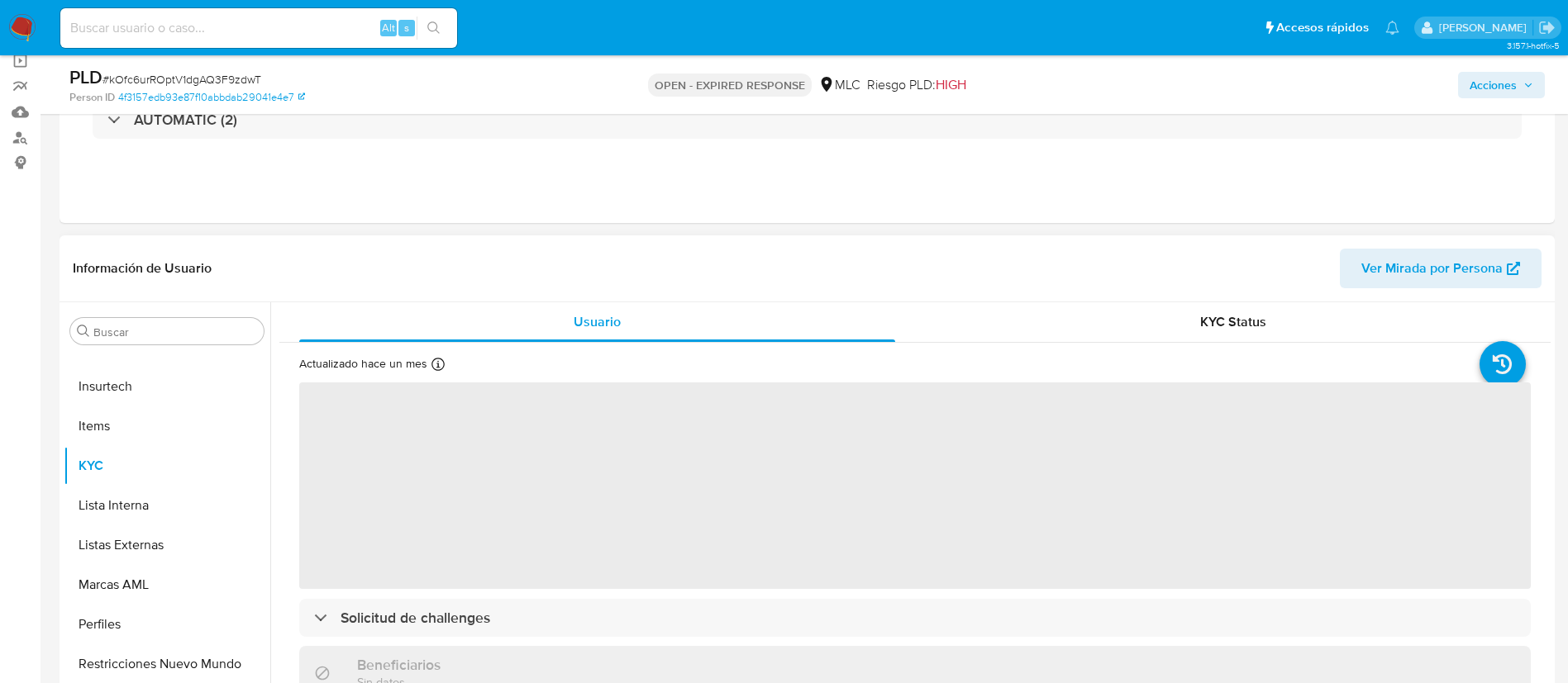
scroll to position [248, 0]
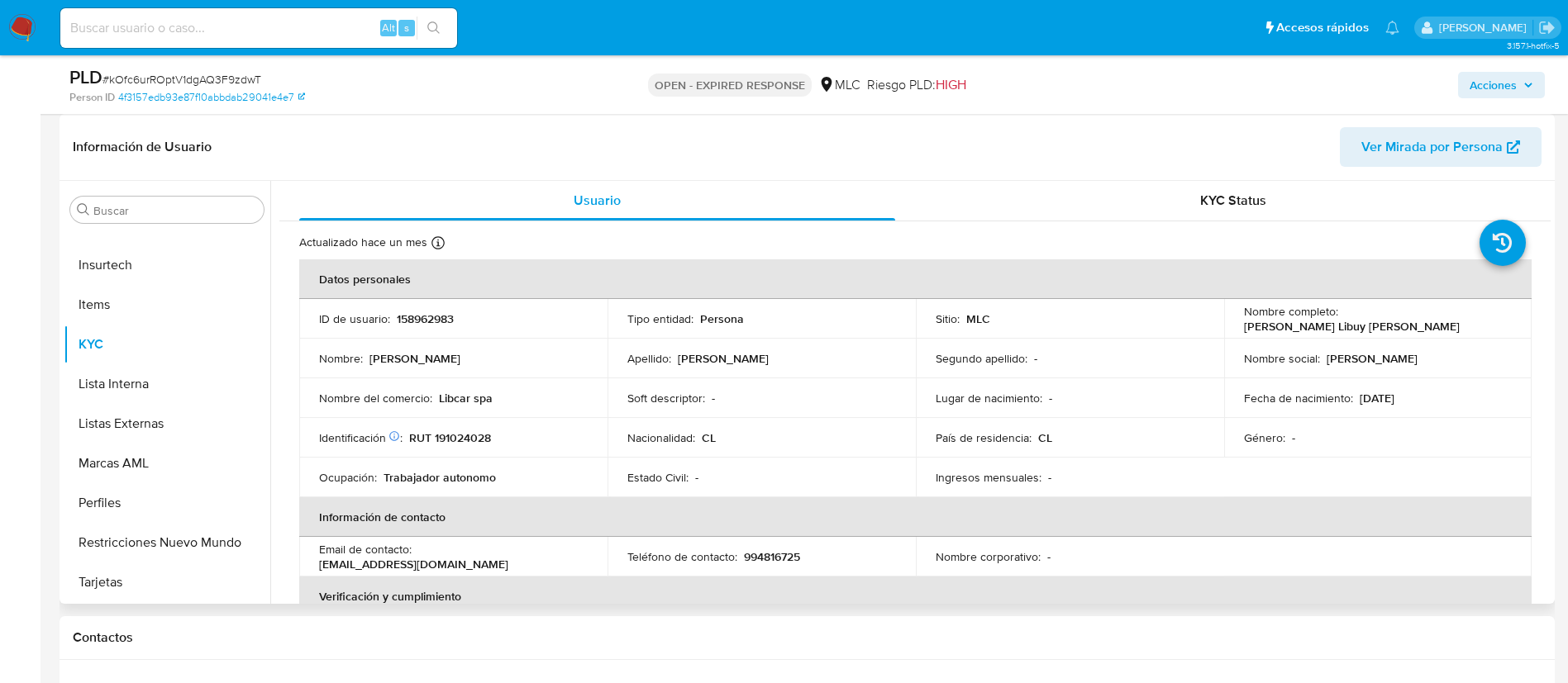
select select "10"
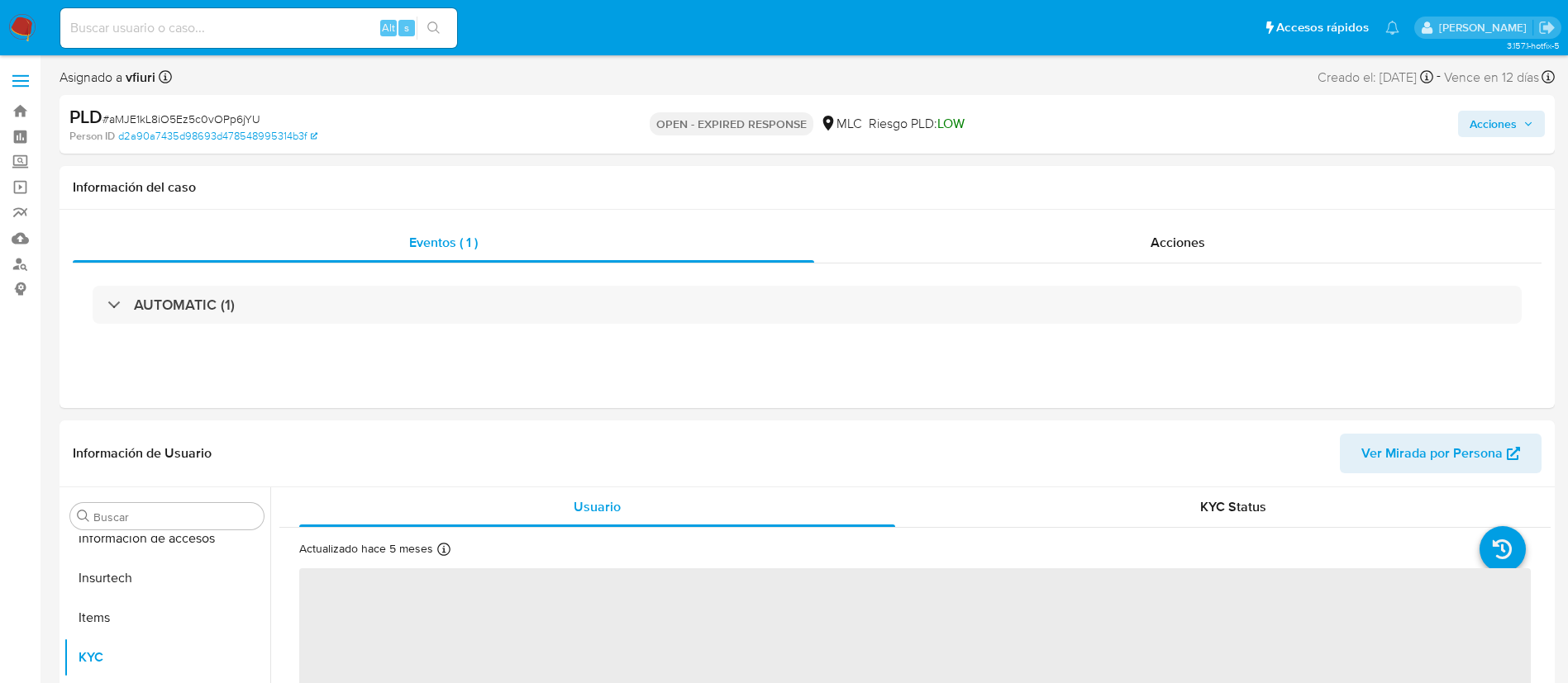
scroll to position [698, 0]
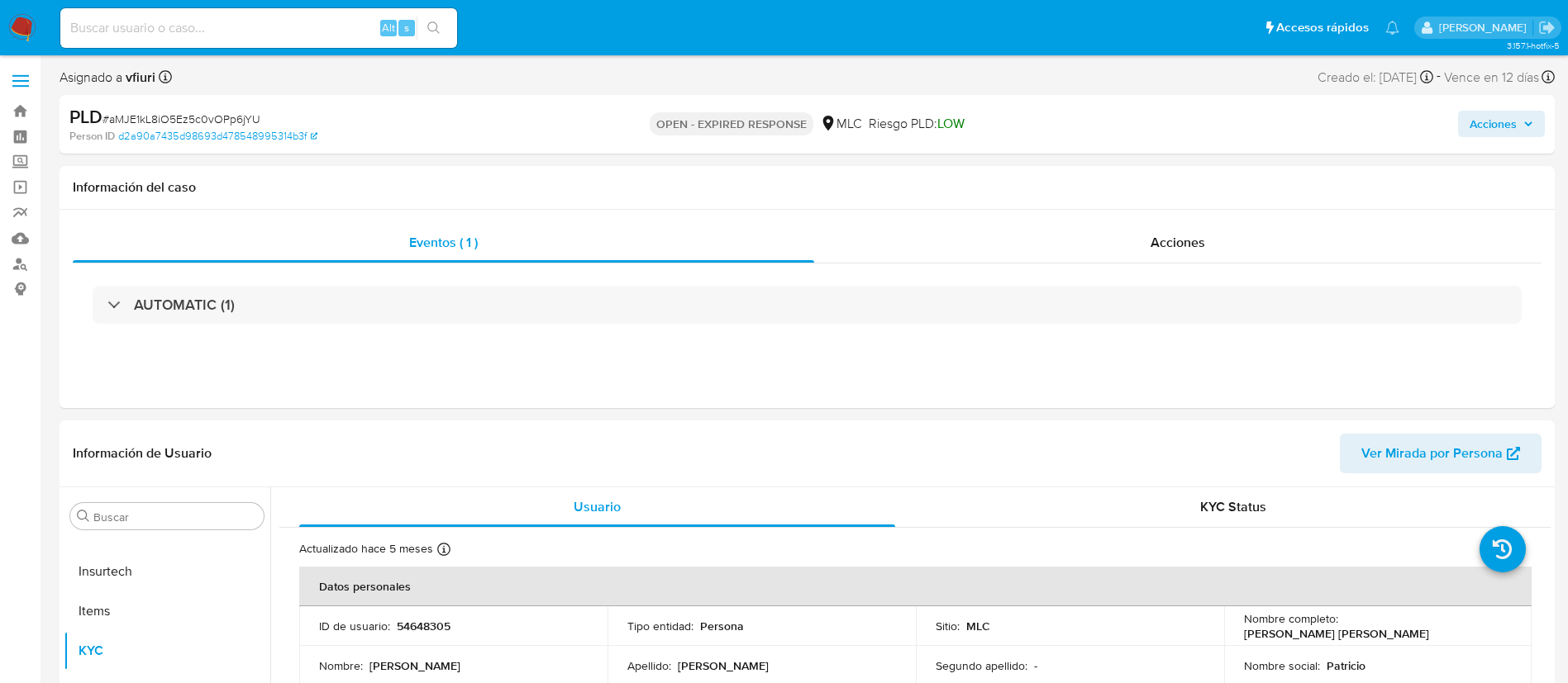
select select "10"
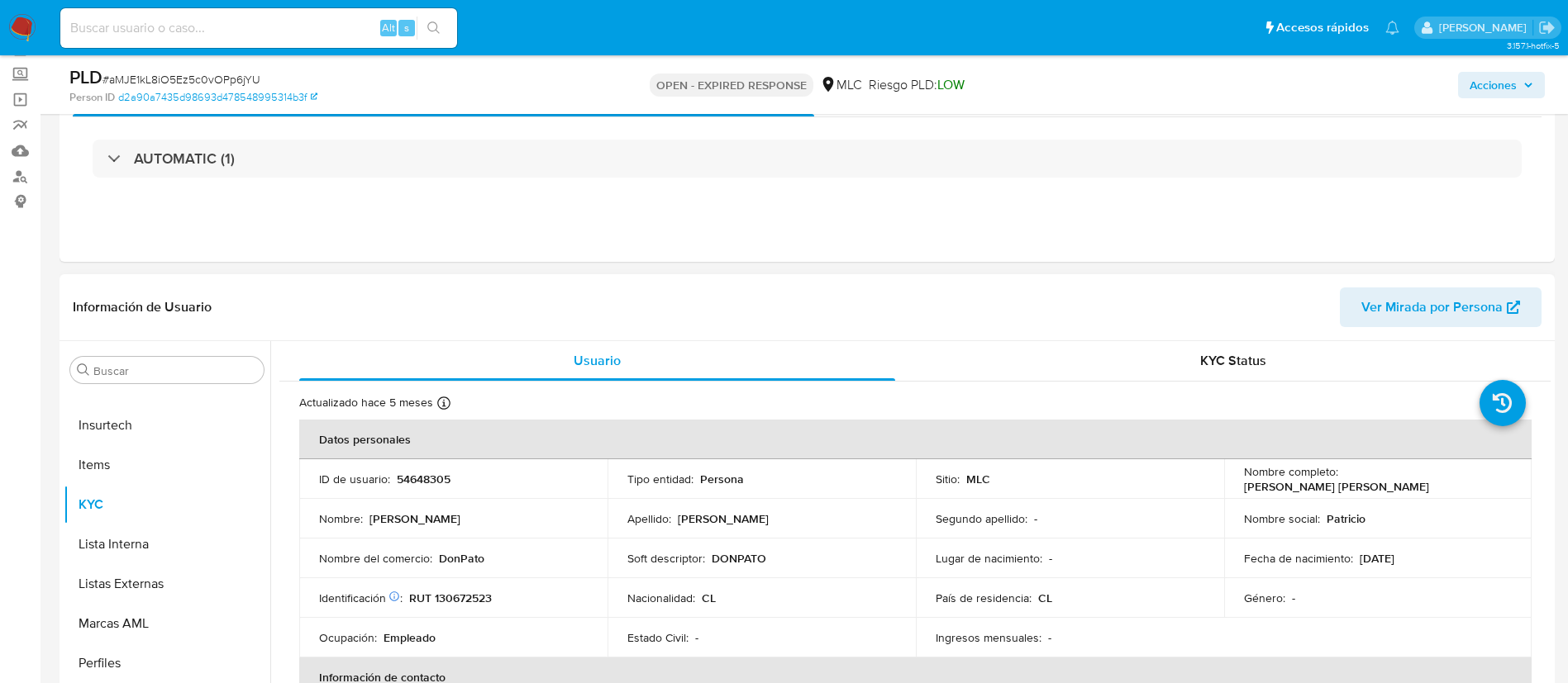
scroll to position [124, 0]
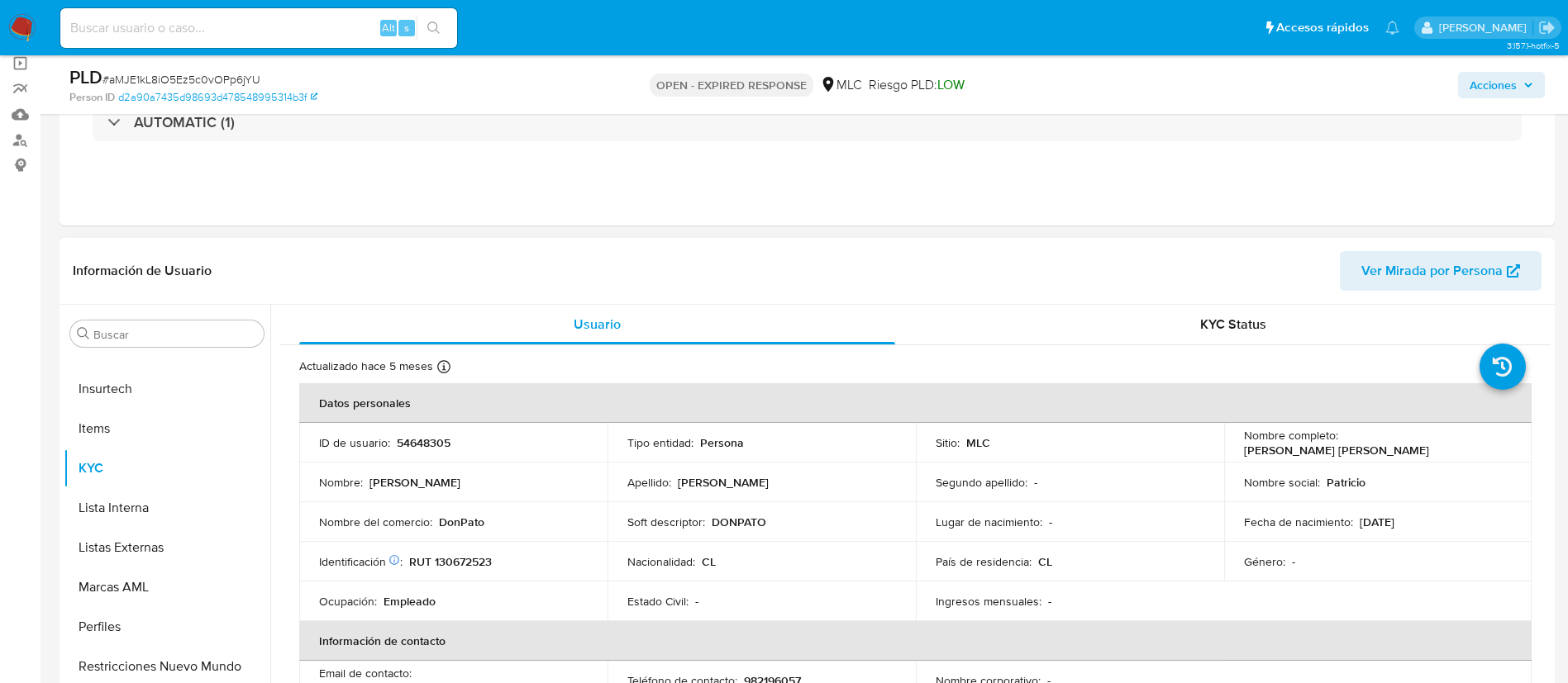
click at [446, 440] on p "54648305" at bounding box center [423, 442] width 54 height 15
copy p "54648305"
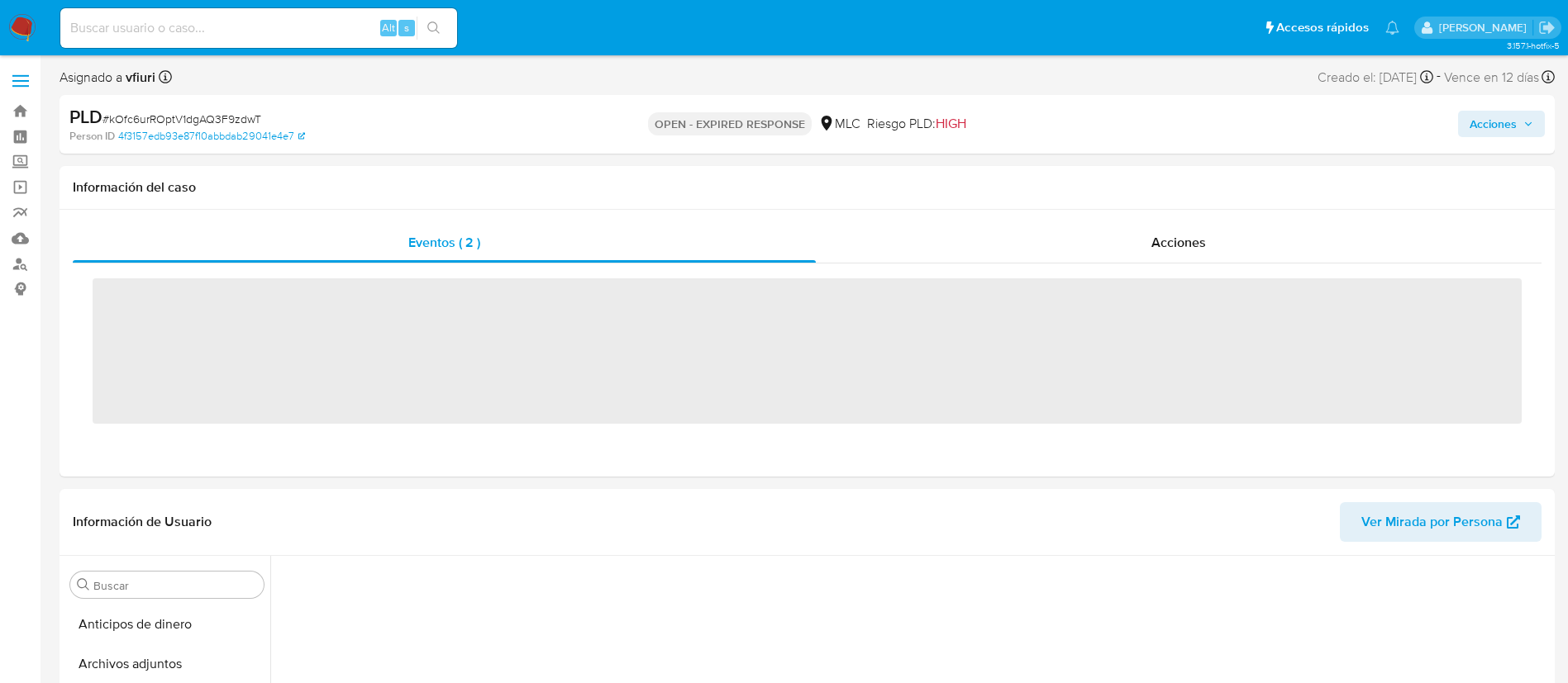
scroll to position [110, 0]
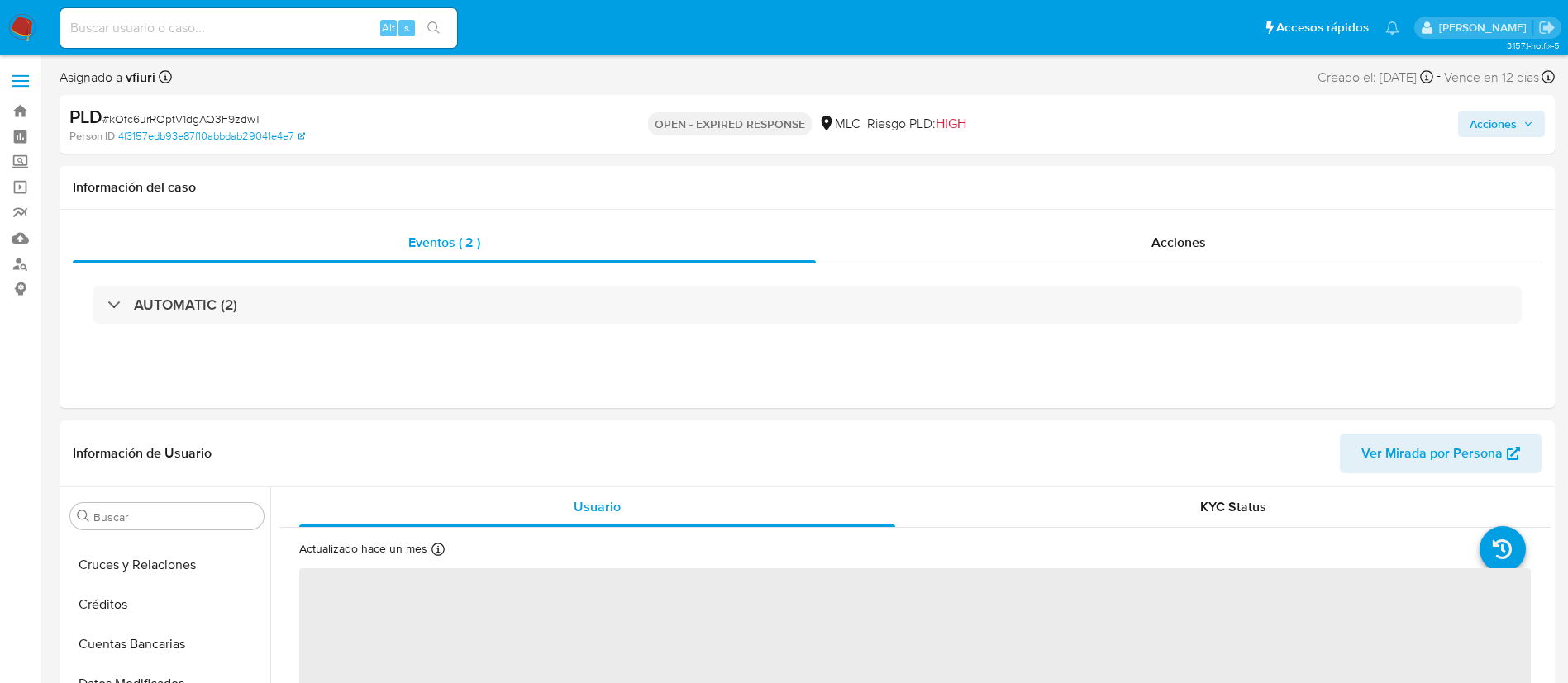
select select "10"
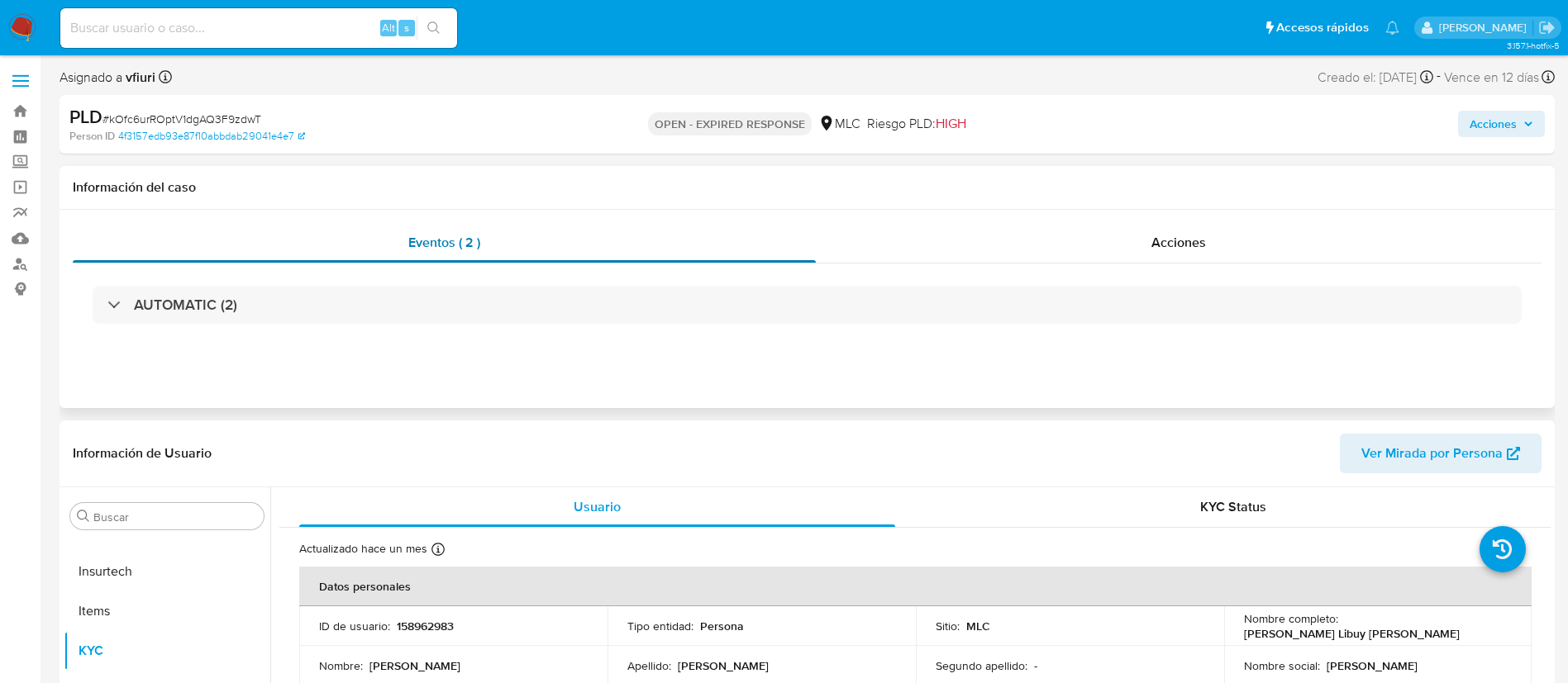
scroll to position [248, 0]
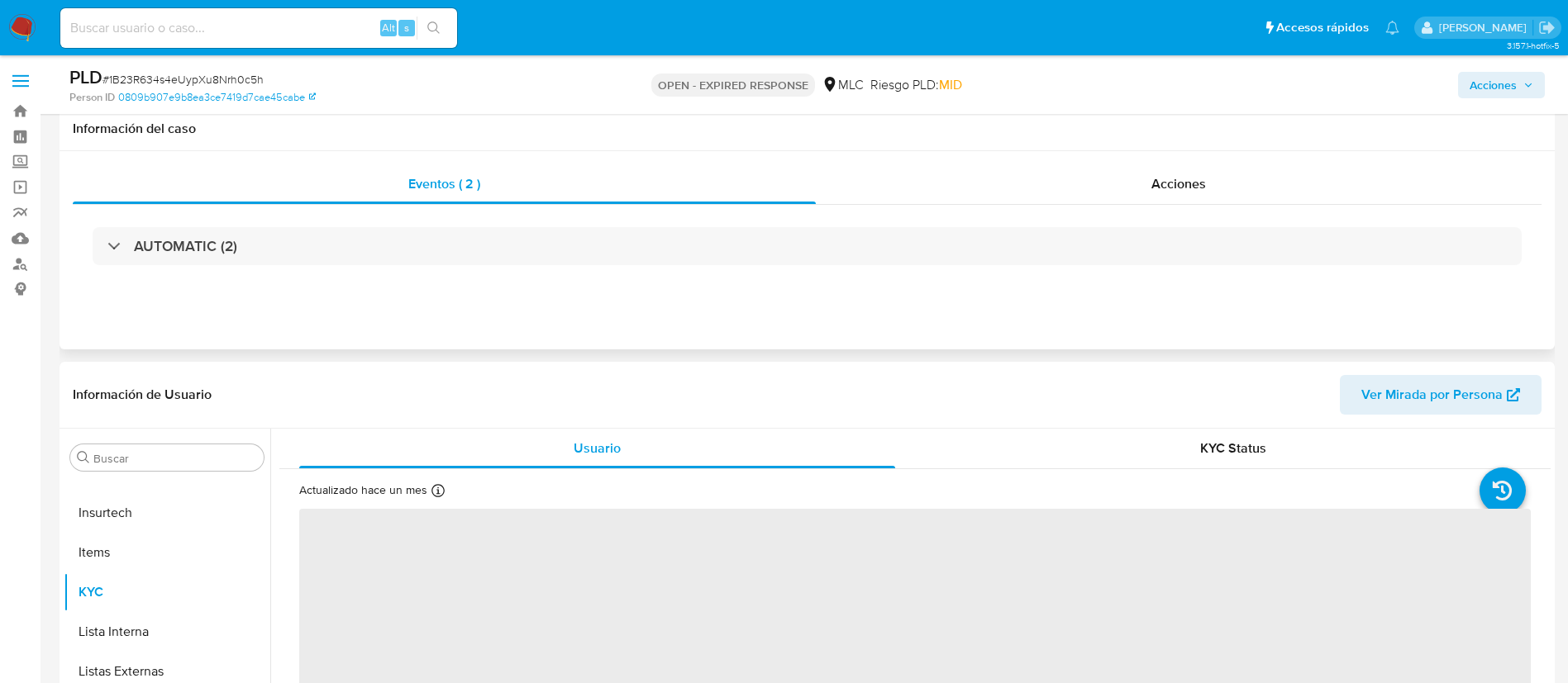
scroll to position [248, 0]
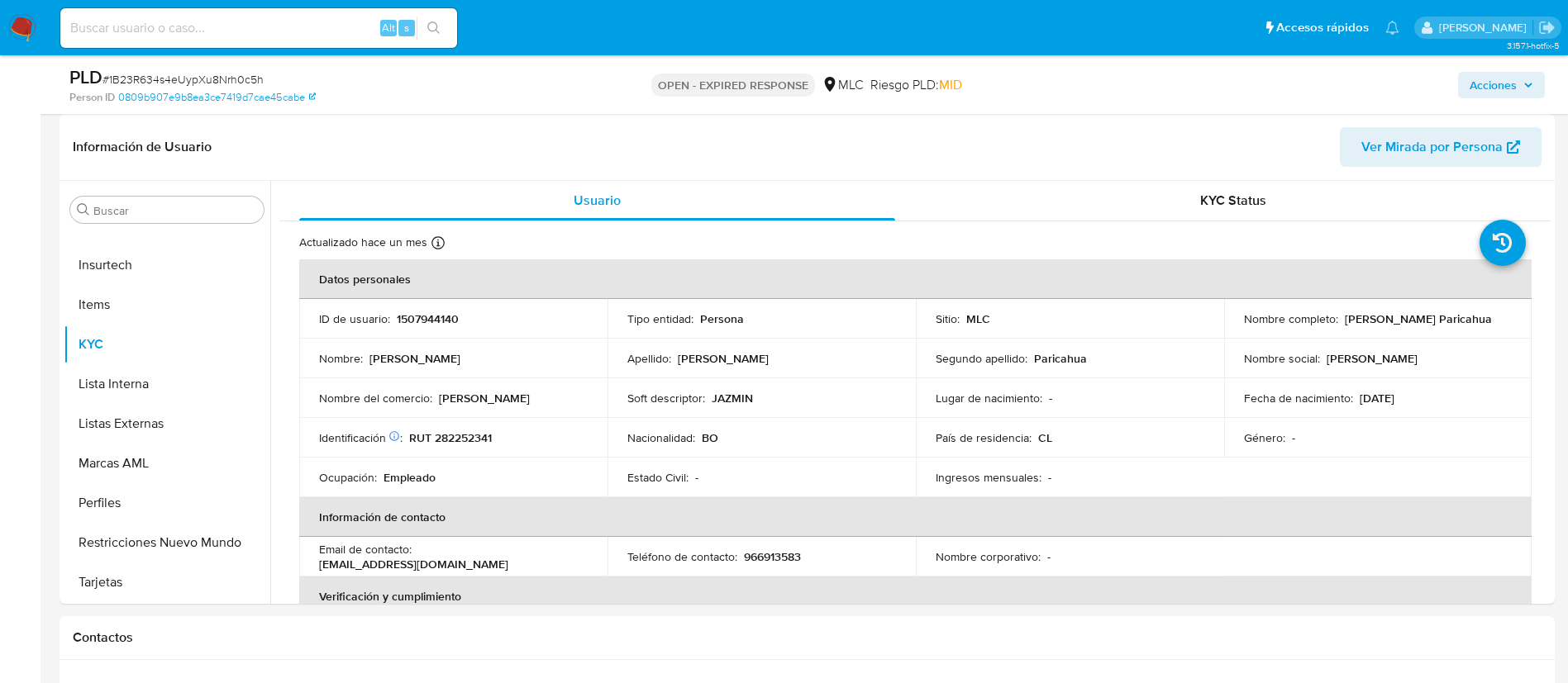
select select "10"
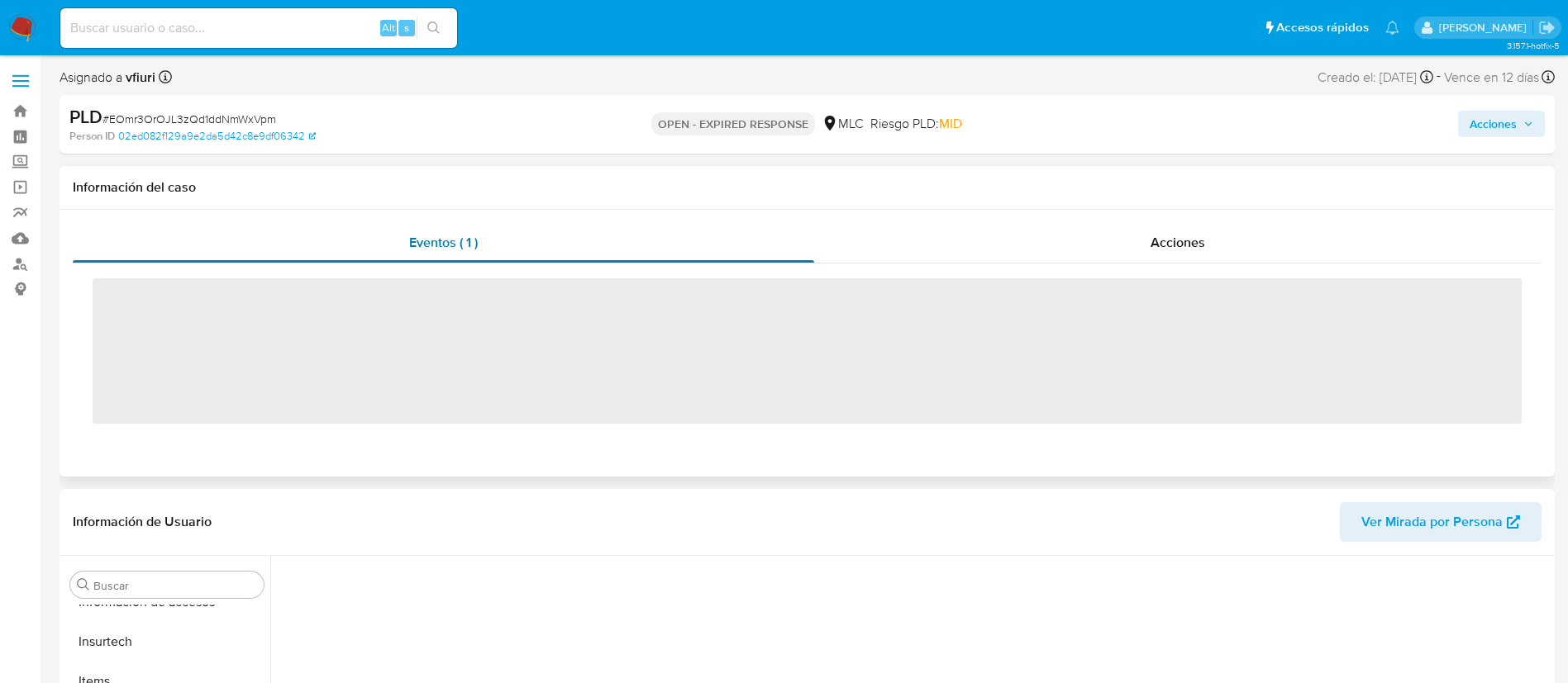
scroll to position [698, 0]
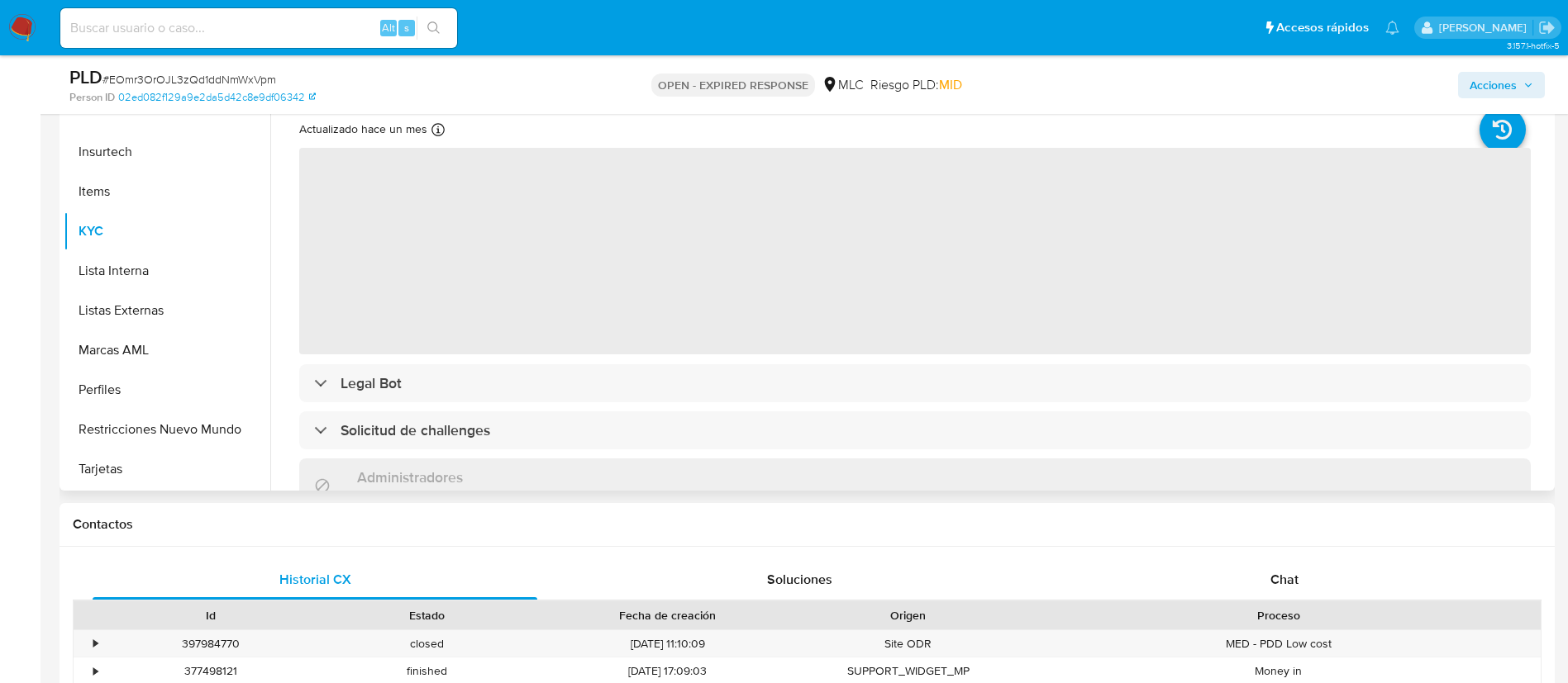
select select "10"
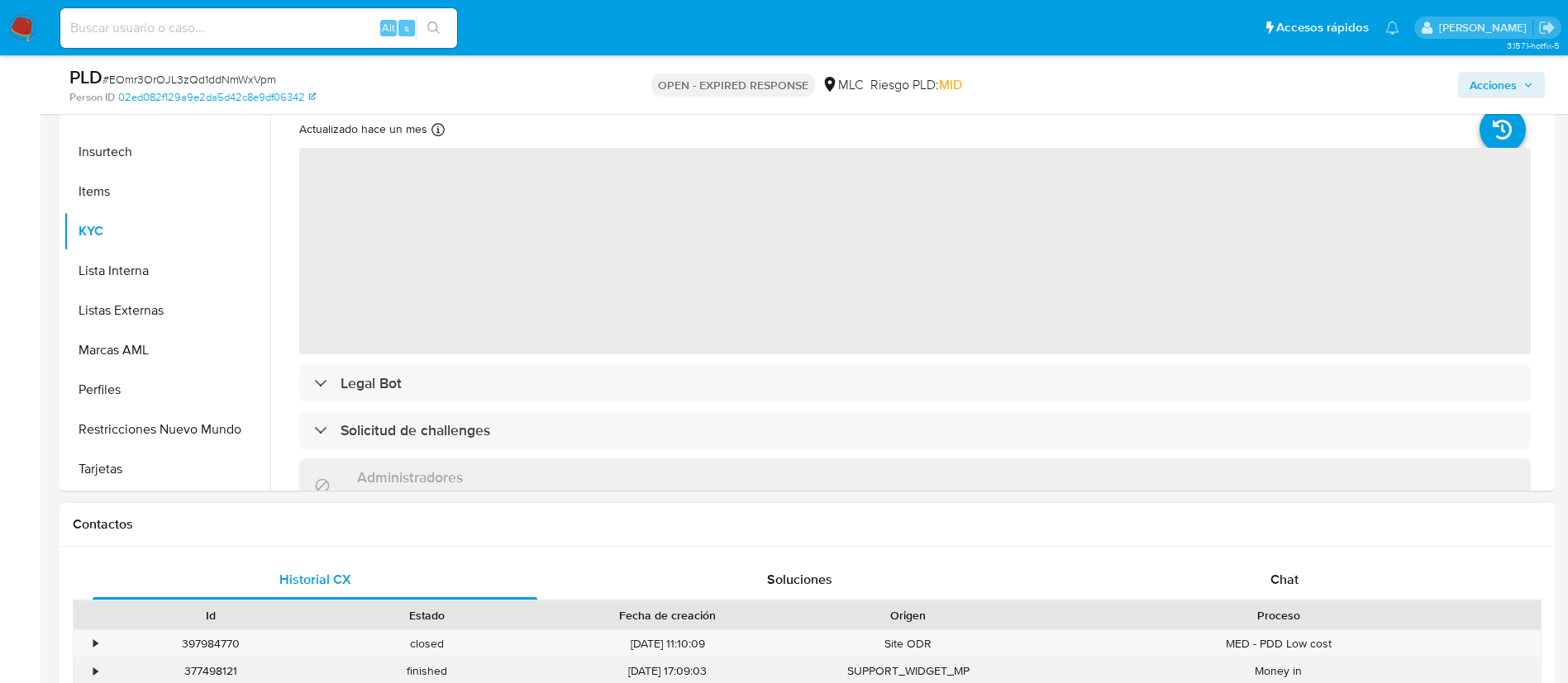
scroll to position [371, 0]
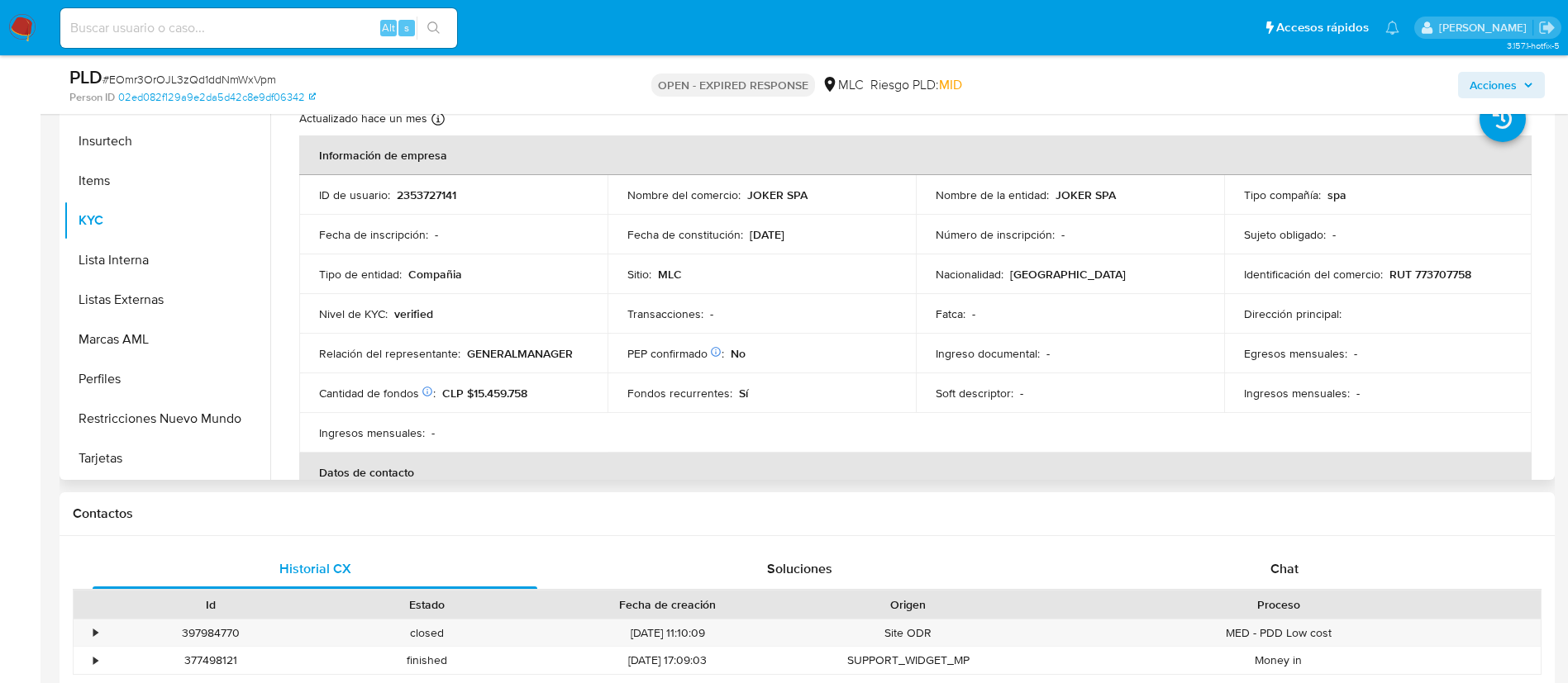
click at [427, 188] on p "2353727141" at bounding box center [426, 195] width 60 height 15
copy p "2353727141"
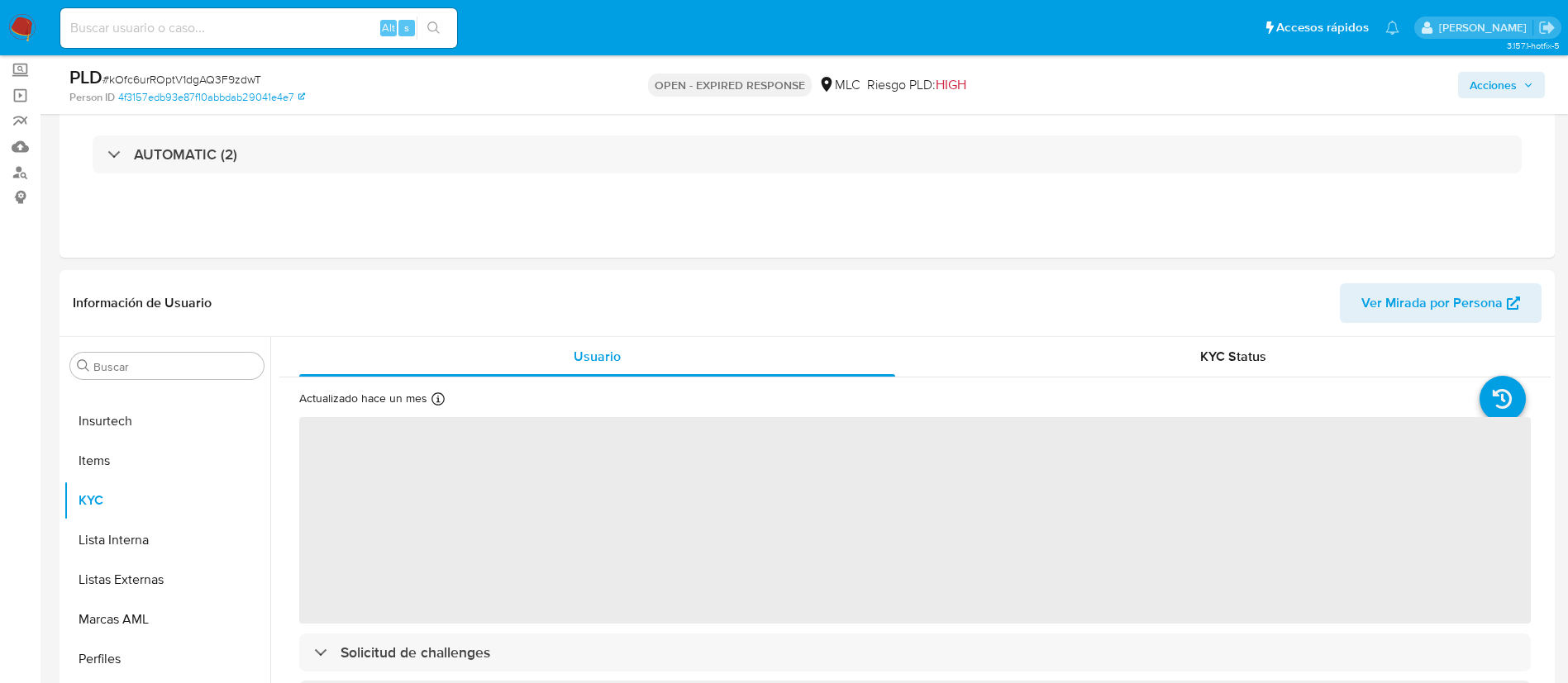
scroll to position [248, 0]
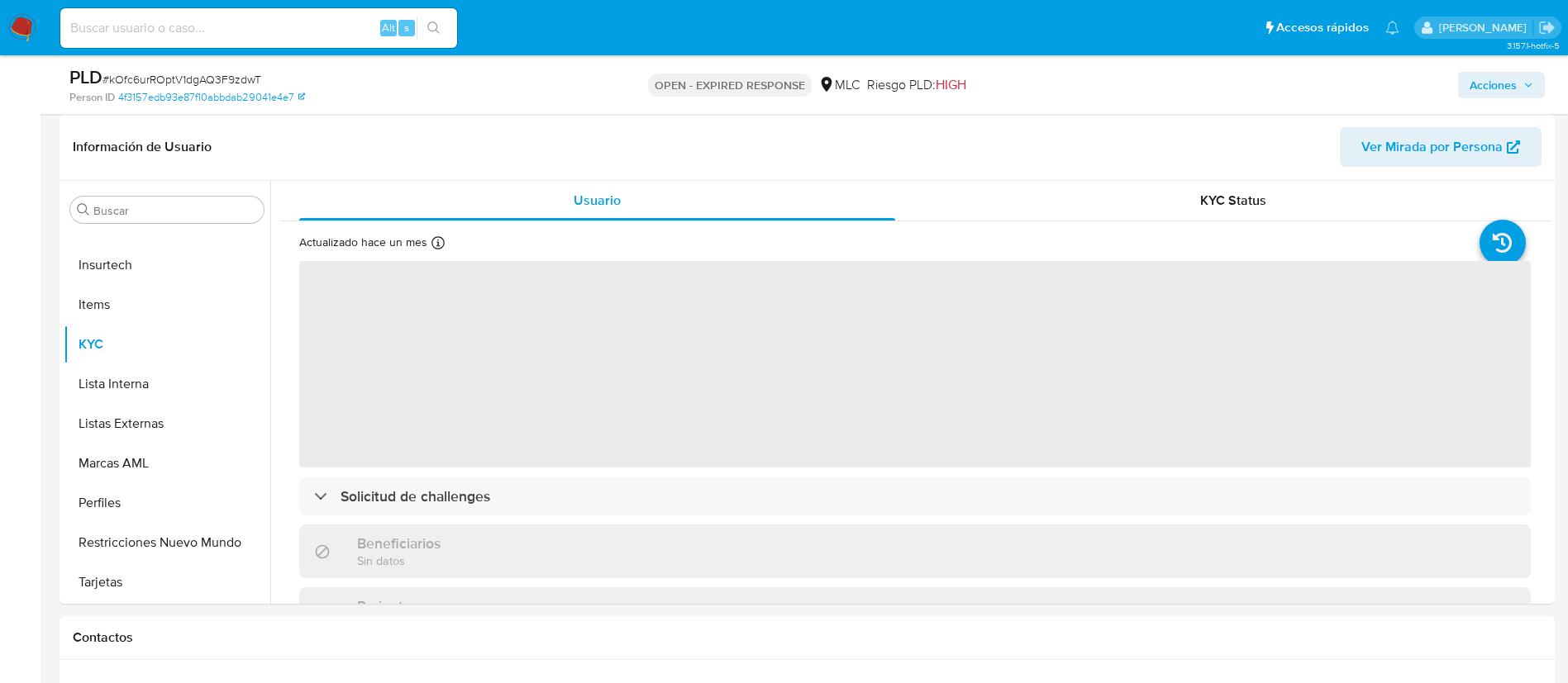
select select "10"
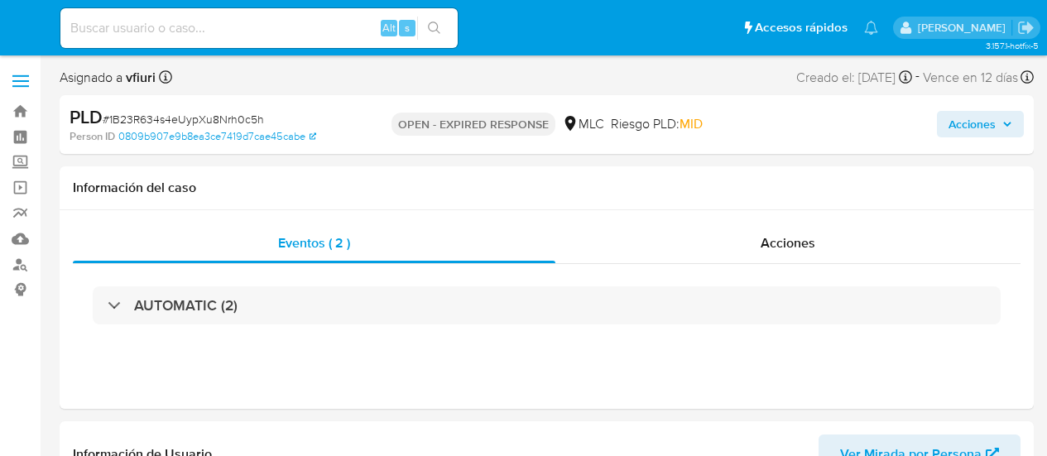
select select "10"
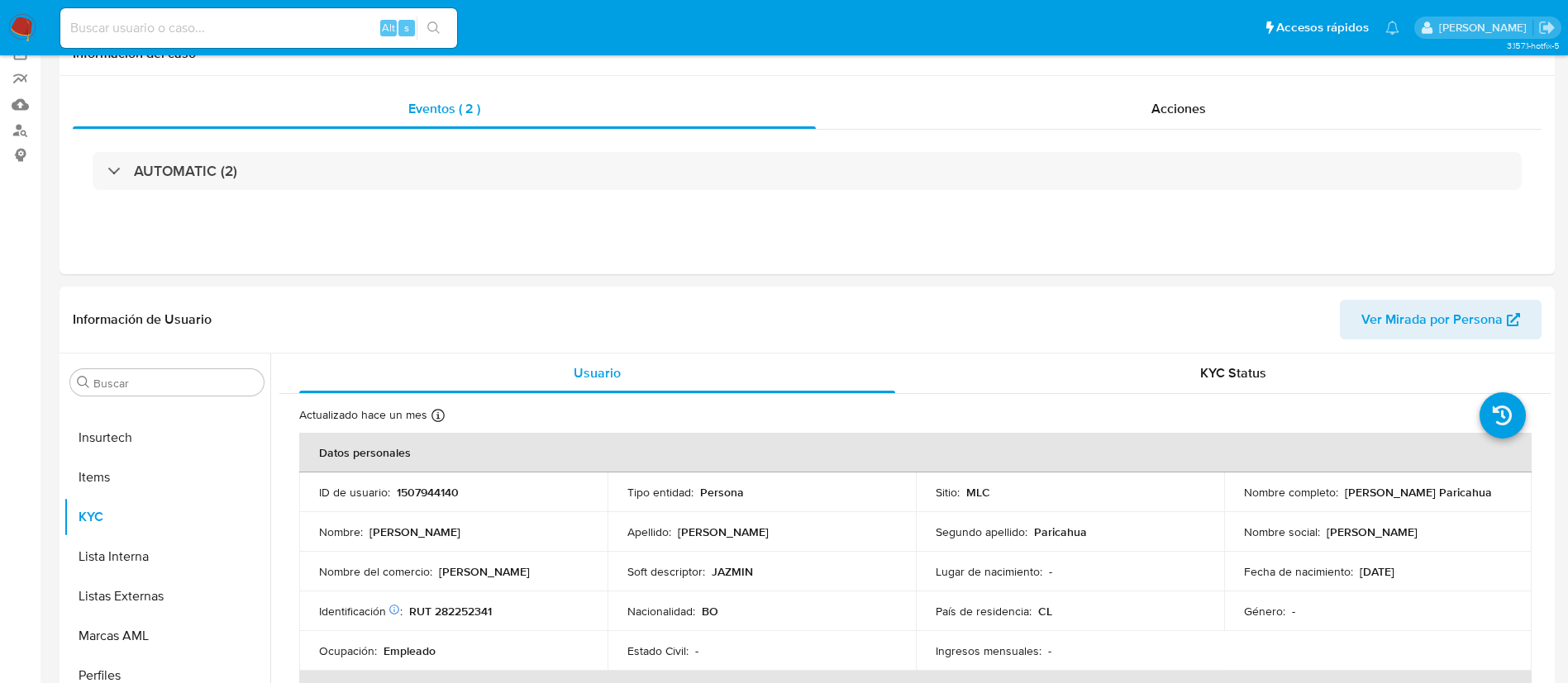
scroll to position [371, 0]
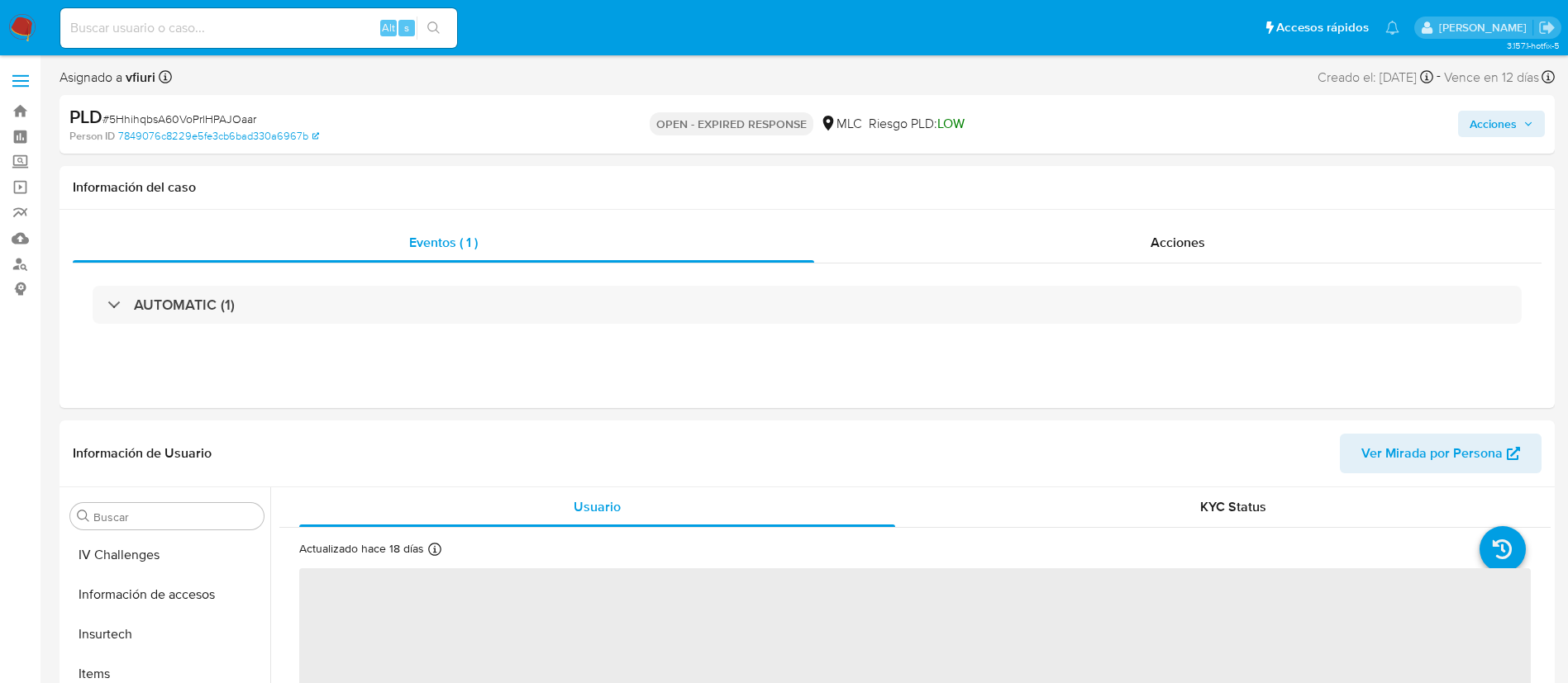
scroll to position [698, 0]
select select "10"
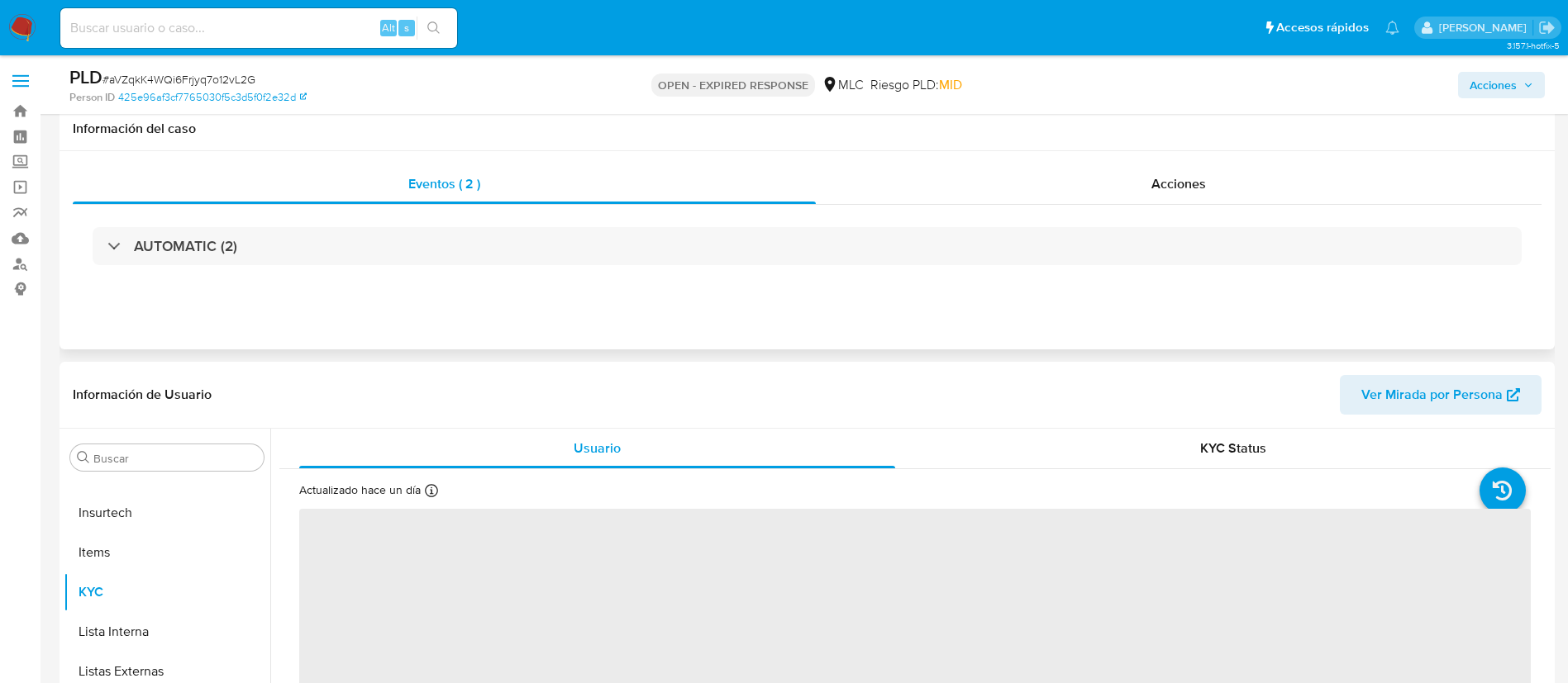
scroll to position [124, 0]
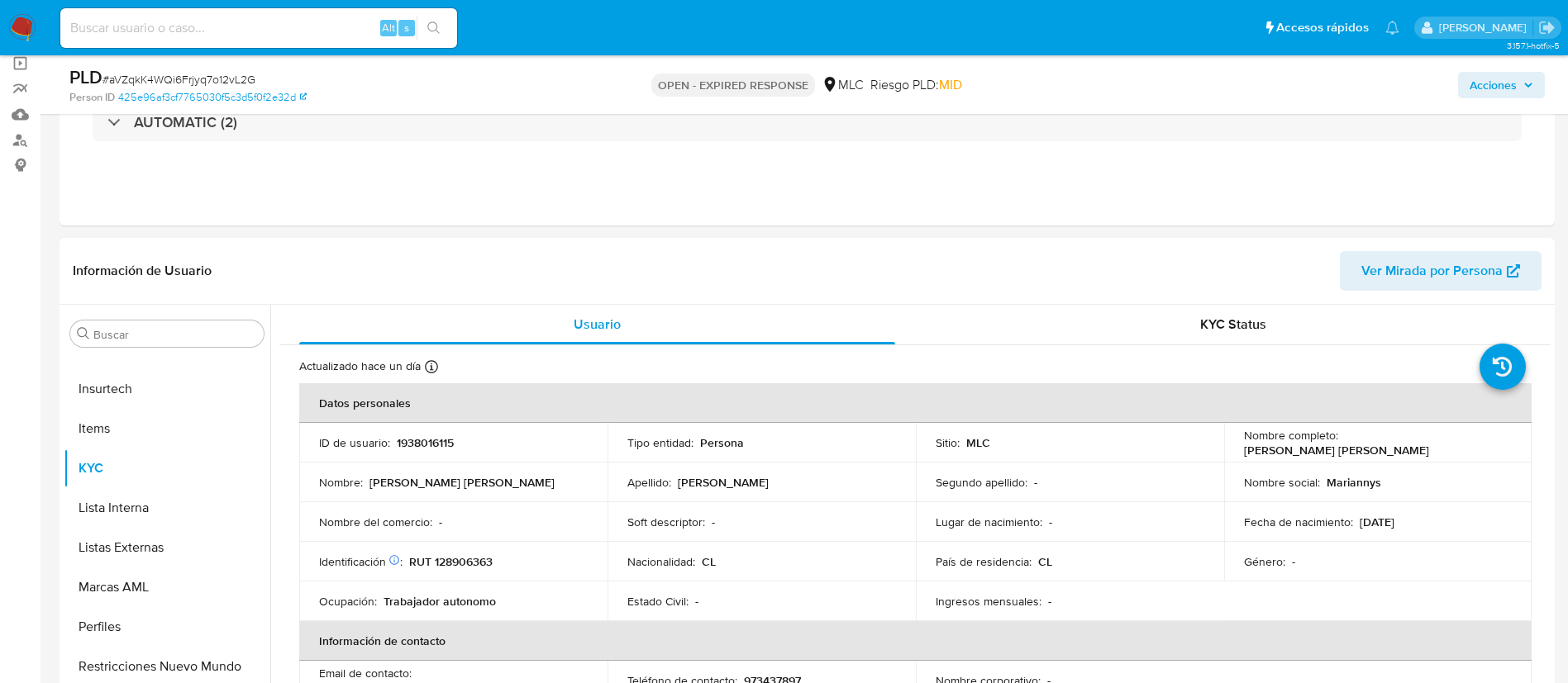
select select "10"
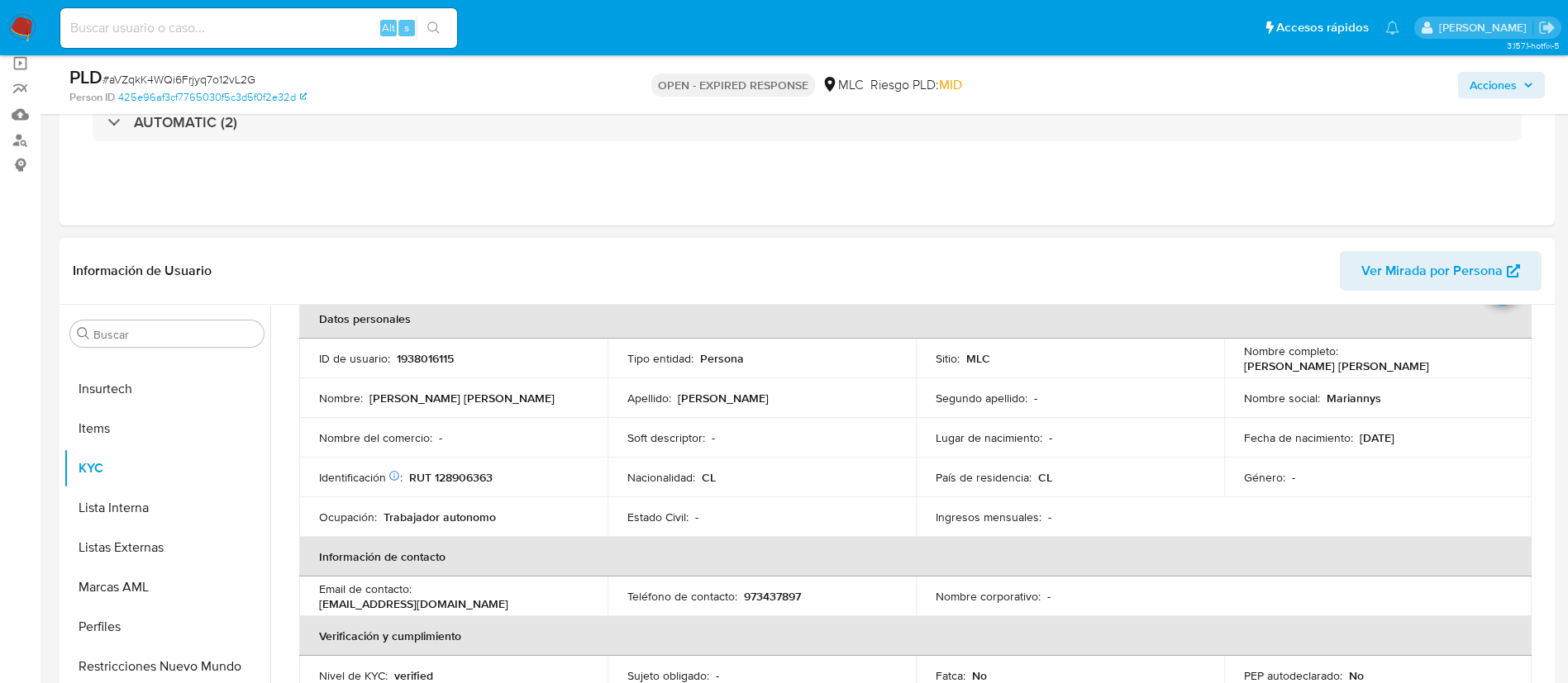
scroll to position [0, 0]
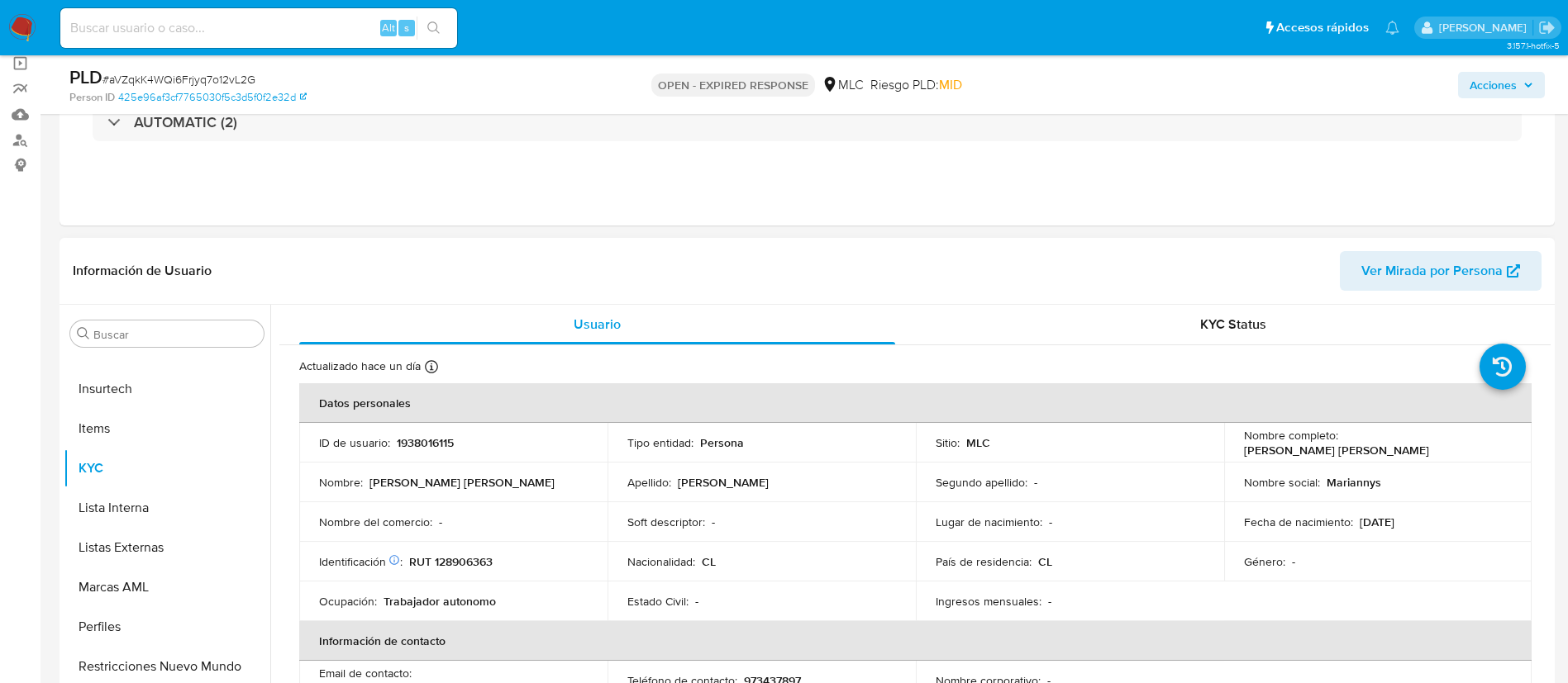
click at [443, 444] on p "1938016115" at bounding box center [424, 442] width 57 height 15
copy p "1938016115"
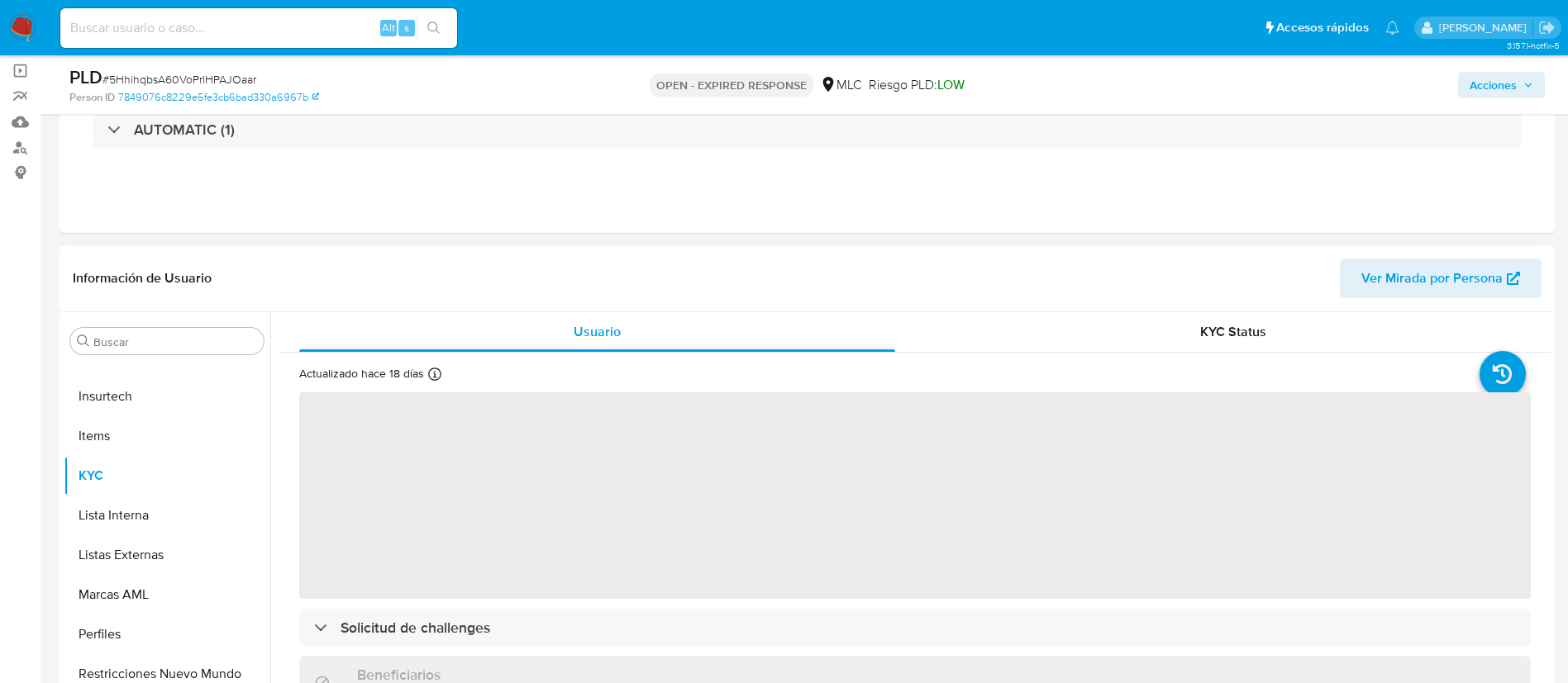
scroll to position [248, 0]
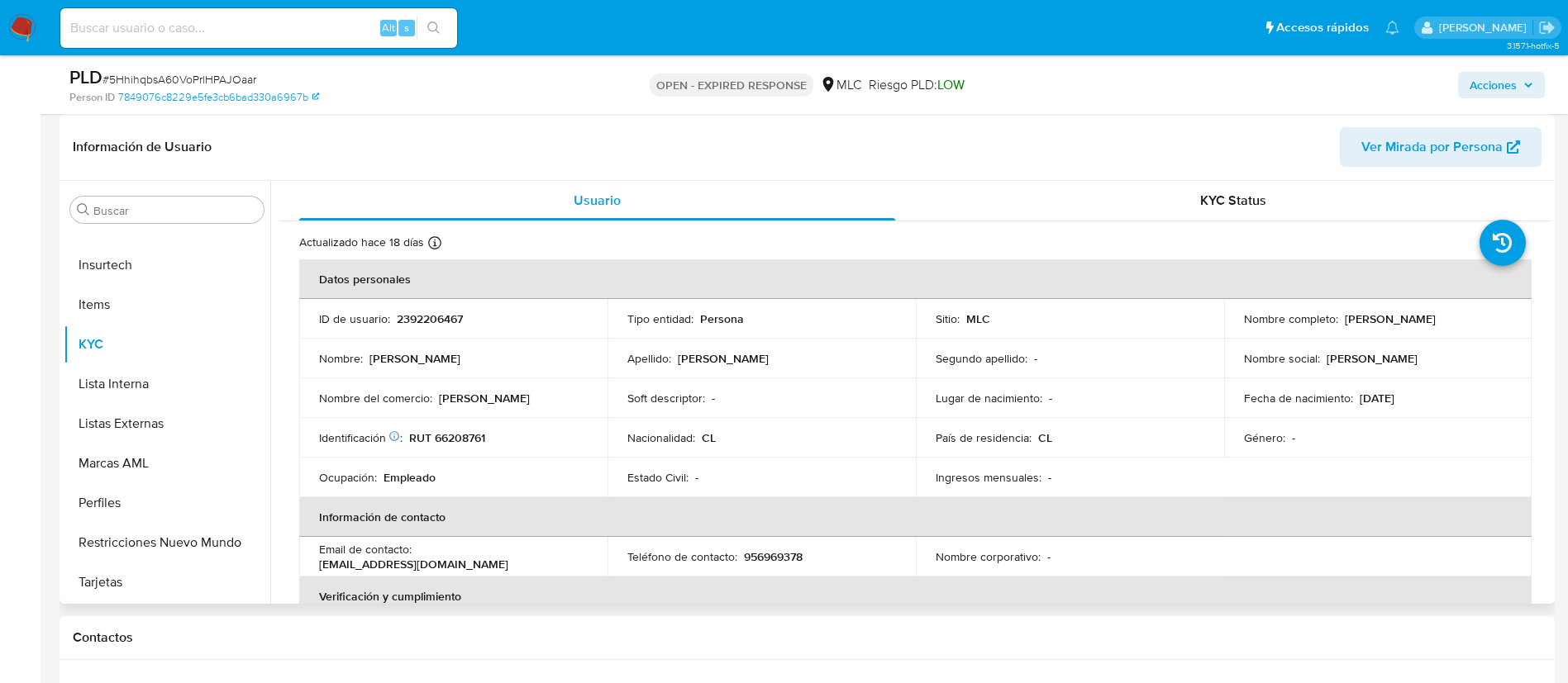
select select "10"
click at [440, 319] on p "2392206467" at bounding box center [429, 319] width 66 height 15
copy p "2392206467"
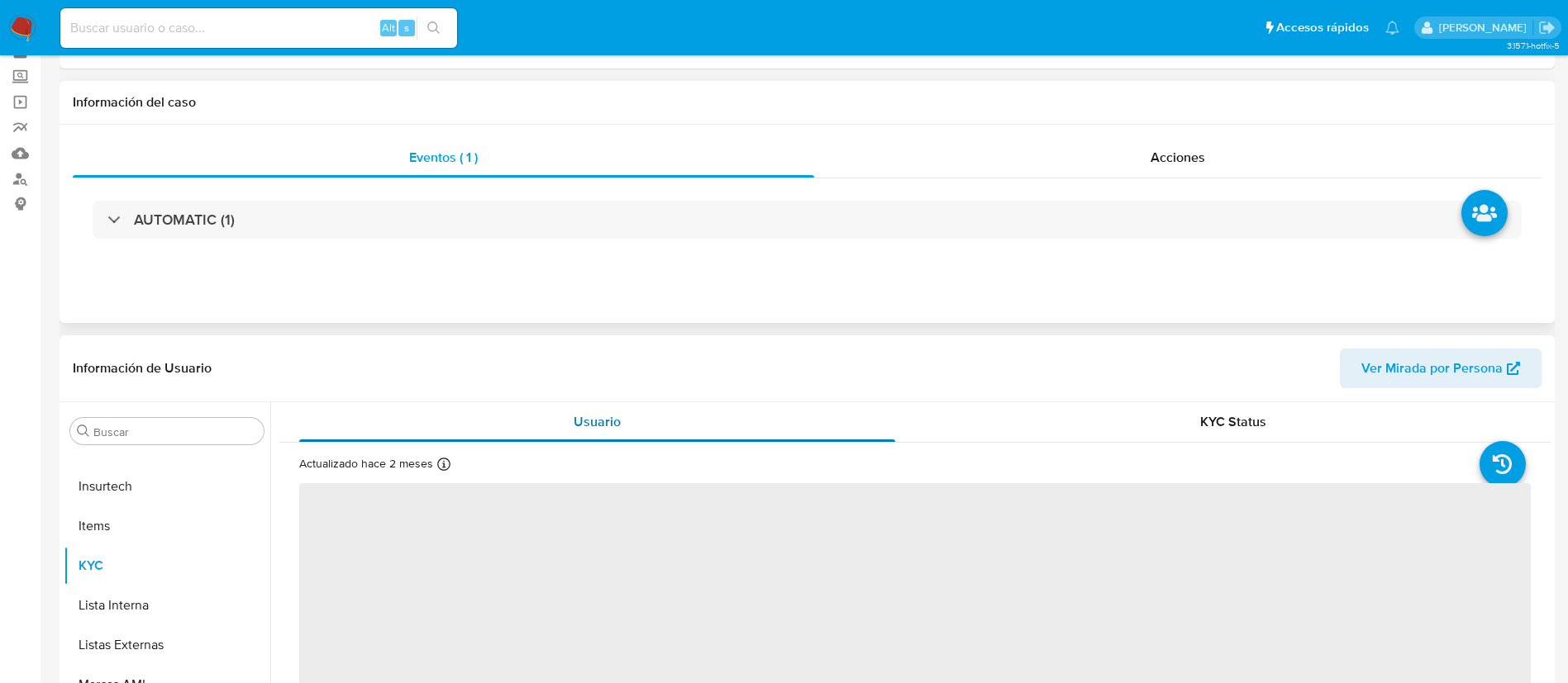
scroll to position [124, 0]
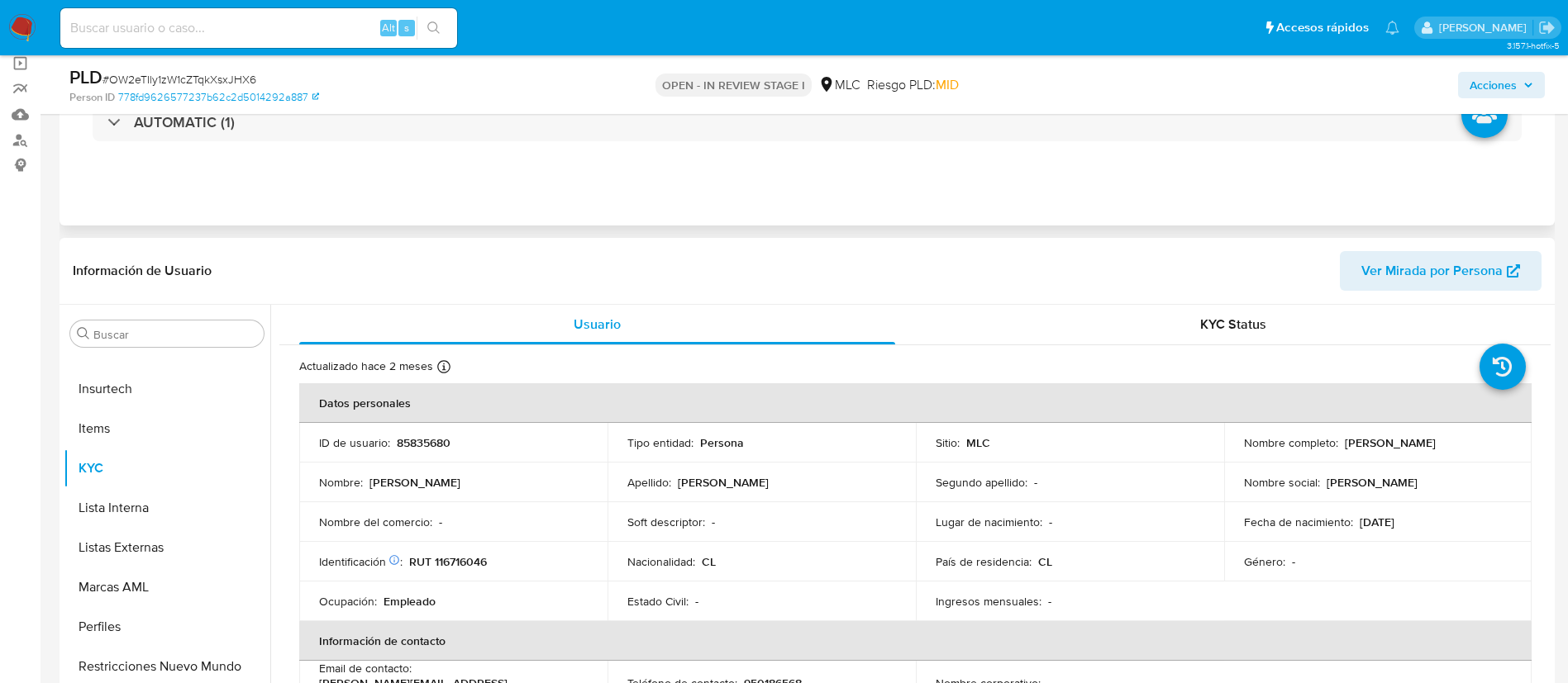
select select "10"
click at [421, 435] on p "85835680" at bounding box center [423, 442] width 54 height 15
copy p "85835680"
